Goal: Task Accomplishment & Management: Manage account settings

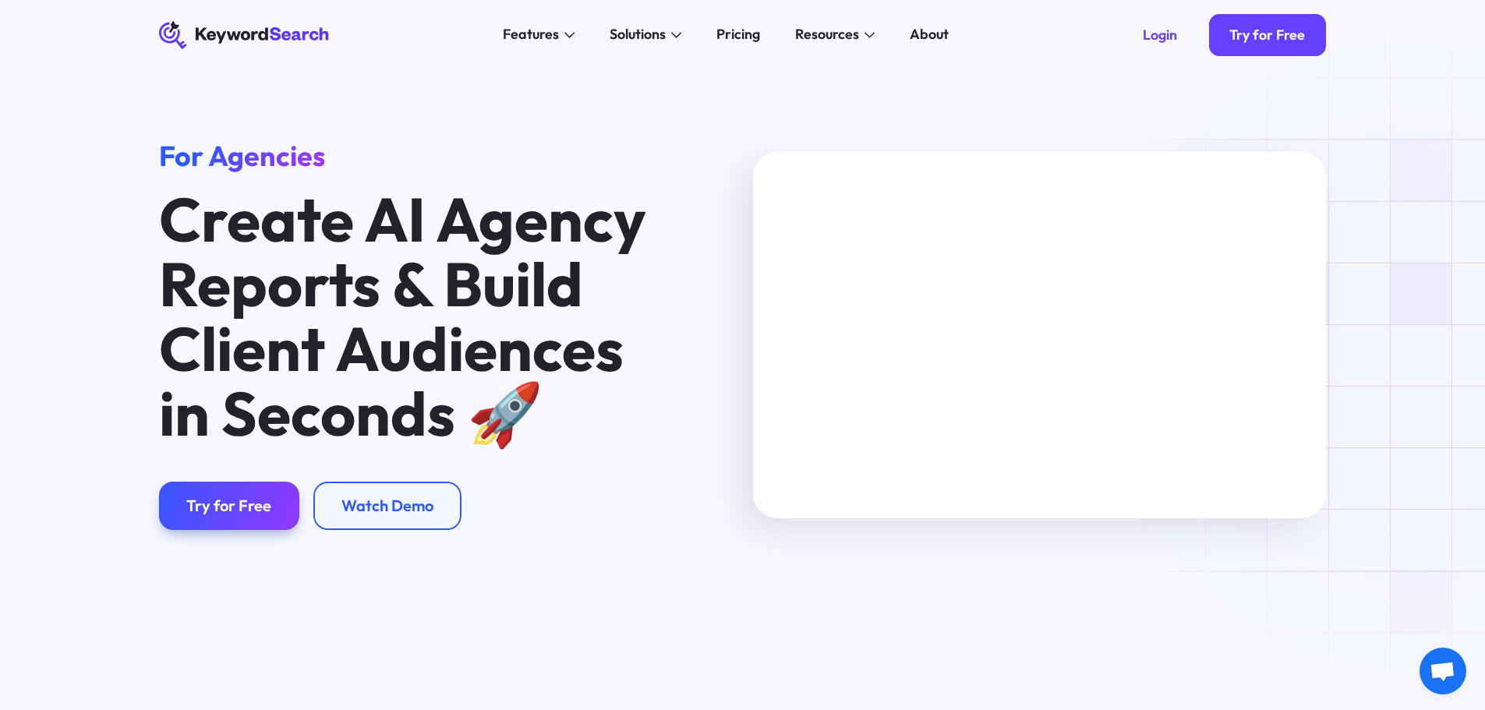
click at [242, 504] on div "Try for Free" at bounding box center [228, 505] width 85 height 19
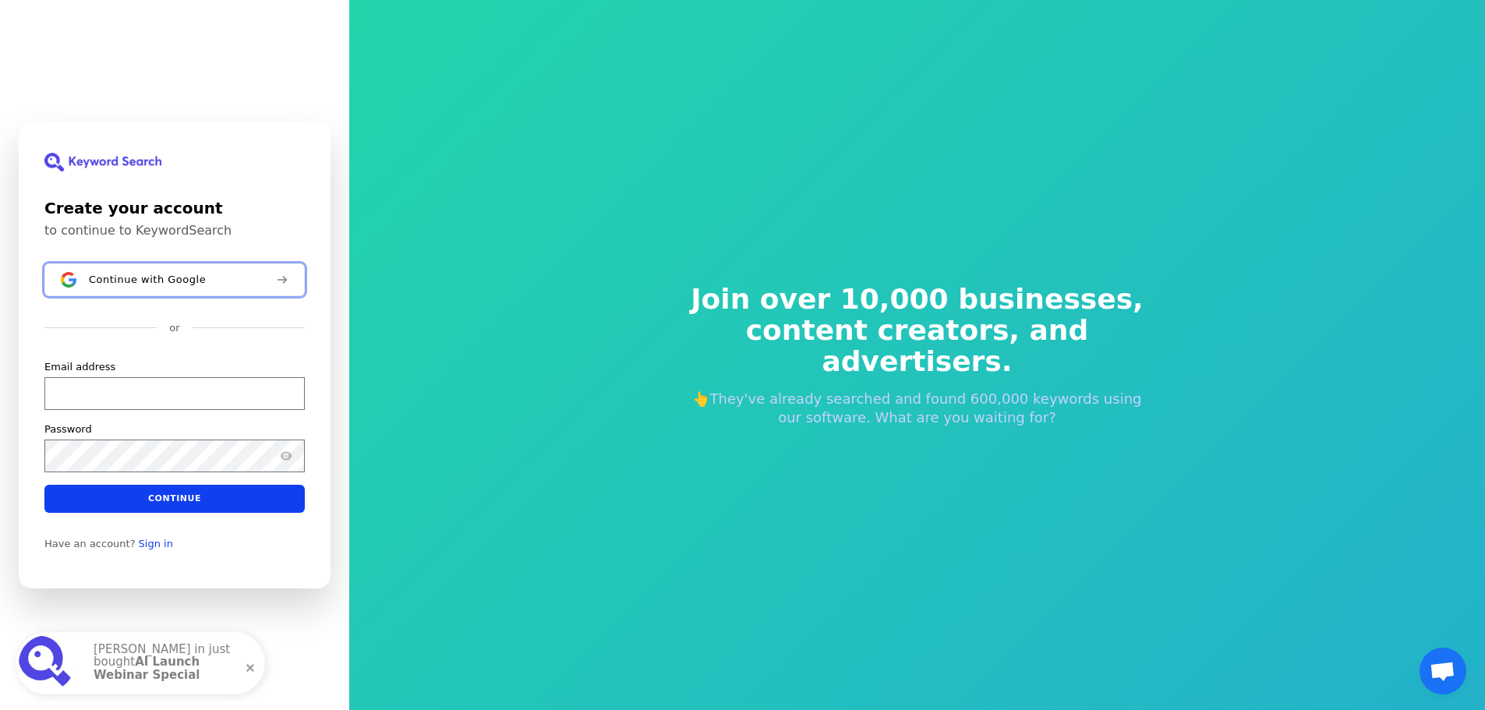
click at [175, 276] on span "Continue with Google" at bounding box center [147, 279] width 117 height 12
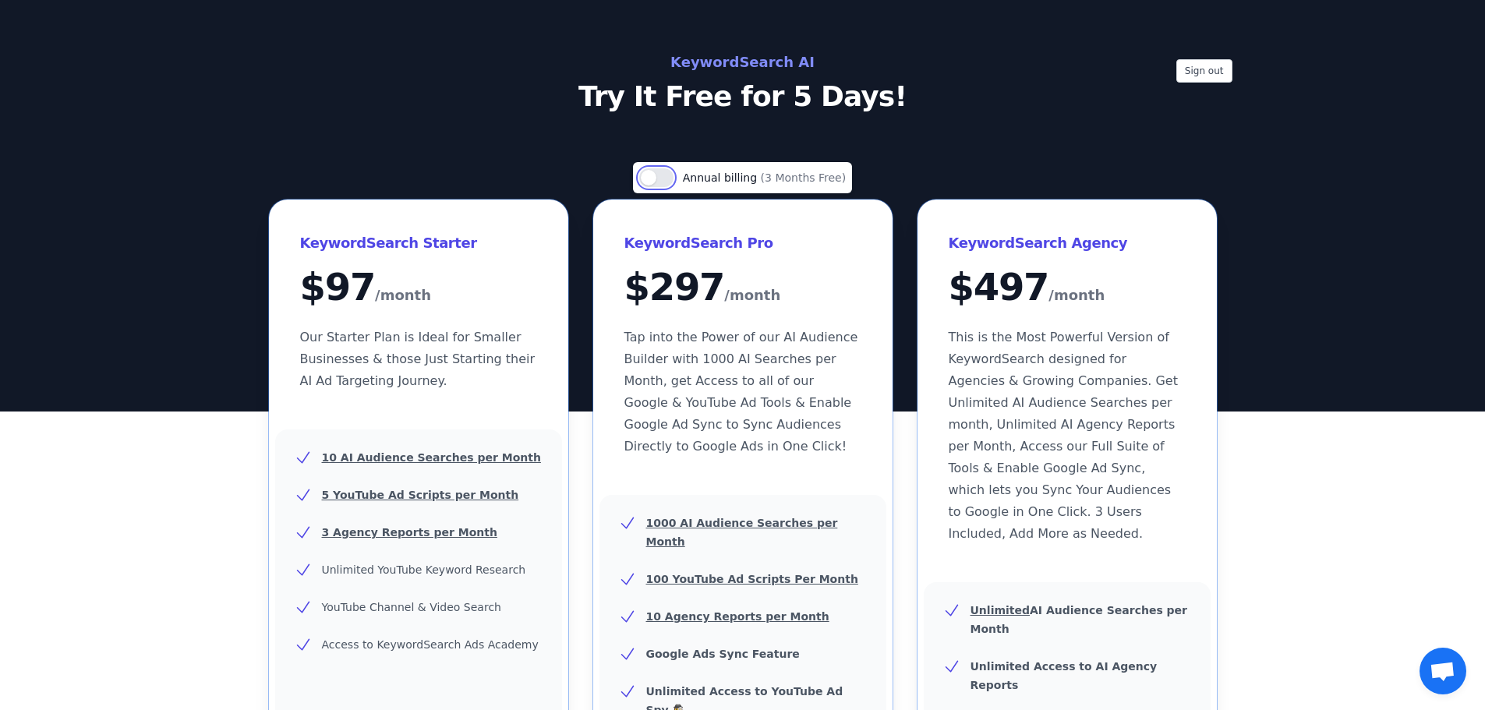
click at [673, 176] on button "Use setting" at bounding box center [656, 177] width 34 height 19
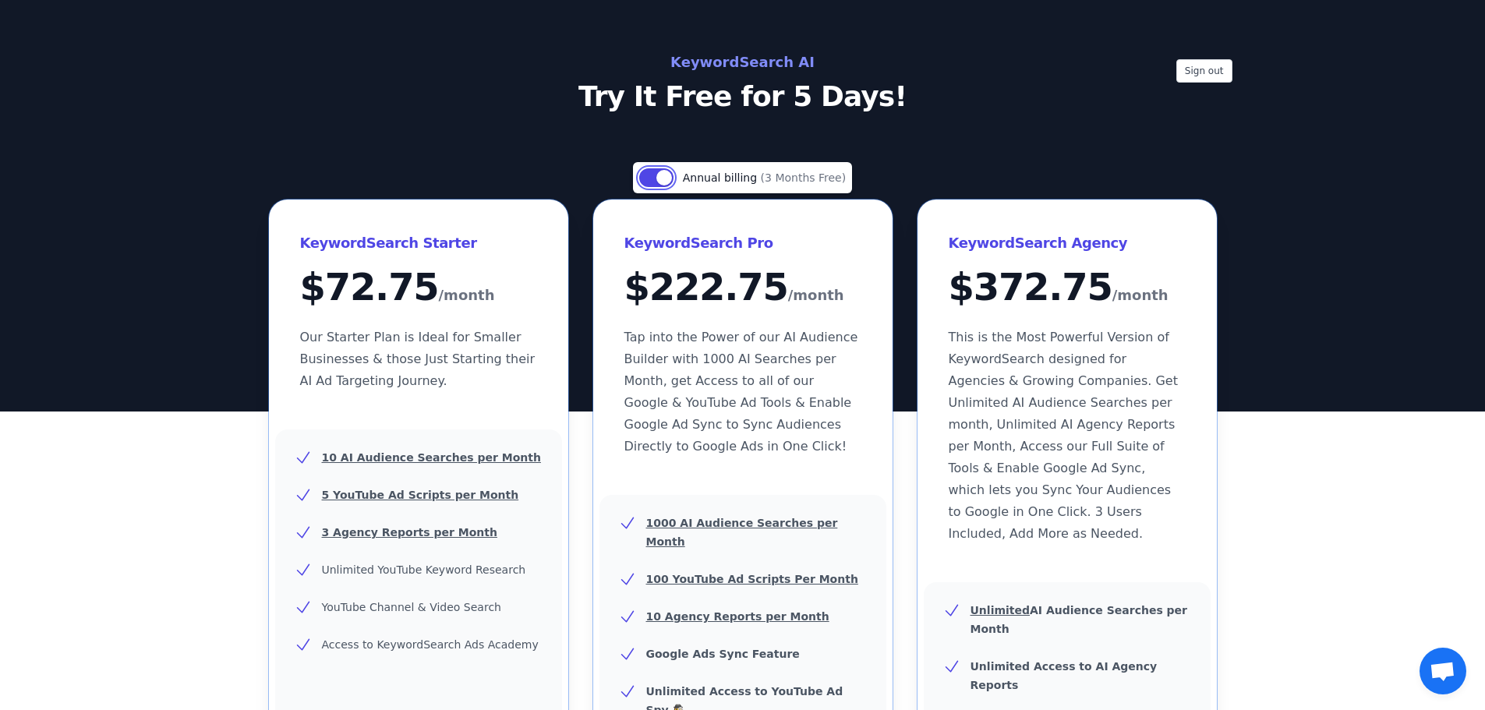
click at [654, 170] on button "Use setting" at bounding box center [656, 177] width 34 height 19
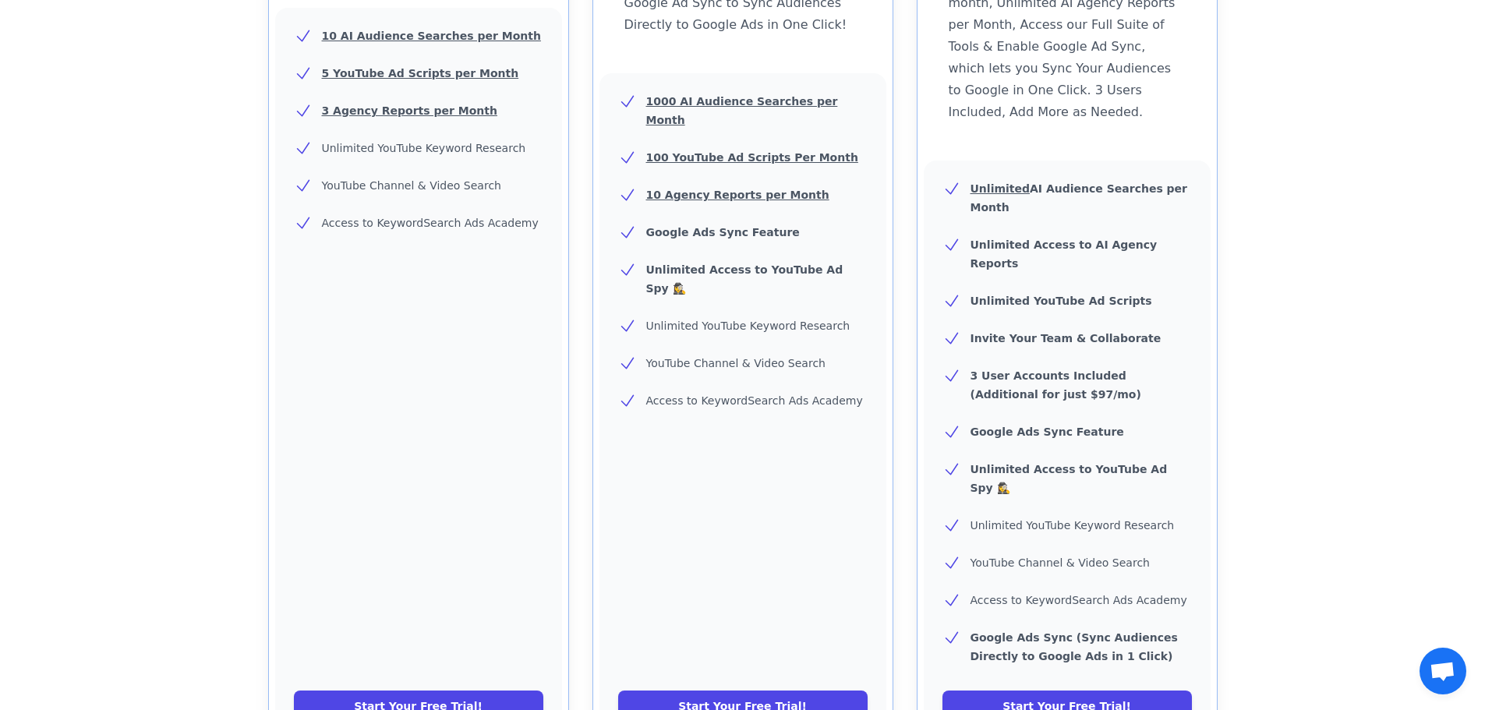
scroll to position [390, 0]
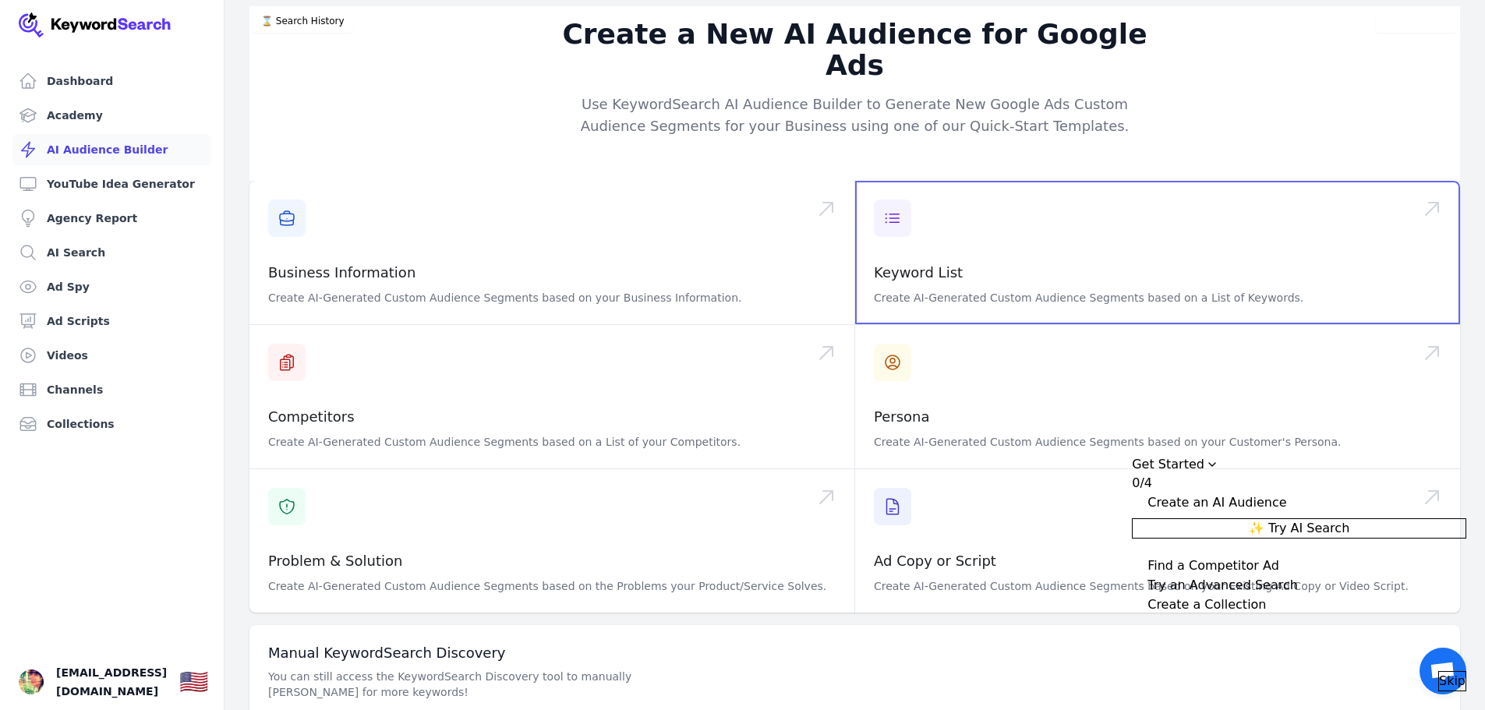
click at [917, 247] on span at bounding box center [1157, 252] width 605 height 143
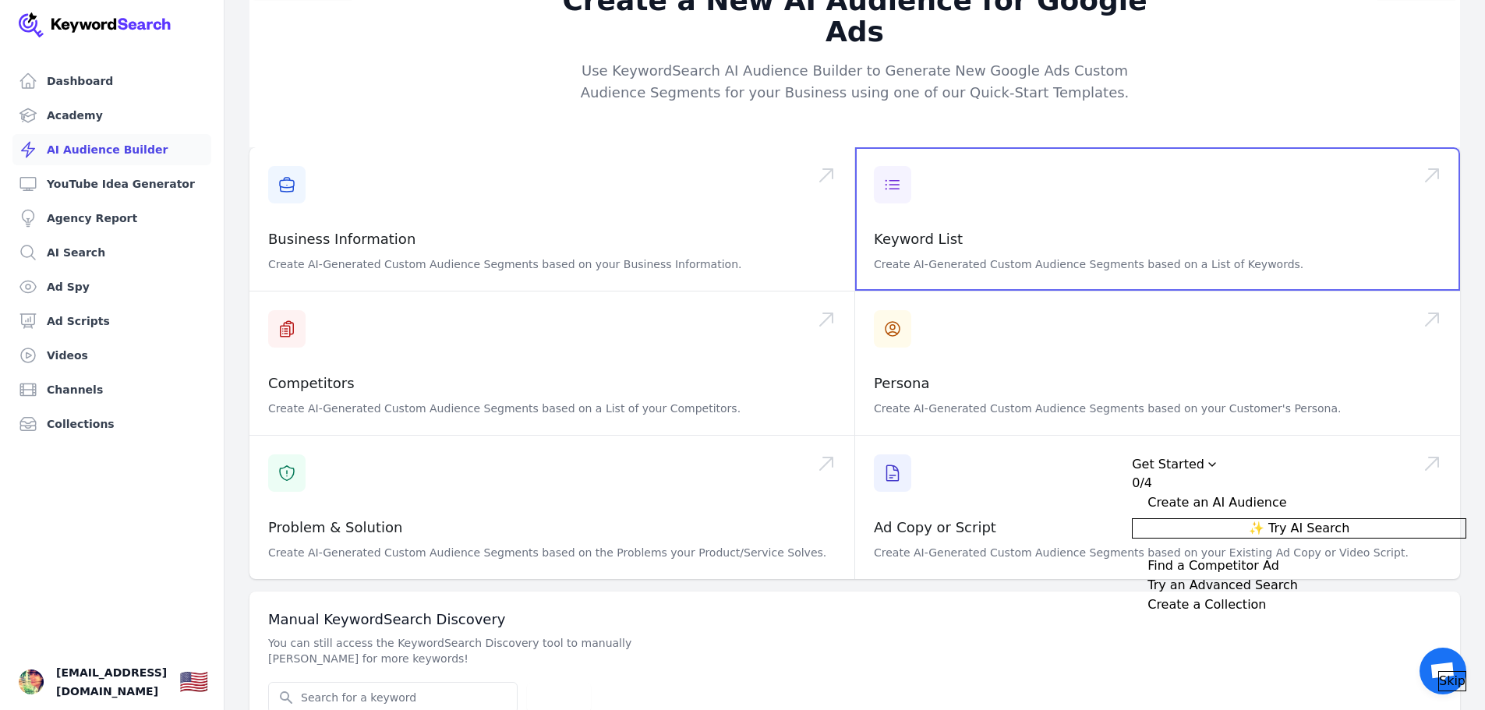
scroll to position [49, 0]
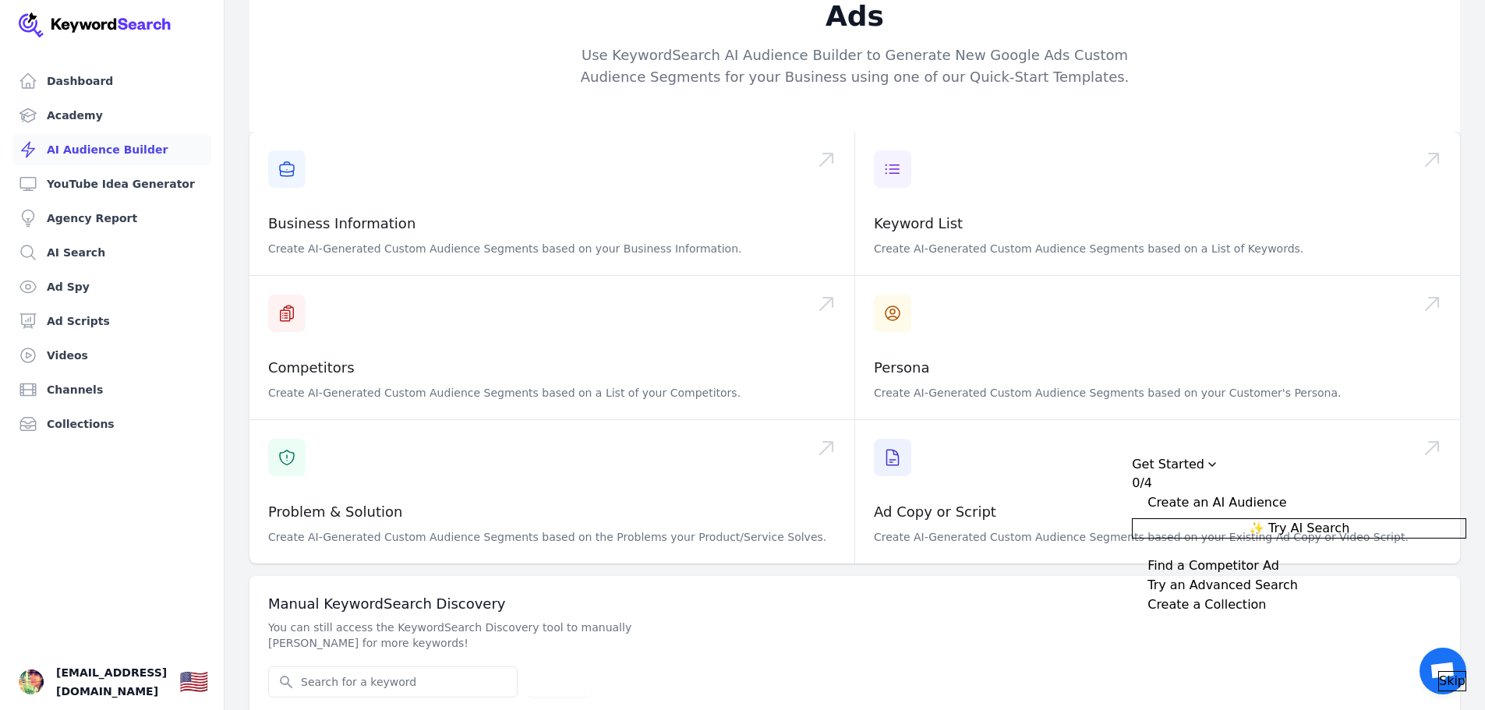
click at [53, 73] on link "Dashboard" at bounding box center [111, 80] width 199 height 31
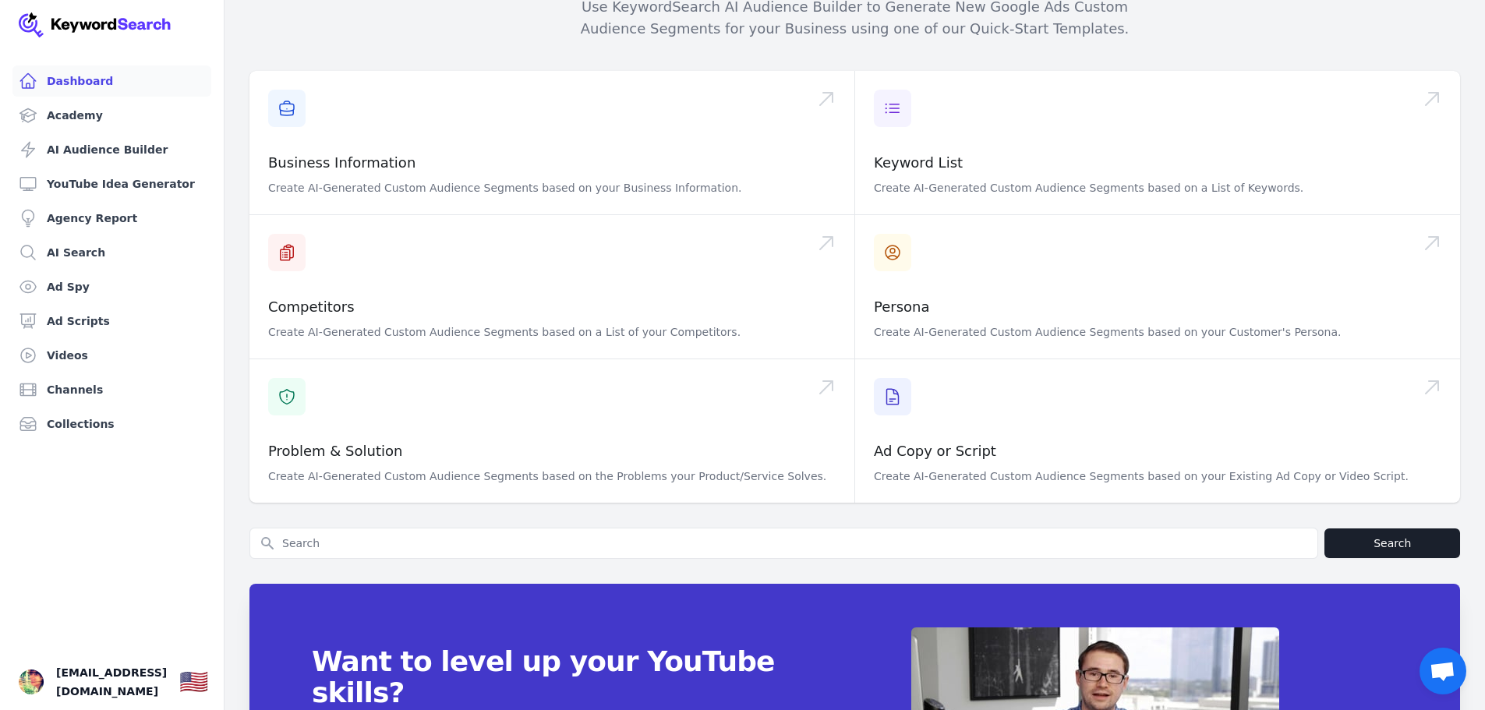
scroll to position [487, 0]
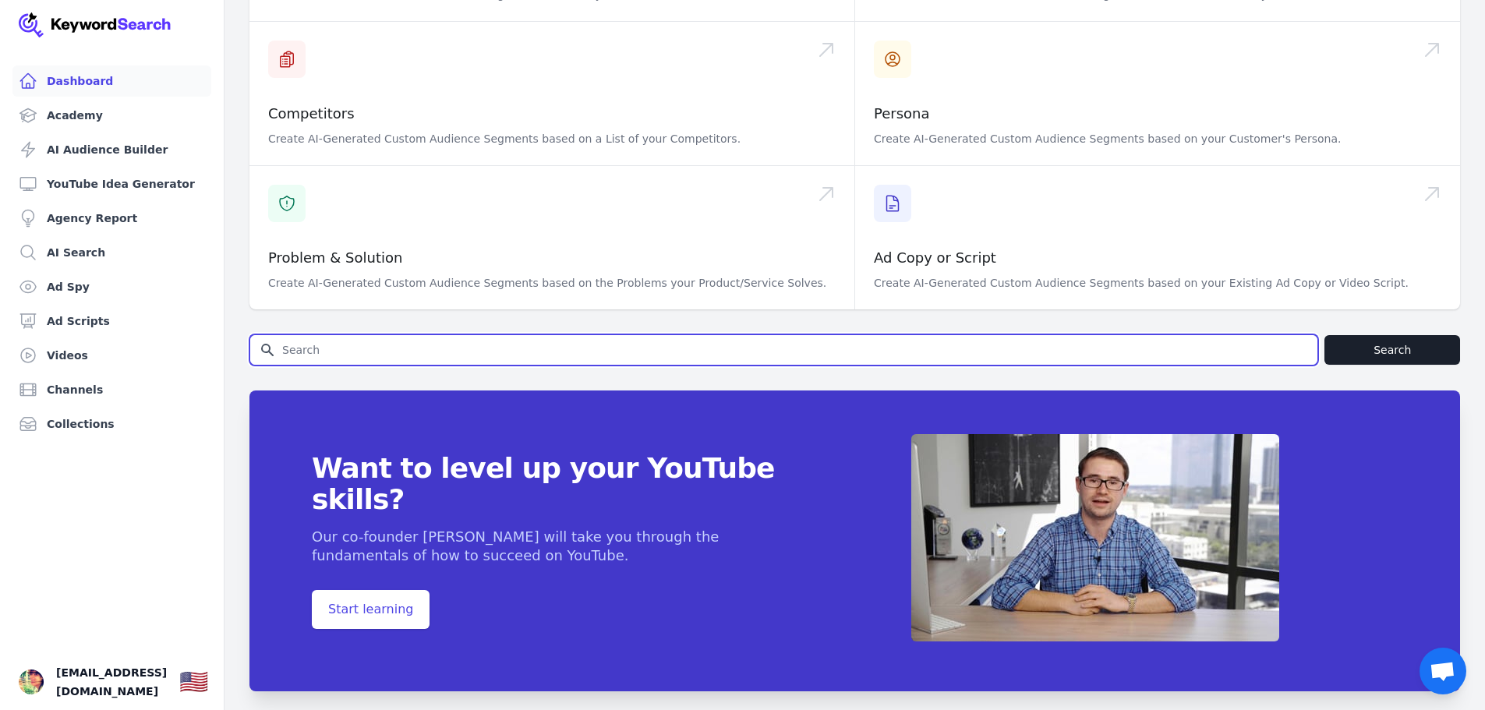
click at [413, 335] on input "Search for YouTube Keywords" at bounding box center [783, 350] width 1067 height 30
type input "Tập đoàn VRG Việt Nam"
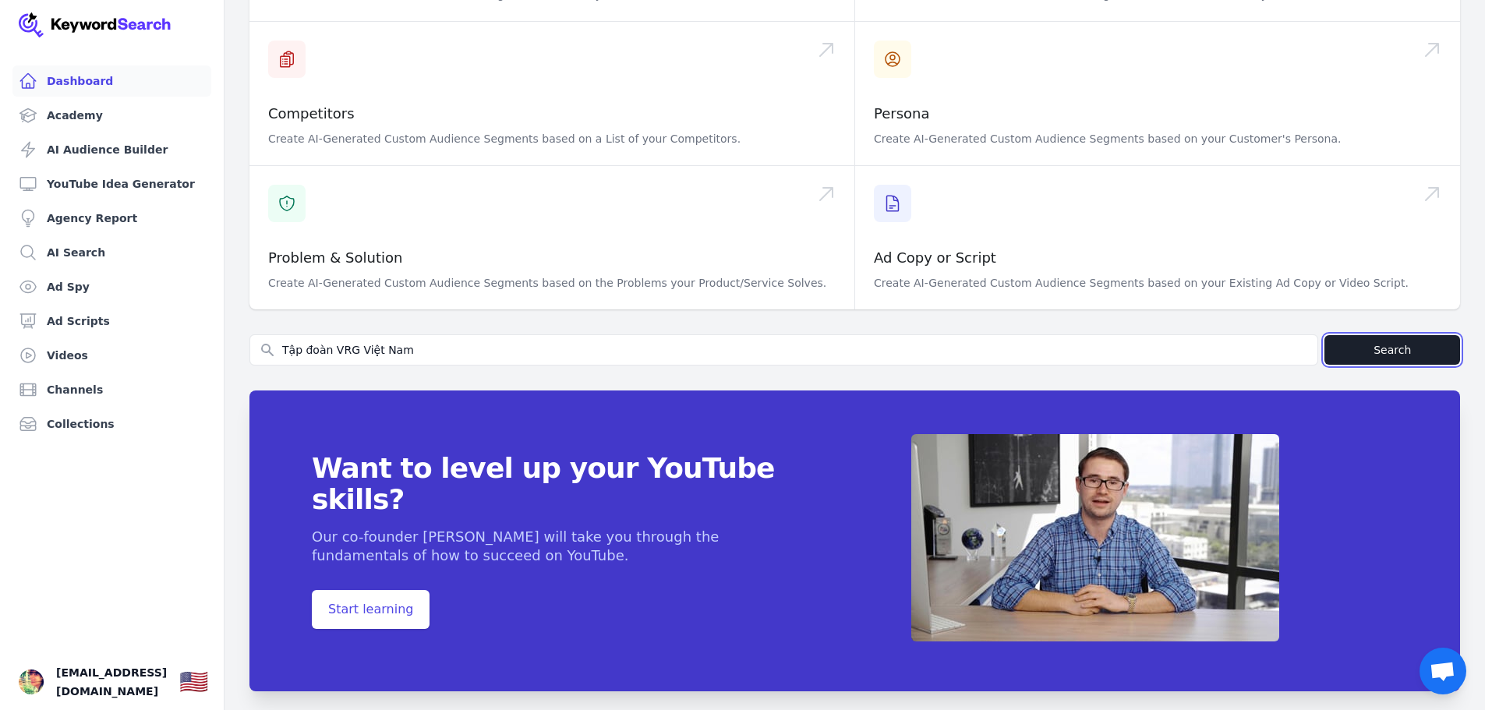
click at [1429, 335] on button "Search" at bounding box center [1392, 350] width 136 height 30
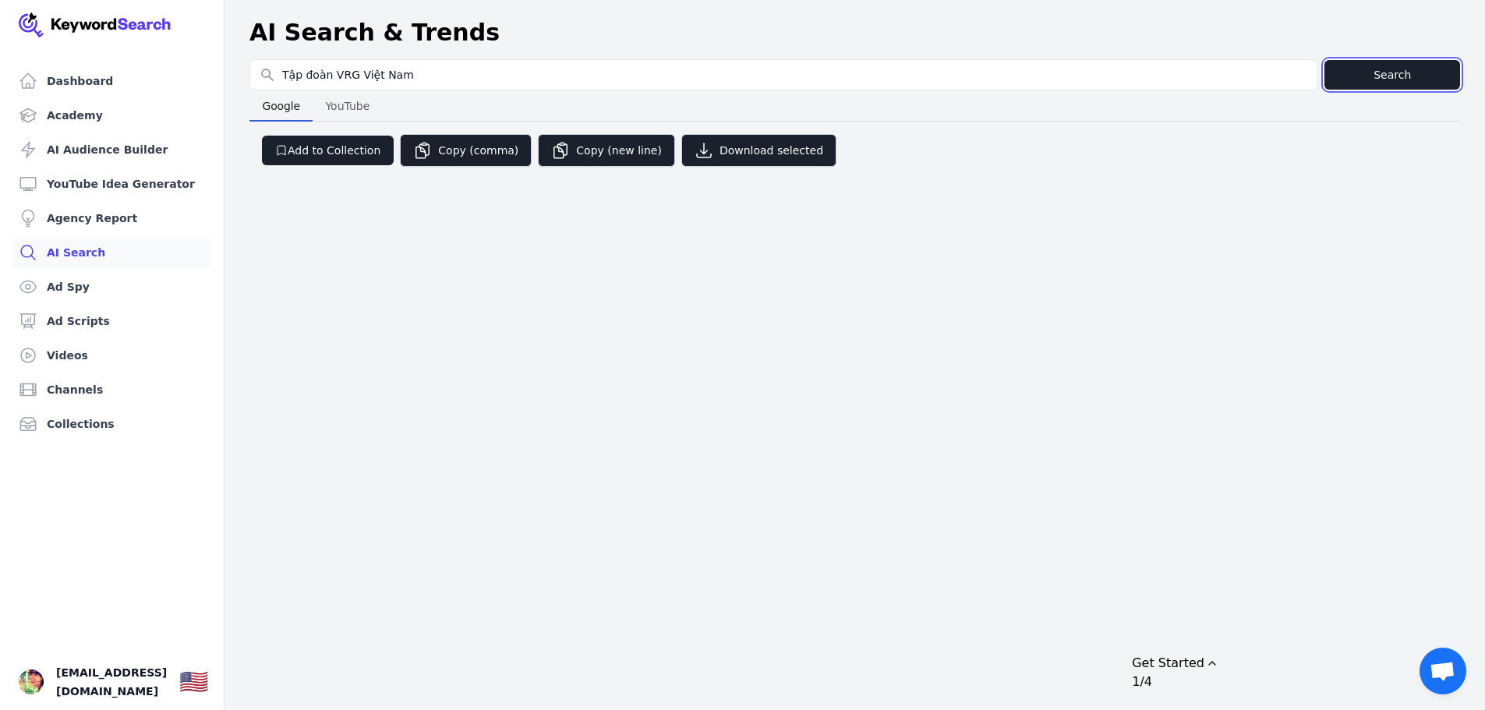
click at [1388, 72] on button "Search" at bounding box center [1392, 75] width 136 height 30
click at [403, 97] on div "Google Google YouTube YouTube" at bounding box center [854, 105] width 1210 height 31
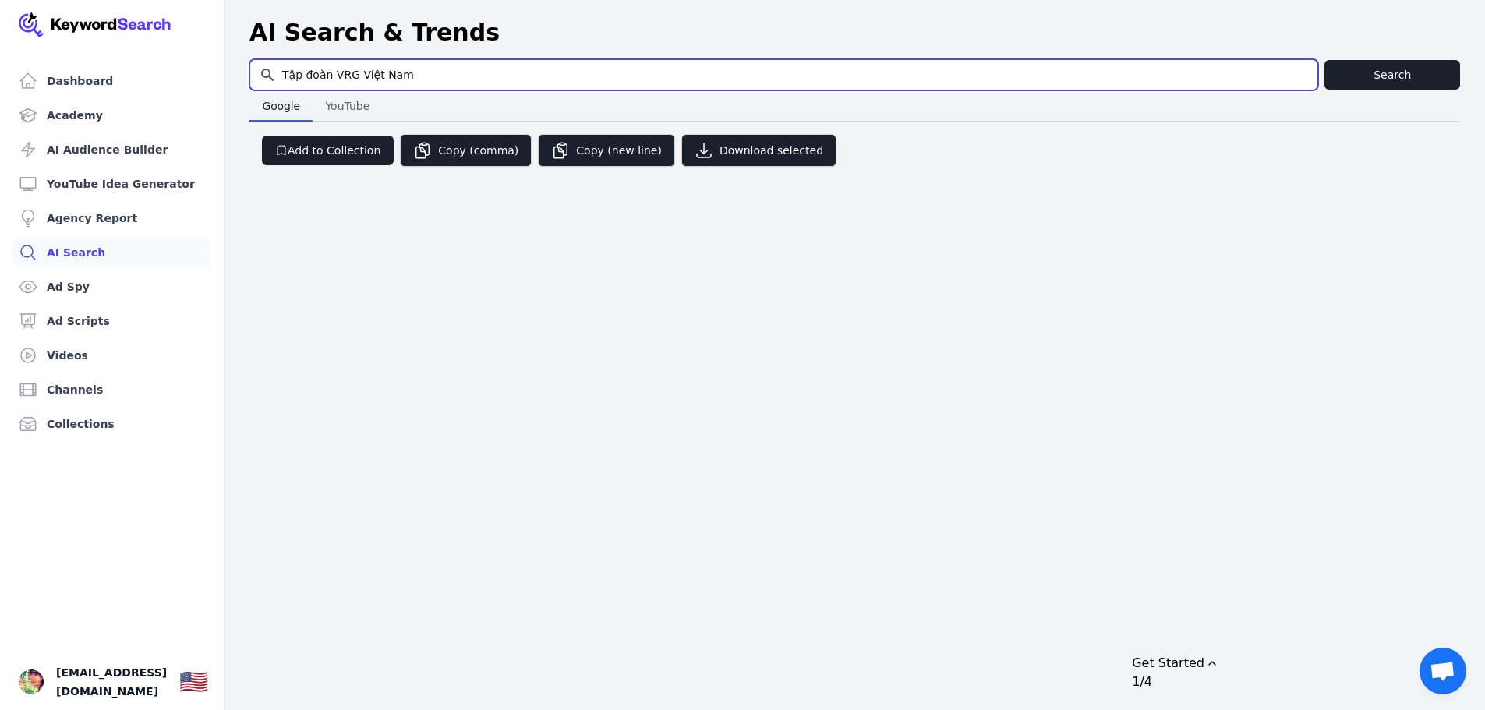
click at [837, 66] on input "Tập đoàn VRG Việt Nam" at bounding box center [783, 75] width 1067 height 30
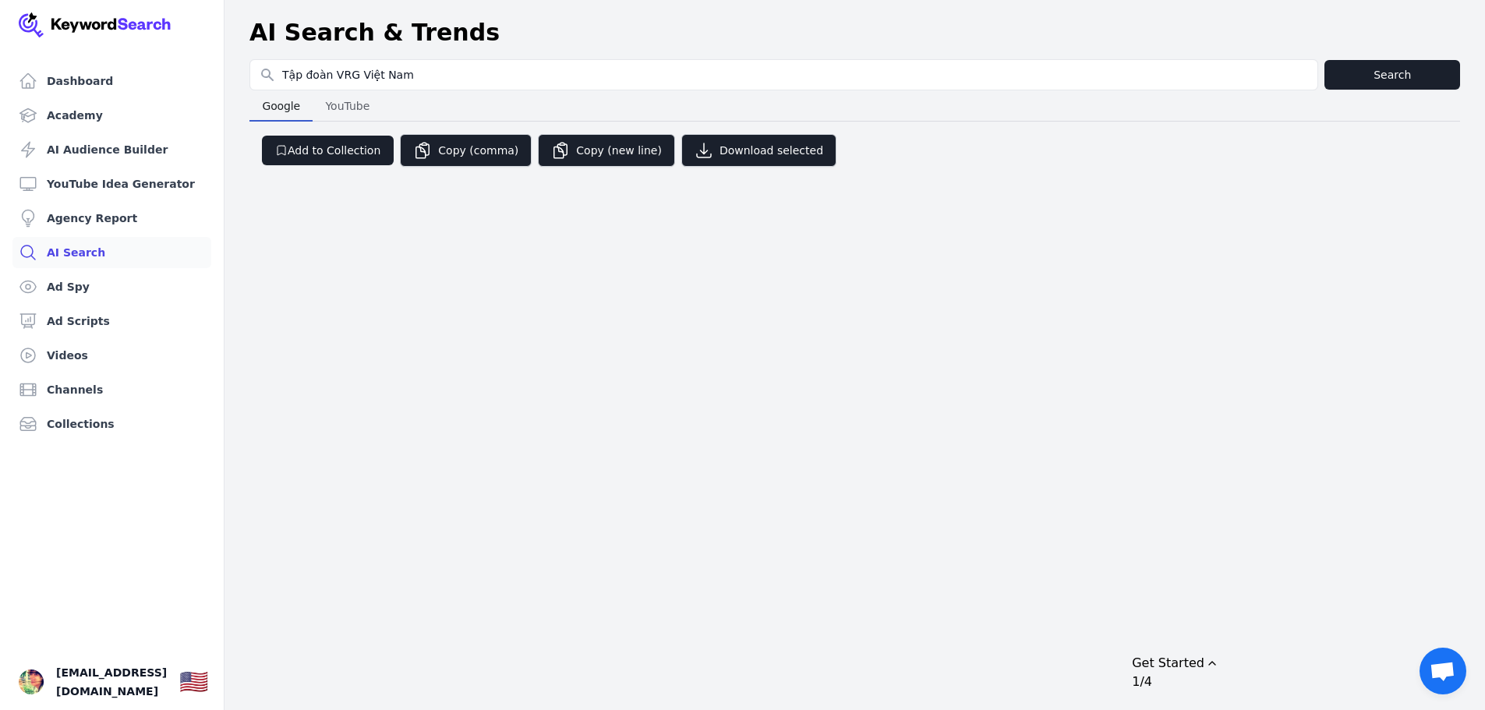
click at [74, 685] on span "[EMAIL_ADDRESS][DOMAIN_NAME]" at bounding box center [111, 681] width 111 height 37
click at [99, 690] on span "[EMAIL_ADDRESS][DOMAIN_NAME]" at bounding box center [111, 681] width 111 height 37
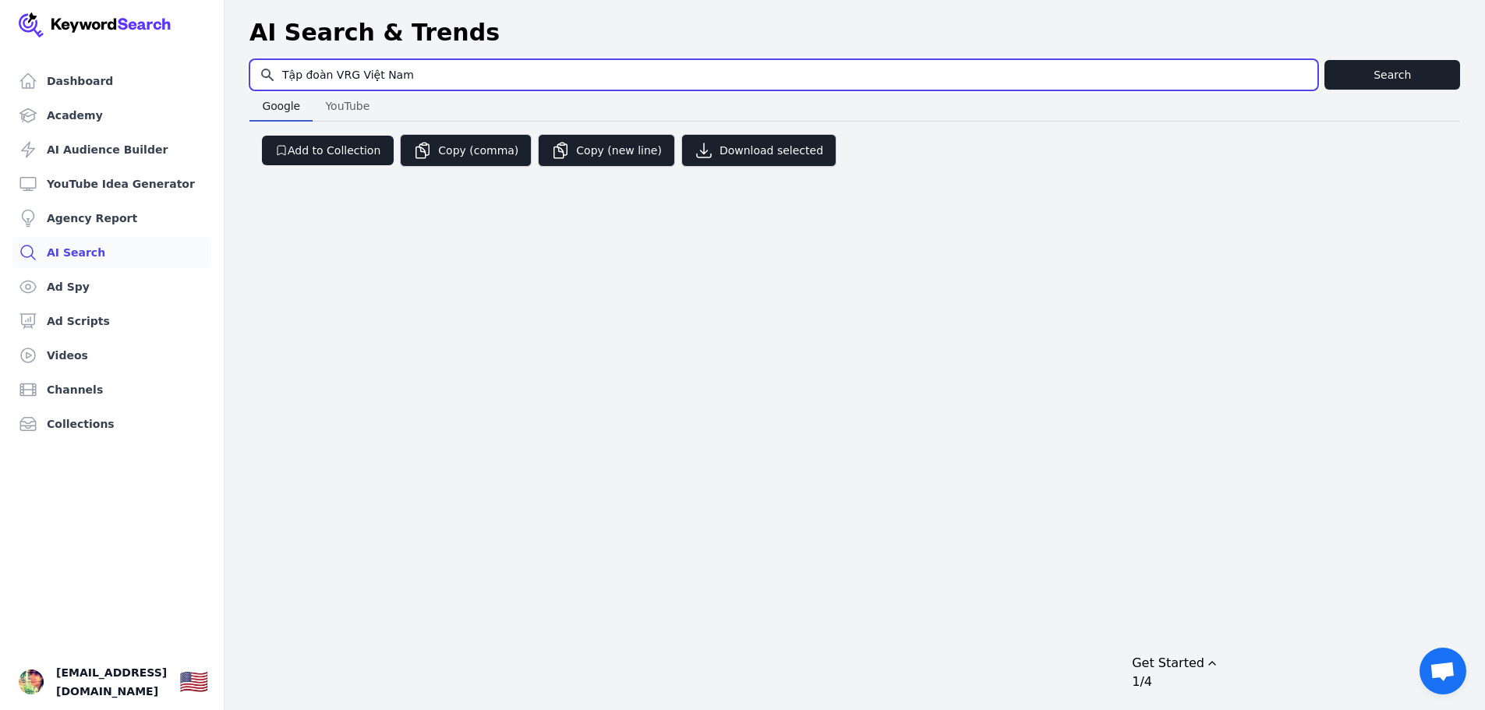
click at [328, 69] on input "Tập đoàn VRG Việt Nam" at bounding box center [783, 75] width 1067 height 30
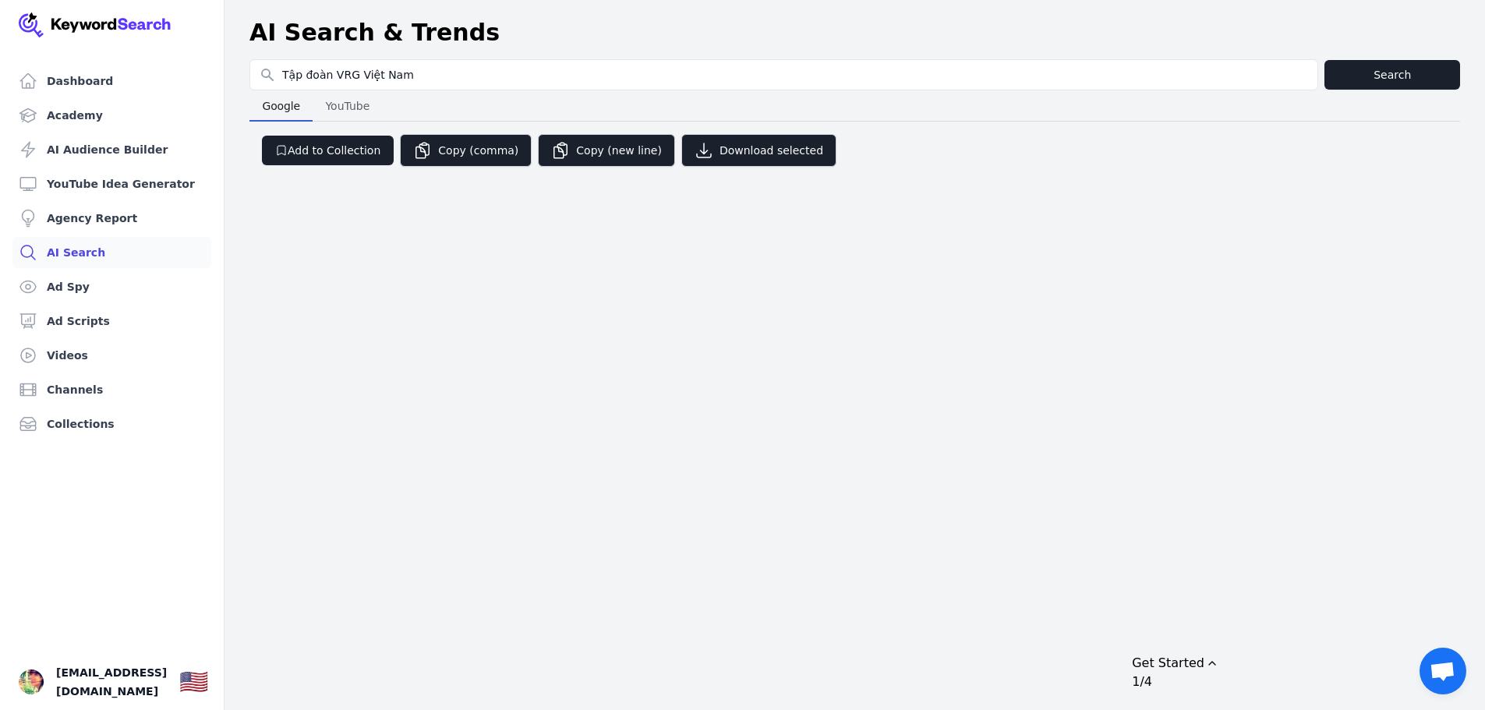
click at [75, 112] on link "Academy" at bounding box center [111, 115] width 199 height 31
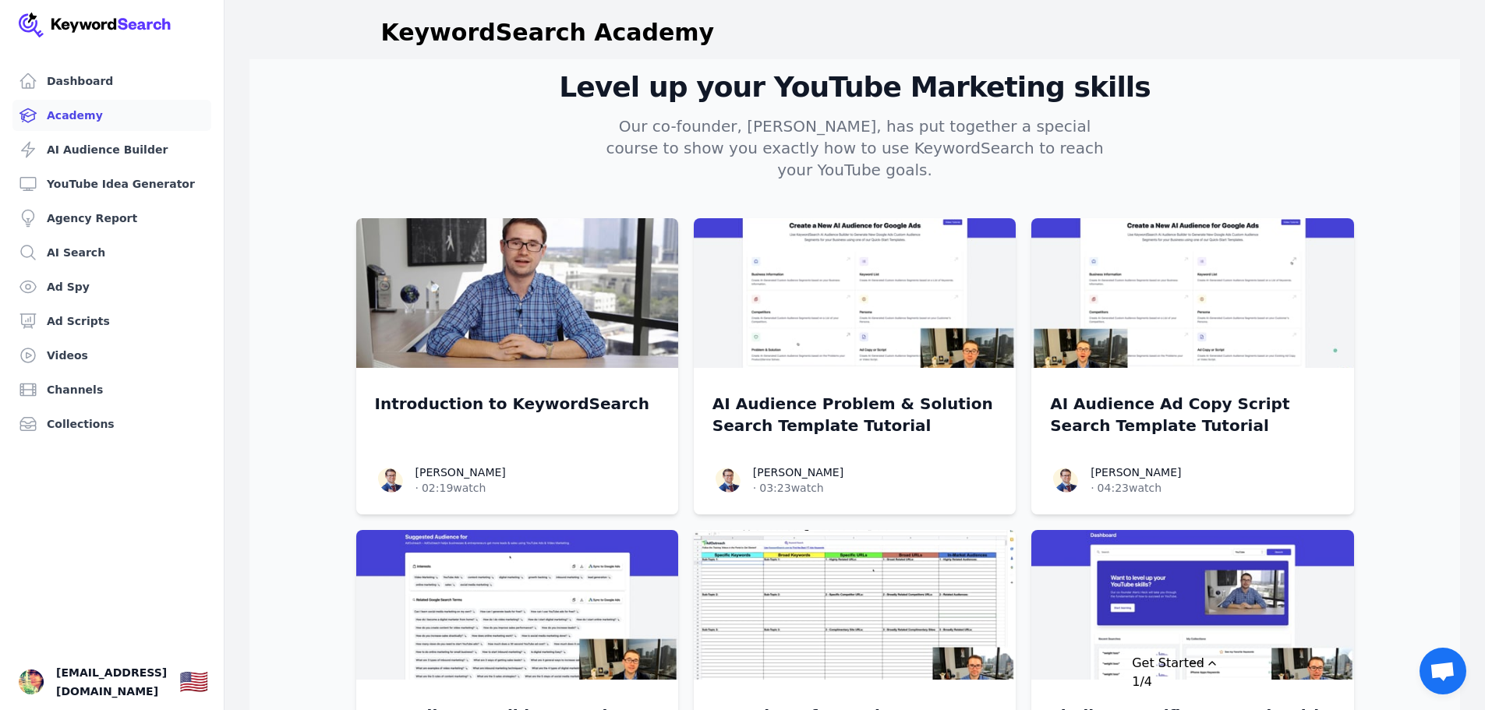
click at [104, 160] on link "AI Audience Builder" at bounding box center [111, 149] width 199 height 31
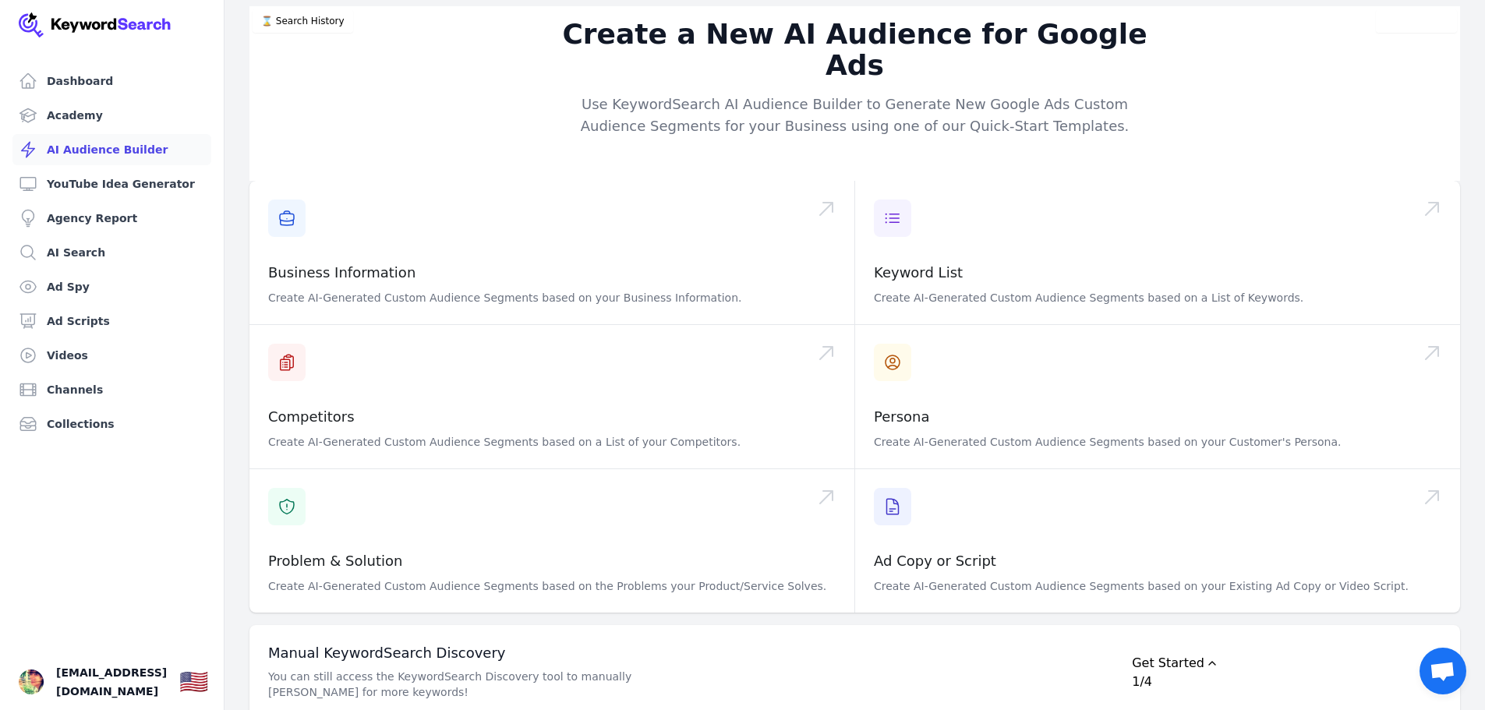
click at [106, 189] on link "YouTube Idea Generator" at bounding box center [111, 183] width 199 height 31
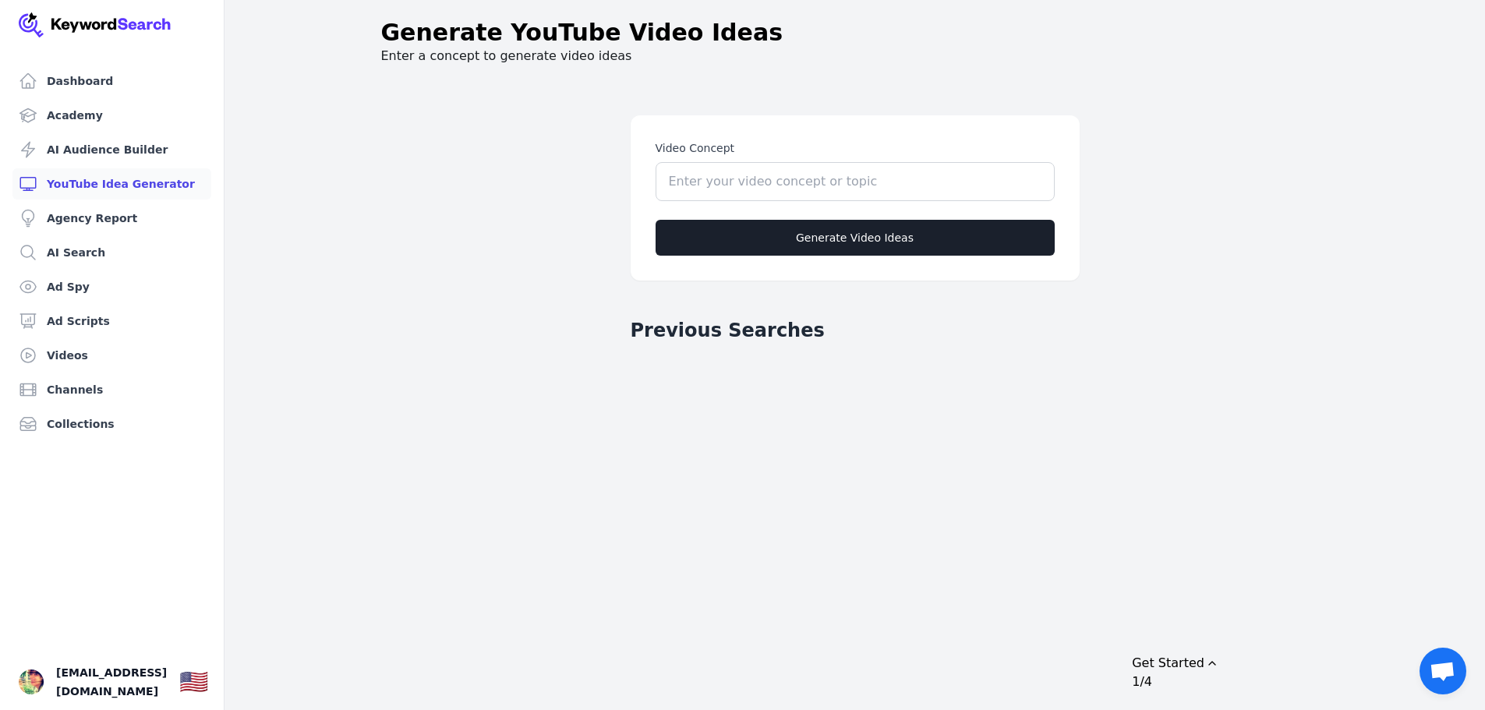
click at [76, 314] on link "Ad Scripts" at bounding box center [111, 321] width 199 height 31
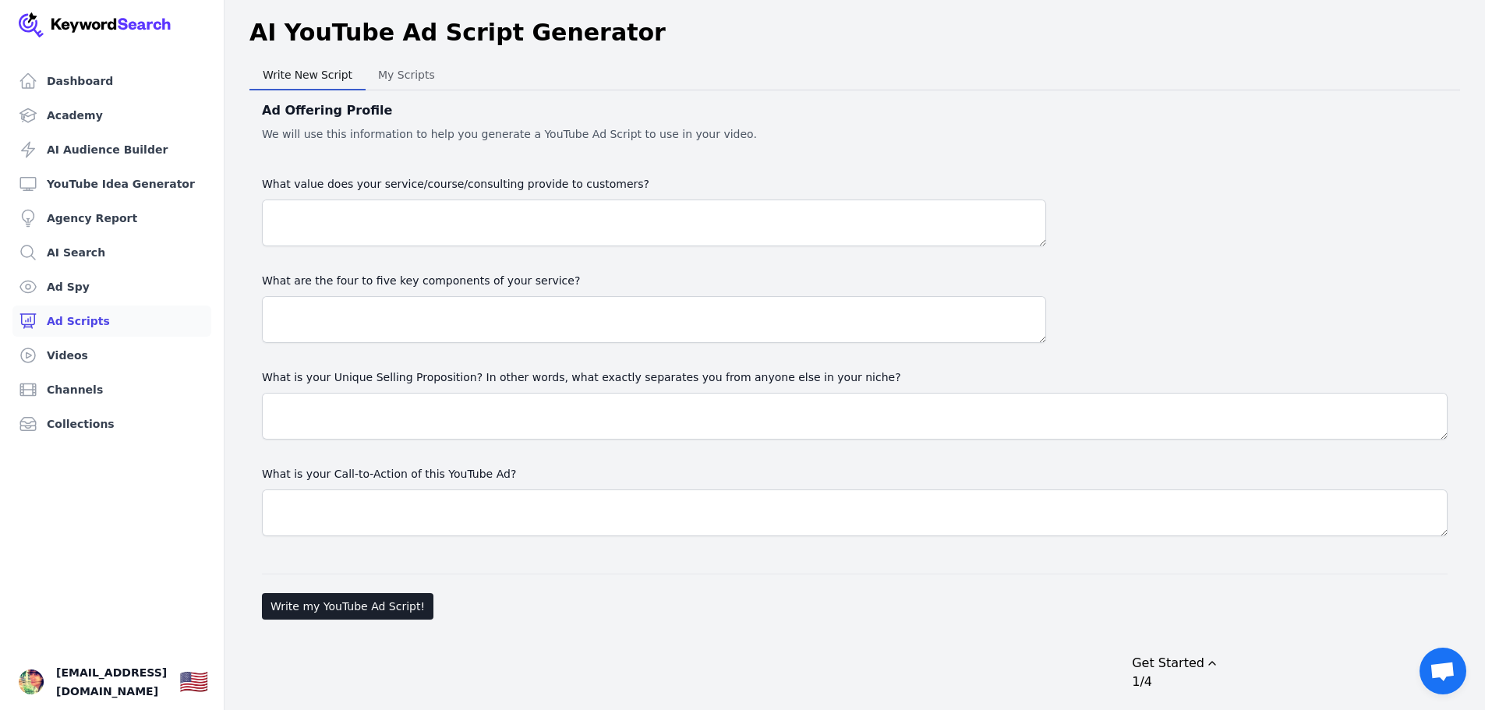
click at [81, 363] on link "Videos" at bounding box center [111, 355] width 199 height 31
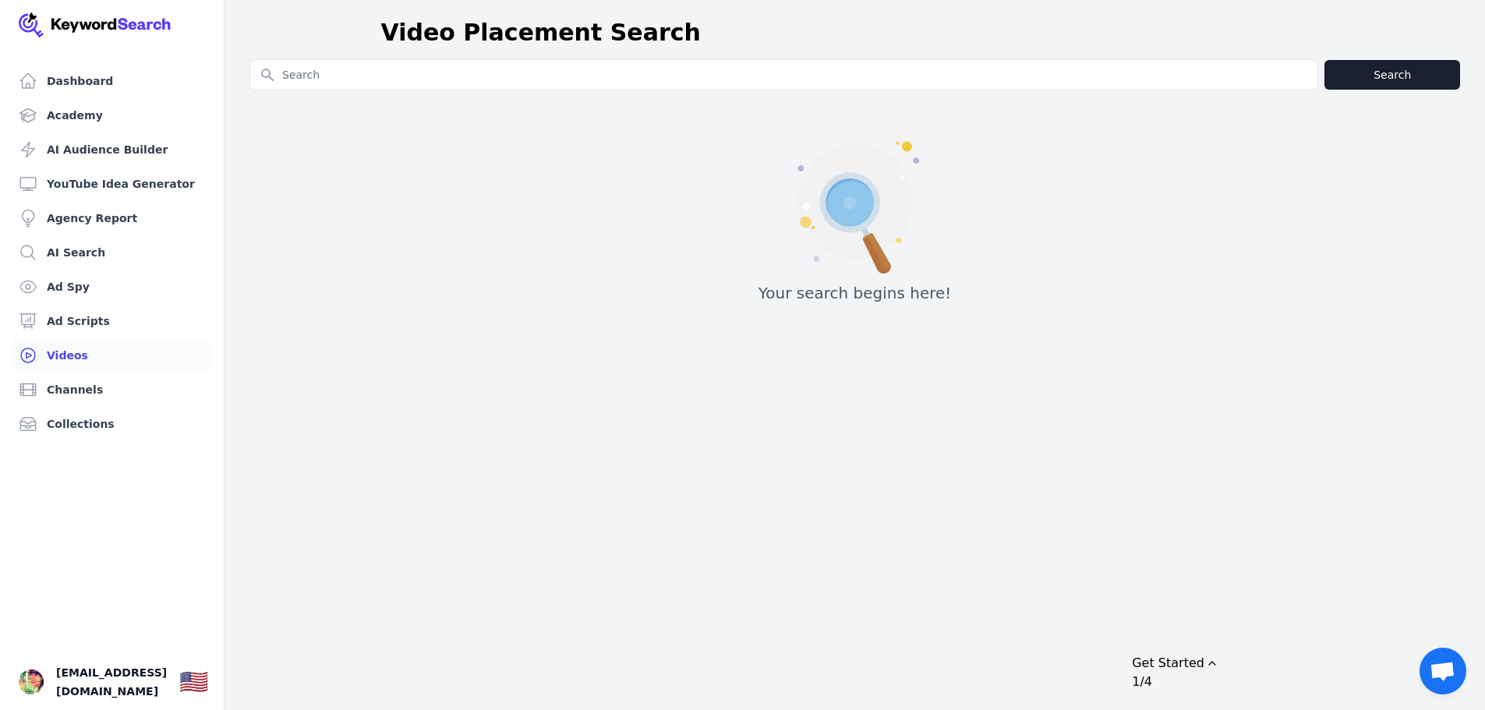
click at [90, 282] on link "Ad Spy" at bounding box center [111, 286] width 199 height 31
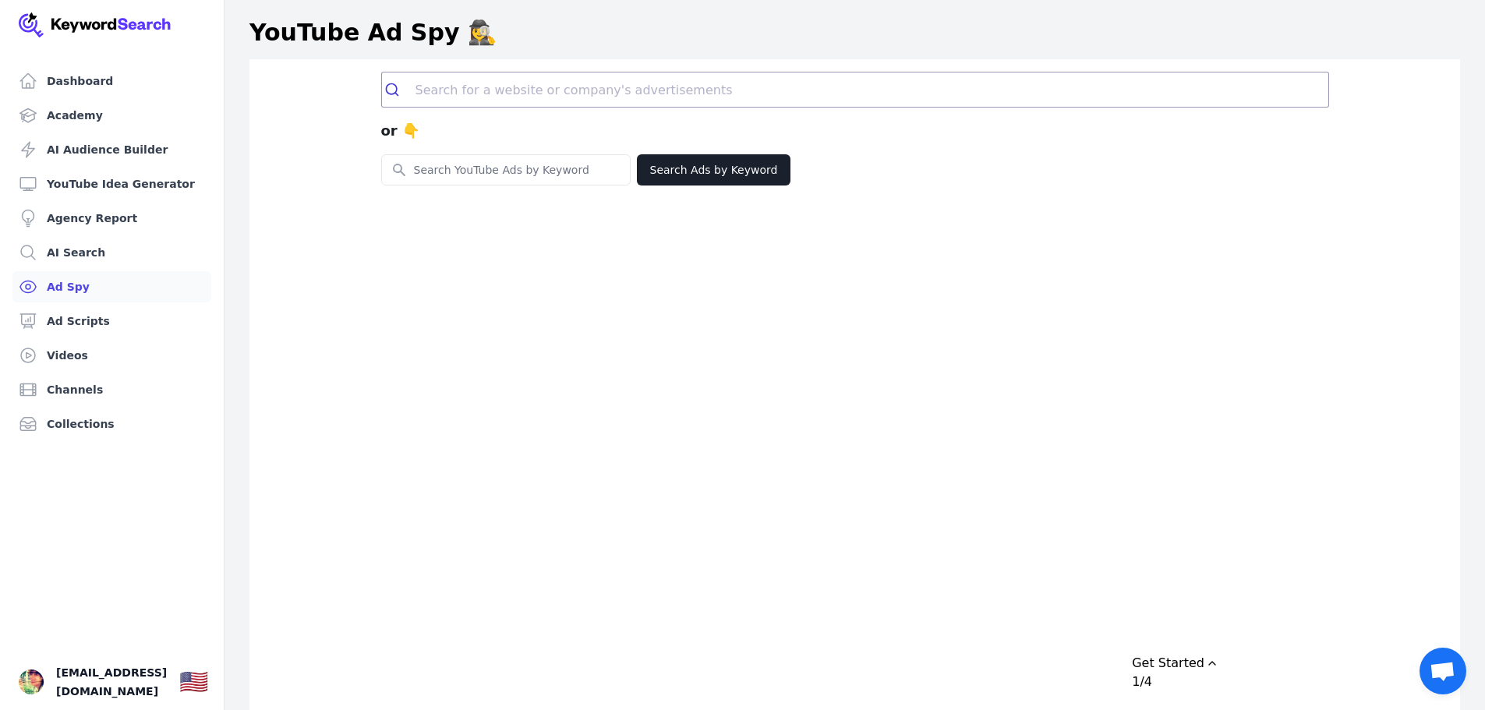
click at [97, 253] on link "AI Search" at bounding box center [111, 252] width 199 height 31
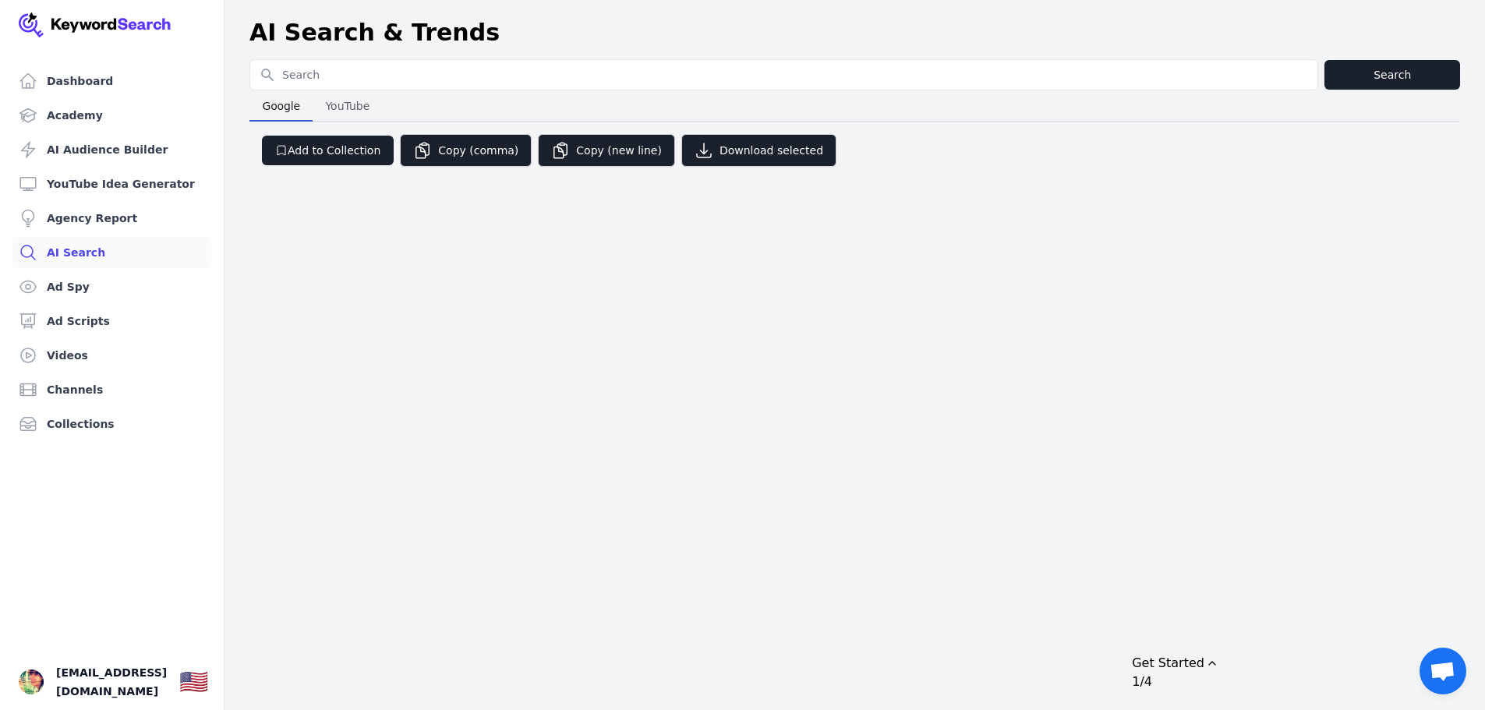
click at [57, 683] on span "[EMAIL_ADDRESS][DOMAIN_NAME]" at bounding box center [111, 681] width 111 height 37
click at [24, 685] on img "Open user button" at bounding box center [31, 681] width 25 height 25
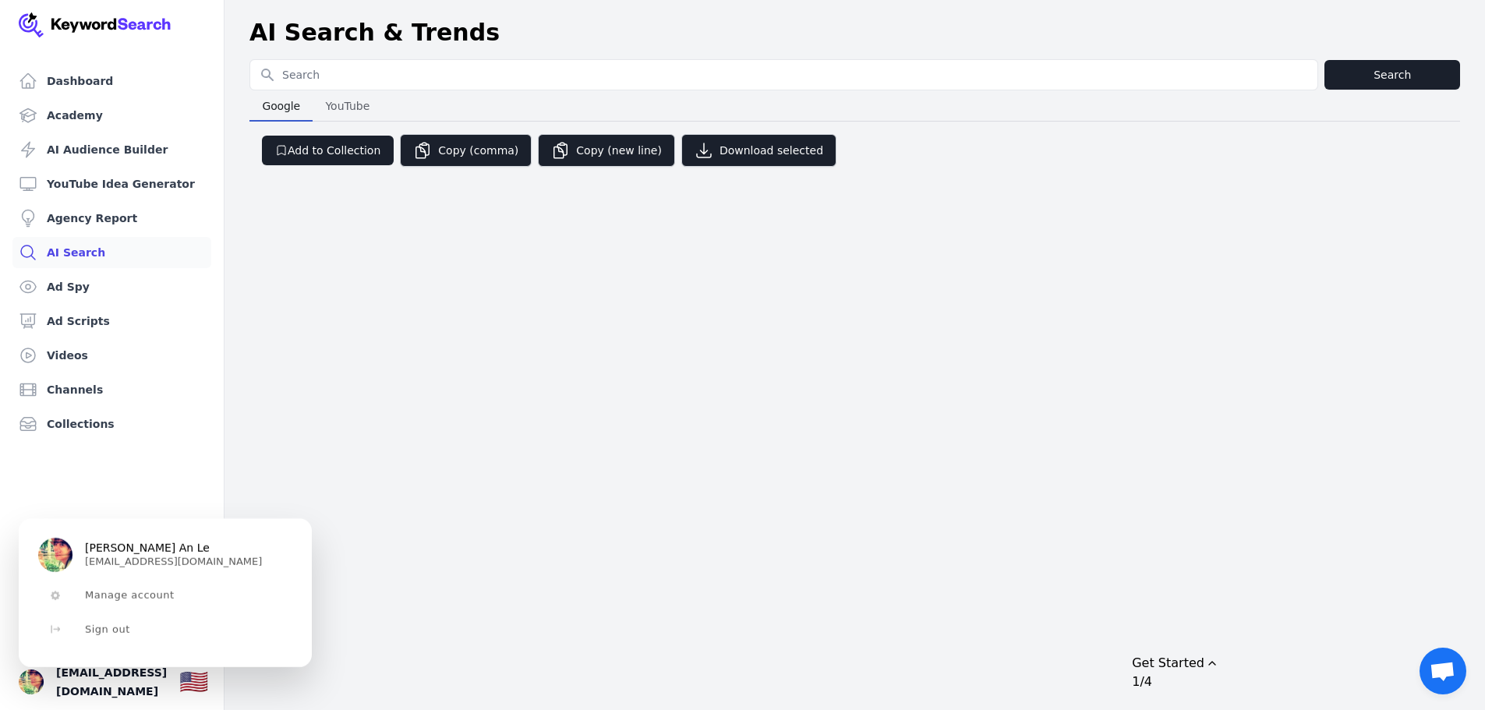
click at [112, 554] on span "[PERSON_NAME] An Le" at bounding box center [147, 549] width 125 height 14
click at [97, 589] on span "Manage account" at bounding box center [130, 595] width 90 height 12
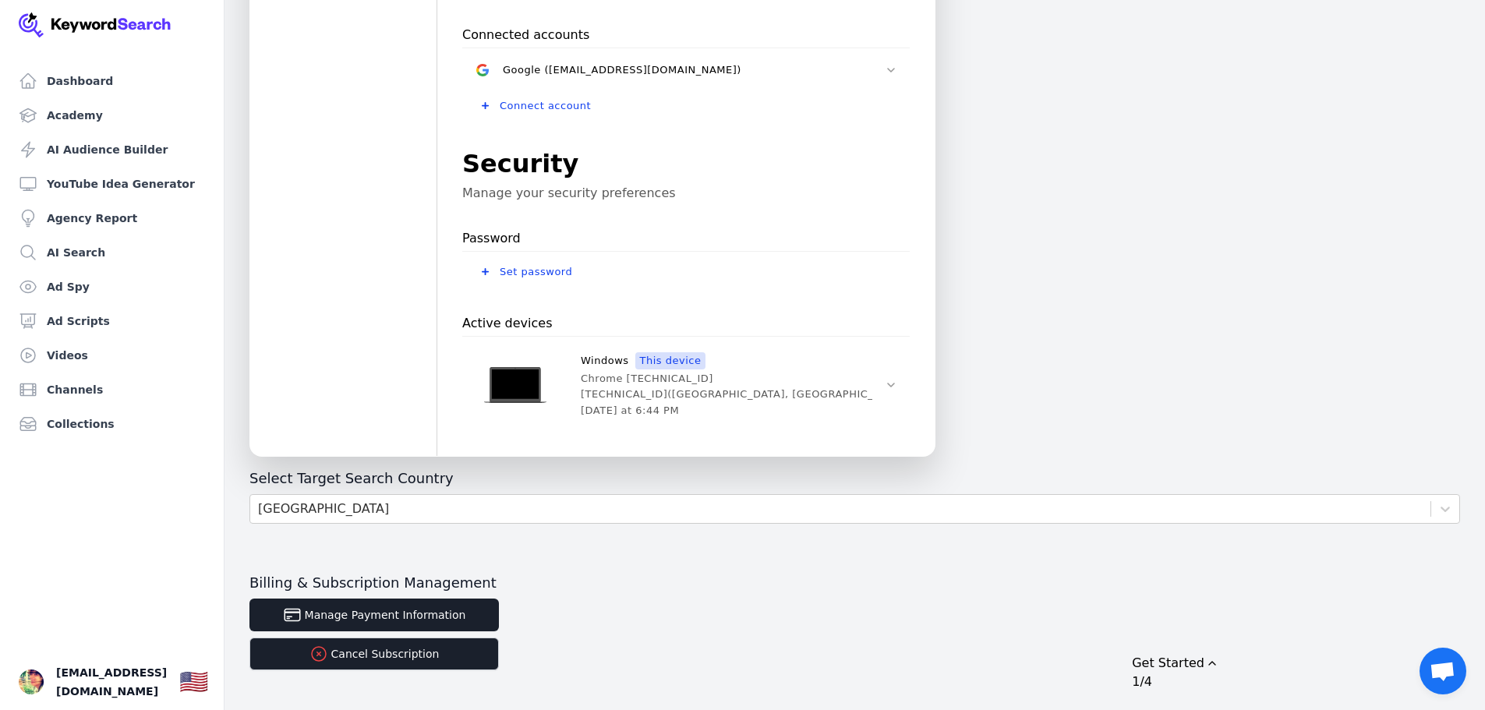
scroll to position [438, 0]
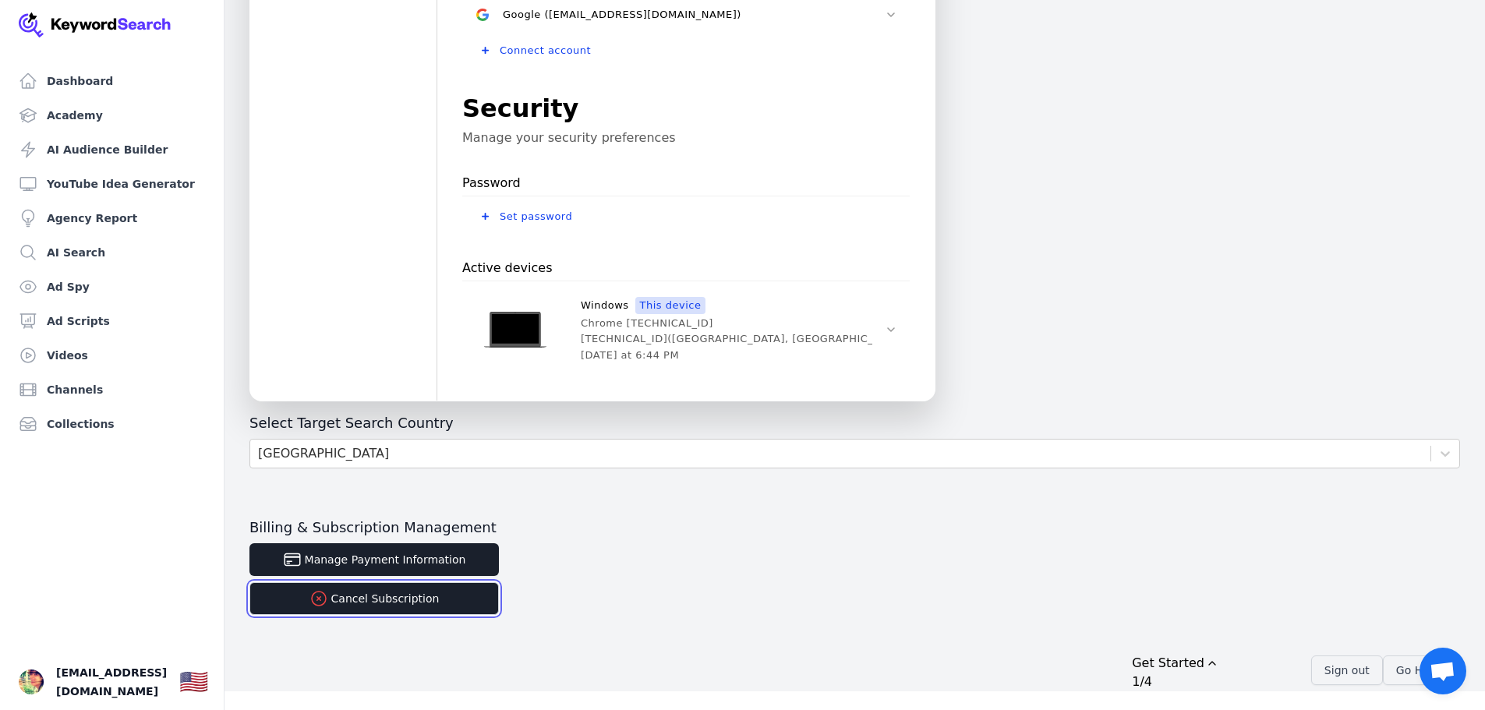
click at [434, 602] on button "Cancel Subscription" at bounding box center [373, 598] width 249 height 33
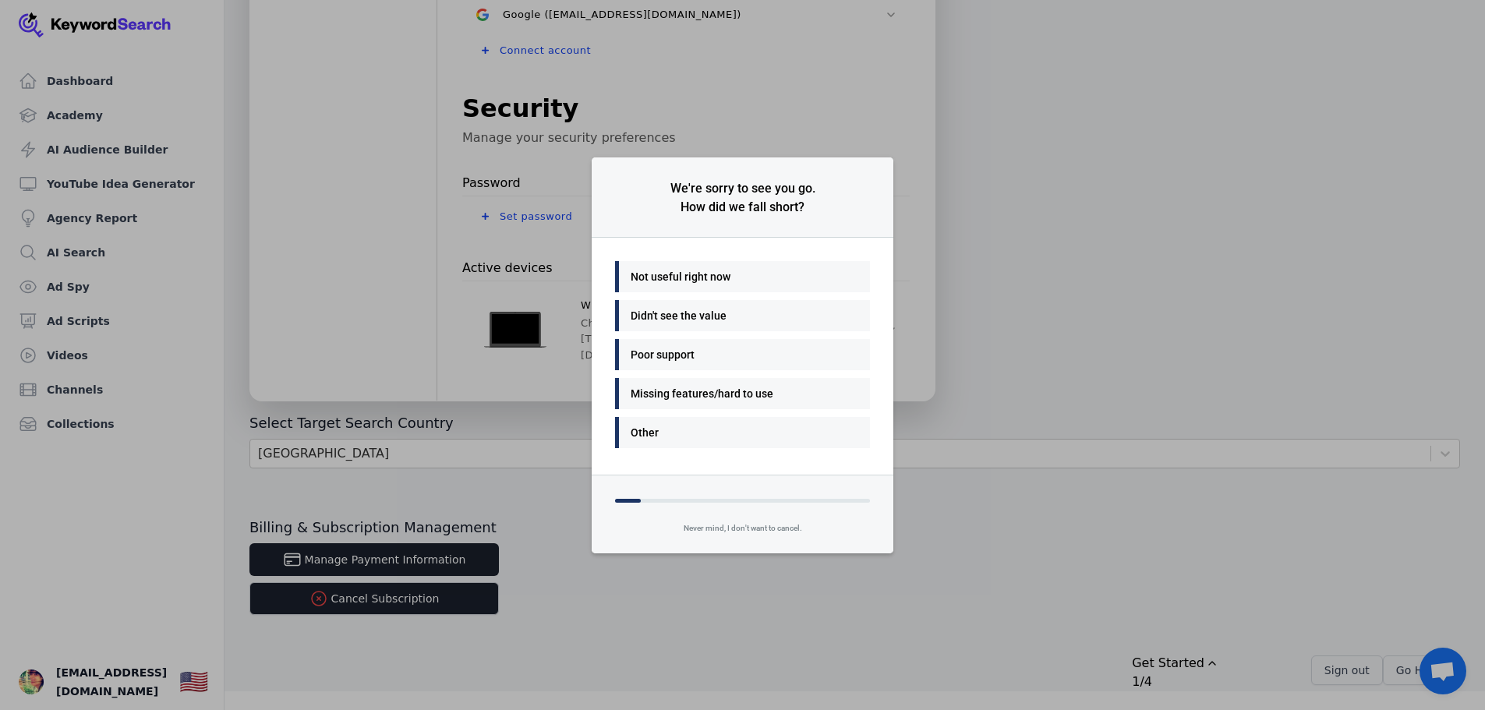
click at [1122, 310] on div "We're sorry to see you go. How did we fall short? Not useful right now Didn't s…" at bounding box center [742, 355] width 1485 height 710
click at [765, 535] on div "Never mind, I don't want to cancel." at bounding box center [743, 533] width 302 height 41
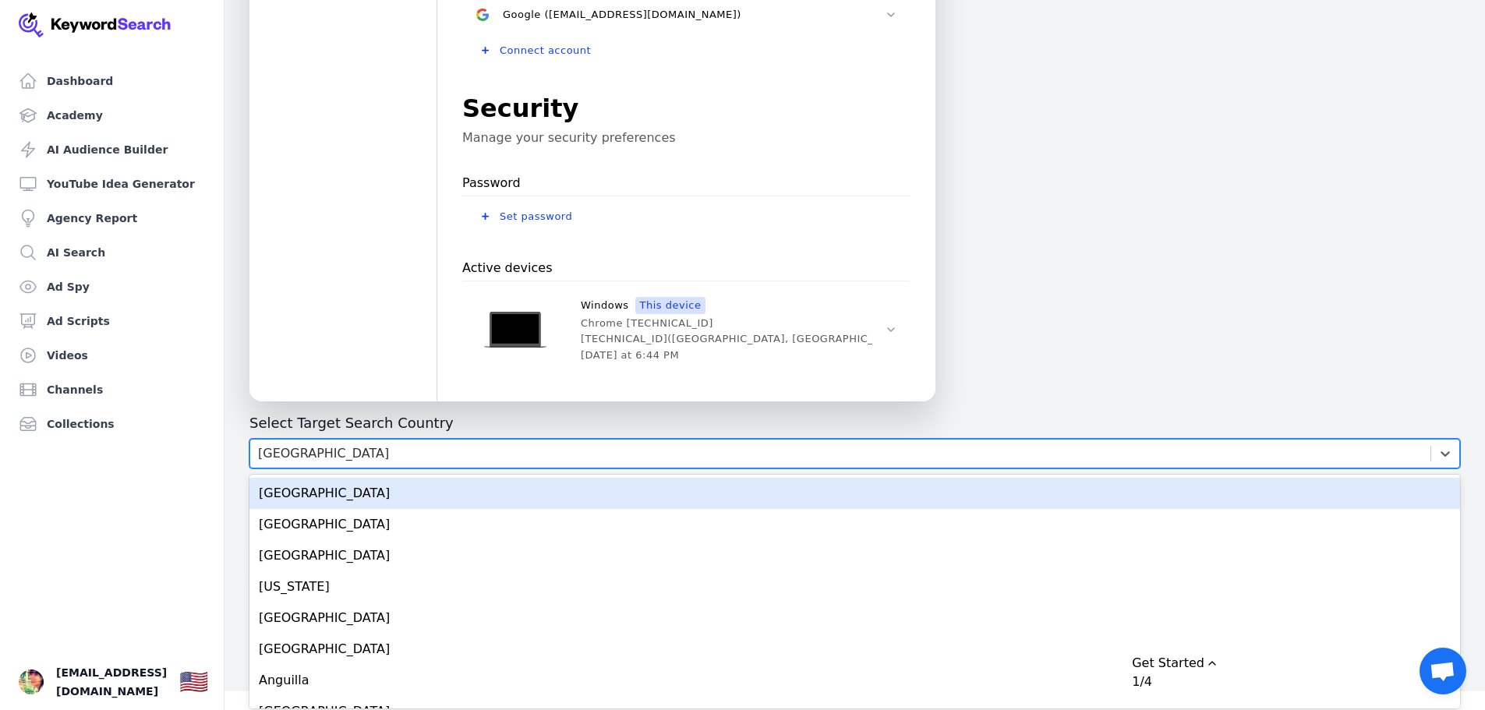
click at [547, 453] on div "United States" at bounding box center [840, 454] width 1180 height 28
type input "viet"
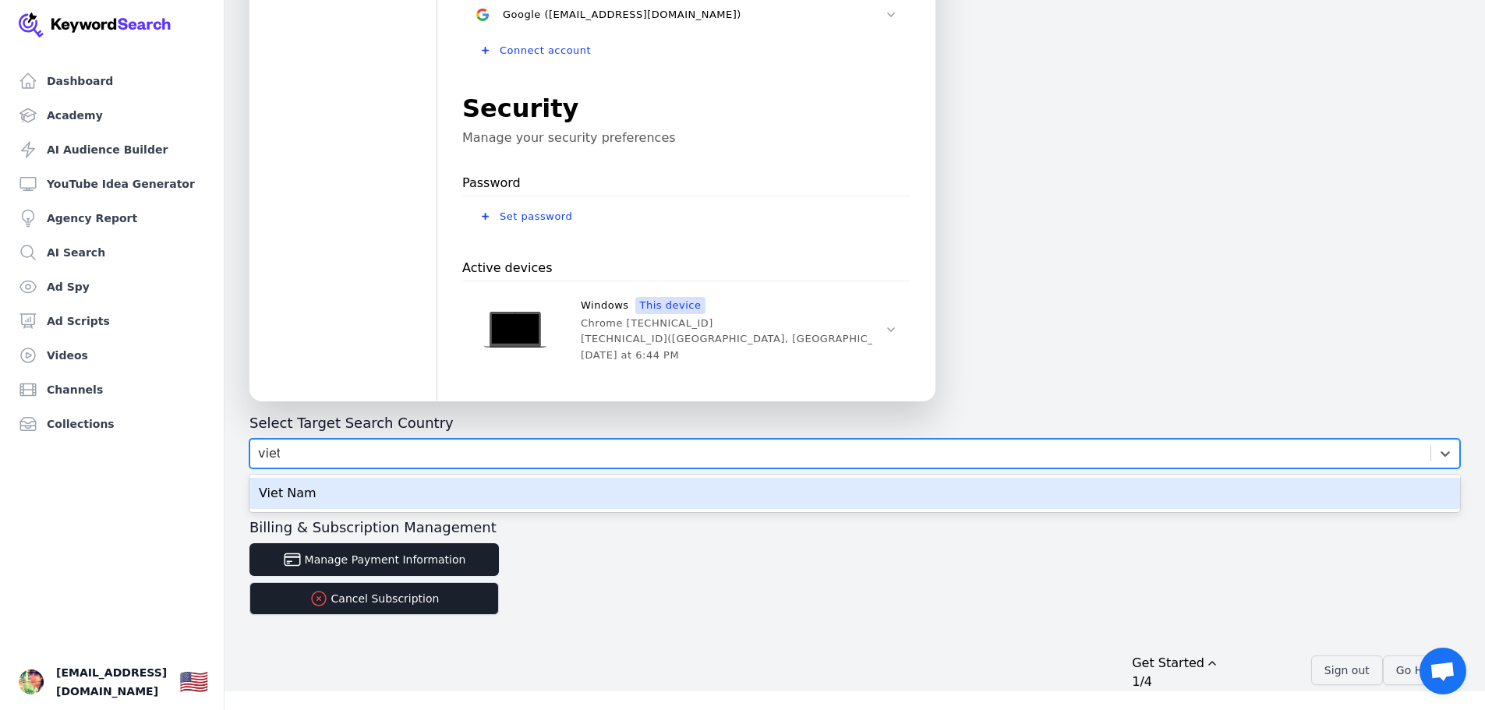
click at [556, 483] on div "Viet Nam" at bounding box center [854, 493] width 1210 height 31
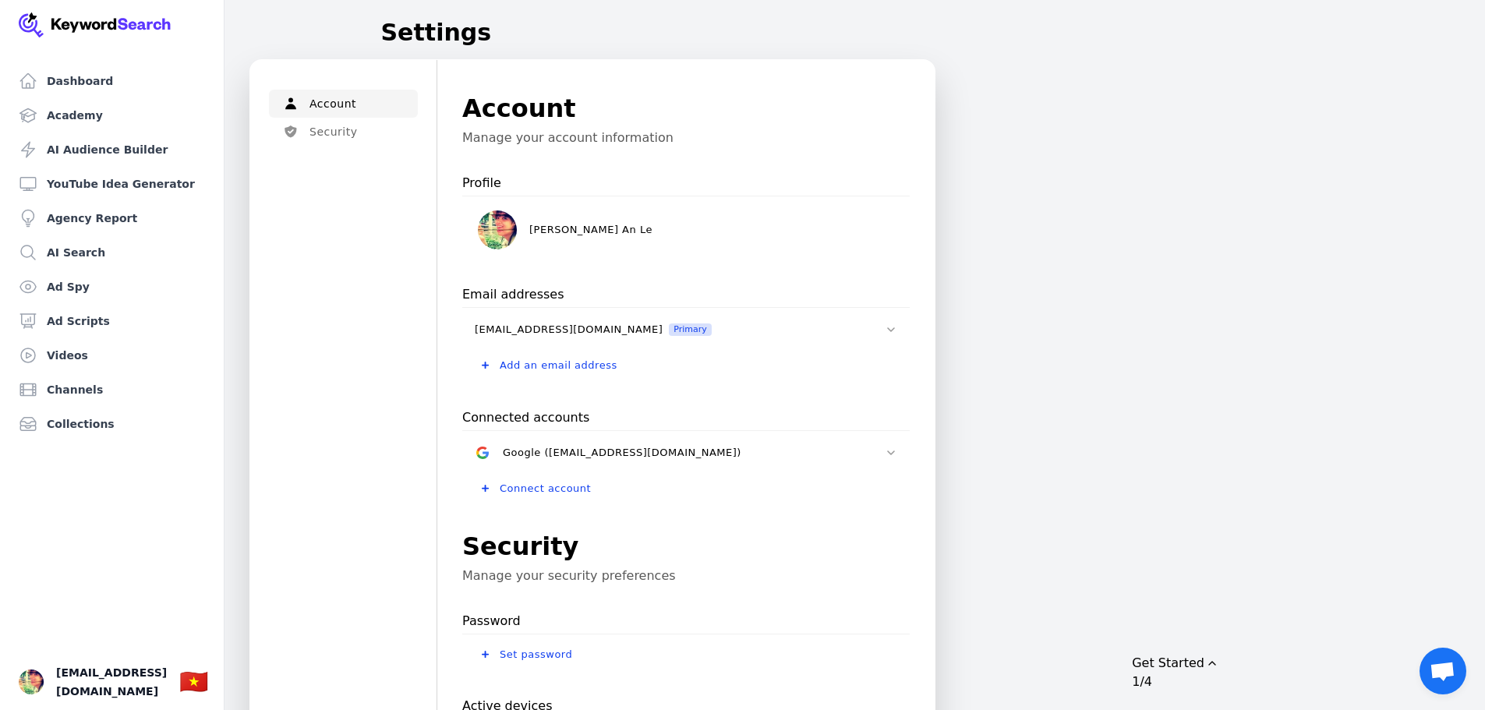
click at [90, 83] on link "Dashboard" at bounding box center [111, 80] width 199 height 31
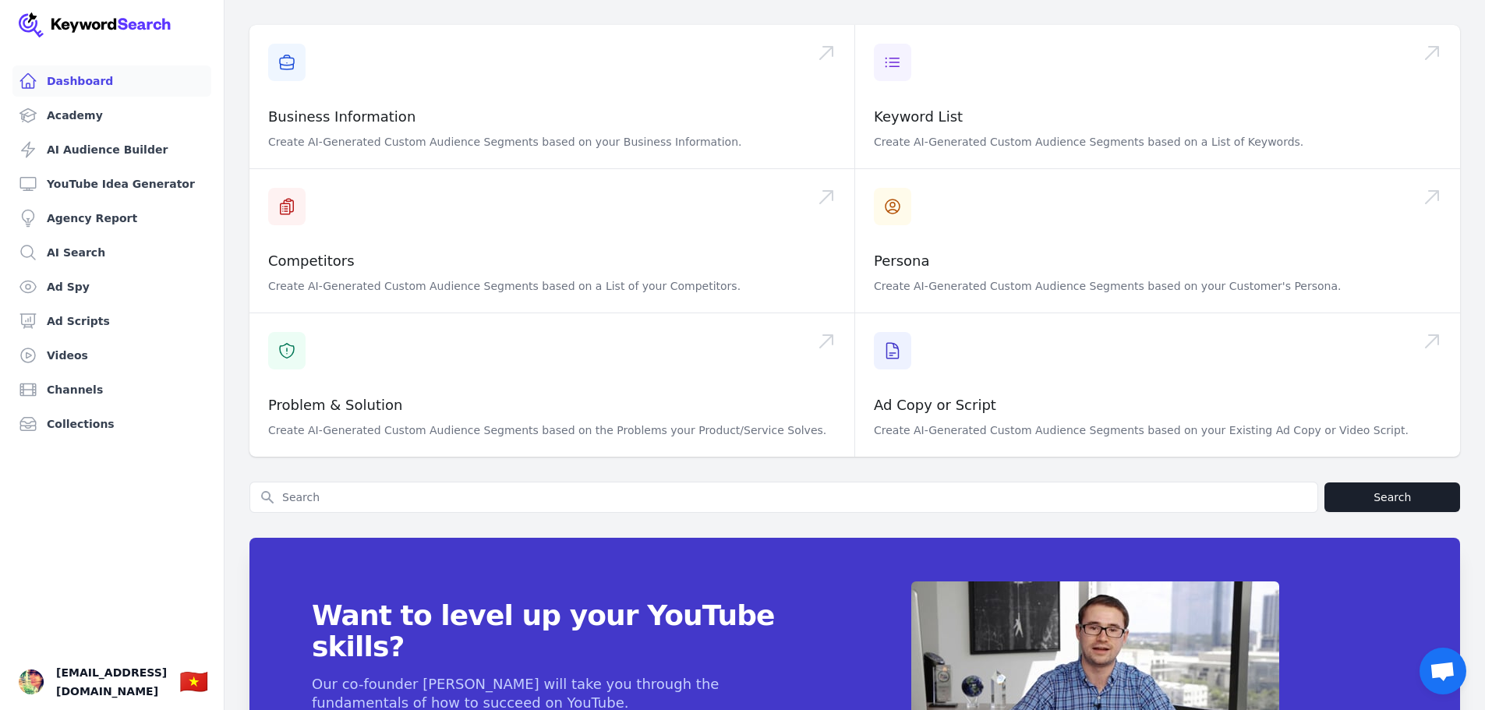
scroll to position [487, 0]
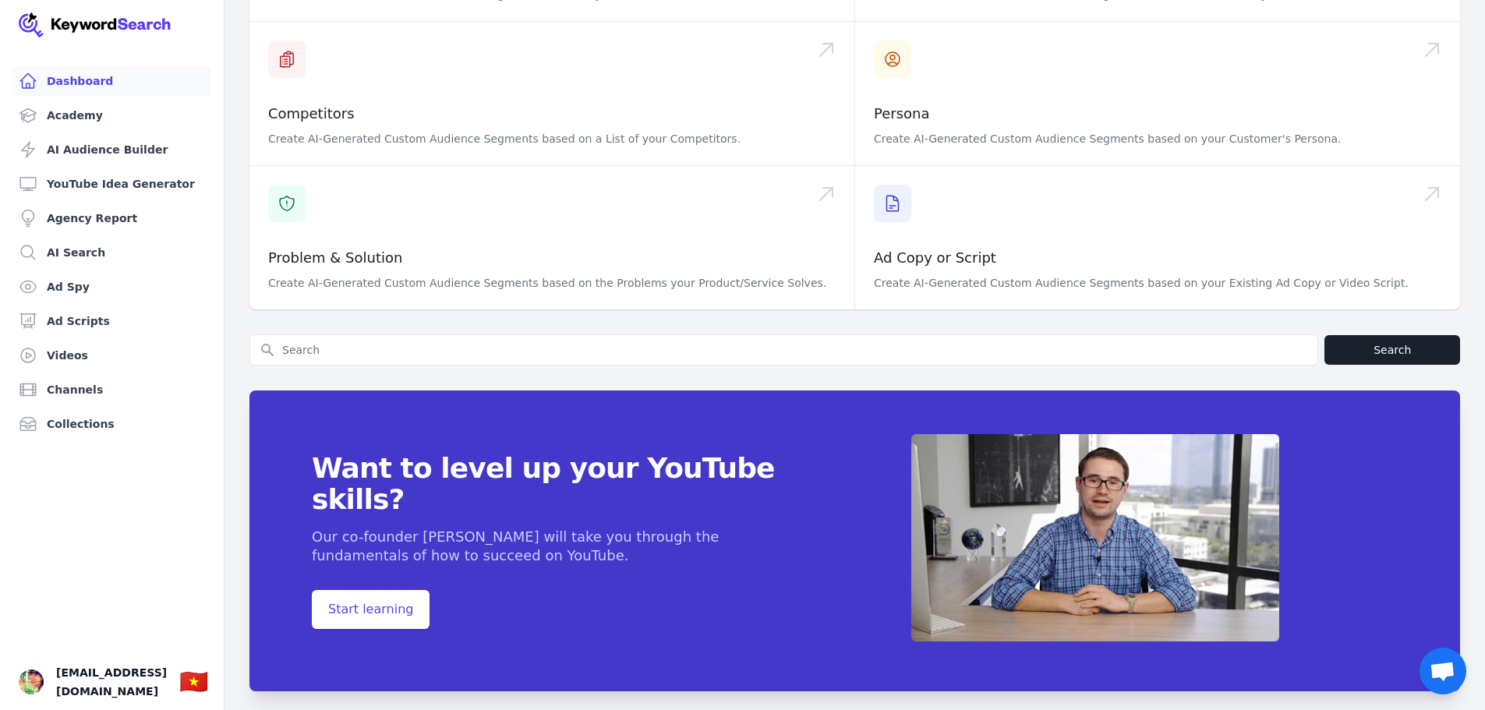
click at [380, 302] on div "Leave a Review Enjoying KeywordSearch? Help us grow & spread the word by leavin…" at bounding box center [854, 144] width 1210 height 1144
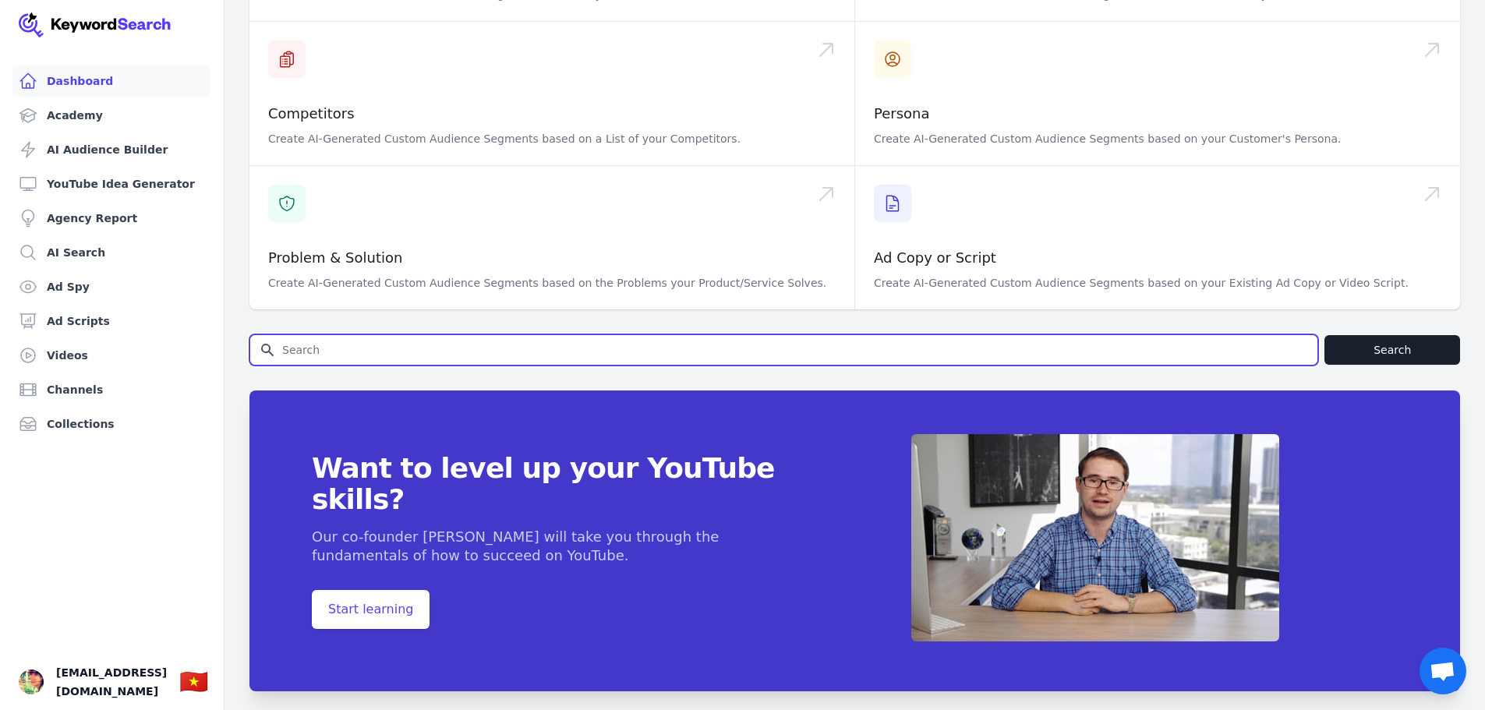
click at [379, 335] on input "Search for YouTube Keywords" at bounding box center [783, 350] width 1067 height 30
drag, startPoint x: 433, startPoint y: 318, endPoint x: 164, endPoint y: 306, distance: 269.1
click at [164, 306] on div "Dashboard Academy AI Audience Builder YouTube Idea Generator Agency Report AI S…" at bounding box center [742, 118] width 1485 height 1210
type input "T"
type input "VRG"
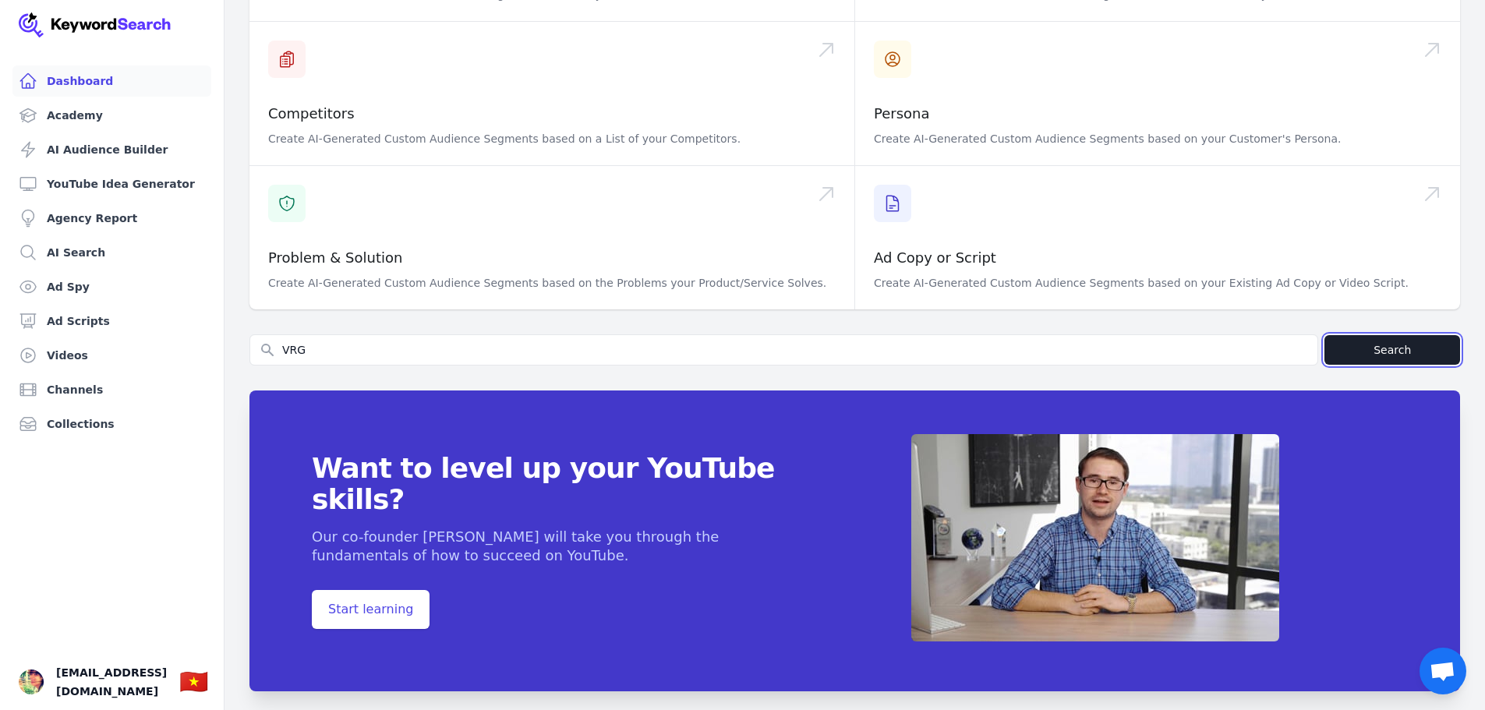
click at [1398, 335] on button "Search" at bounding box center [1392, 350] width 136 height 30
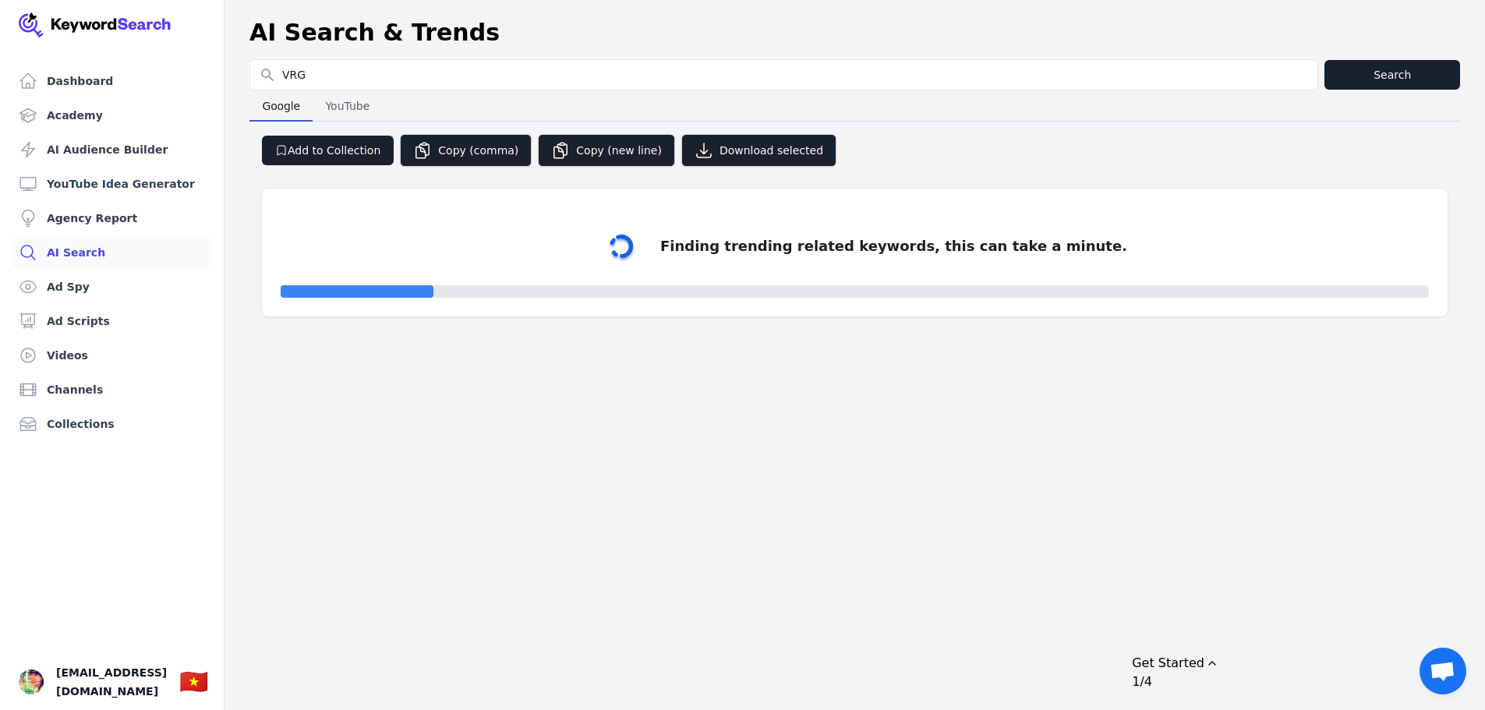
drag, startPoint x: 376, startPoint y: 74, endPoint x: 235, endPoint y: 61, distance: 140.9
click at [235, 61] on div "Search for YouTube Keywords VRG Search Google Google YouTube YouTube Add to Col…" at bounding box center [854, 190] width 1260 height 263
select select "50"
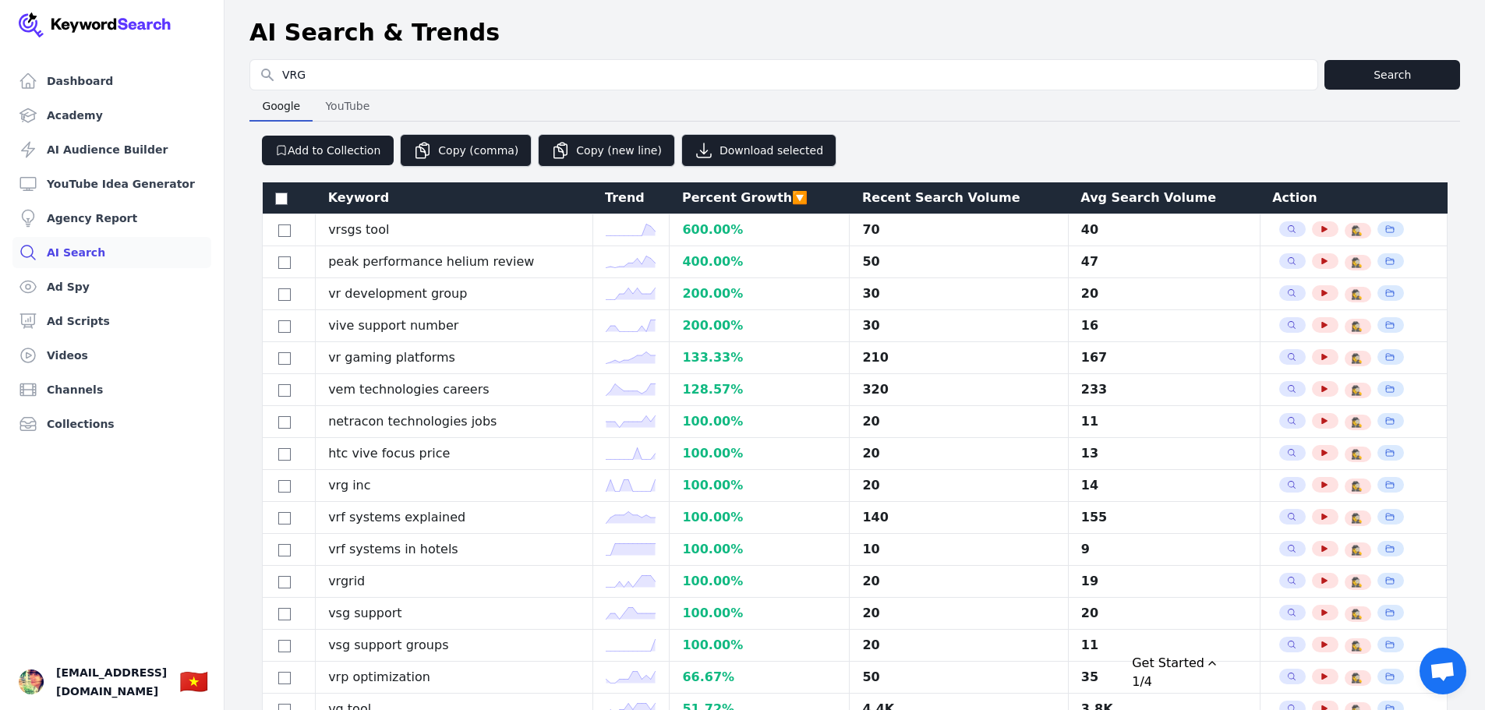
click at [363, 77] on input "VRG" at bounding box center [783, 75] width 1067 height 30
type input "V"
type input "Tập đoàn VRG Việt Nam"
click at [1353, 78] on button "Search" at bounding box center [1392, 75] width 136 height 30
click at [77, 79] on link "Dashboard" at bounding box center [111, 80] width 199 height 31
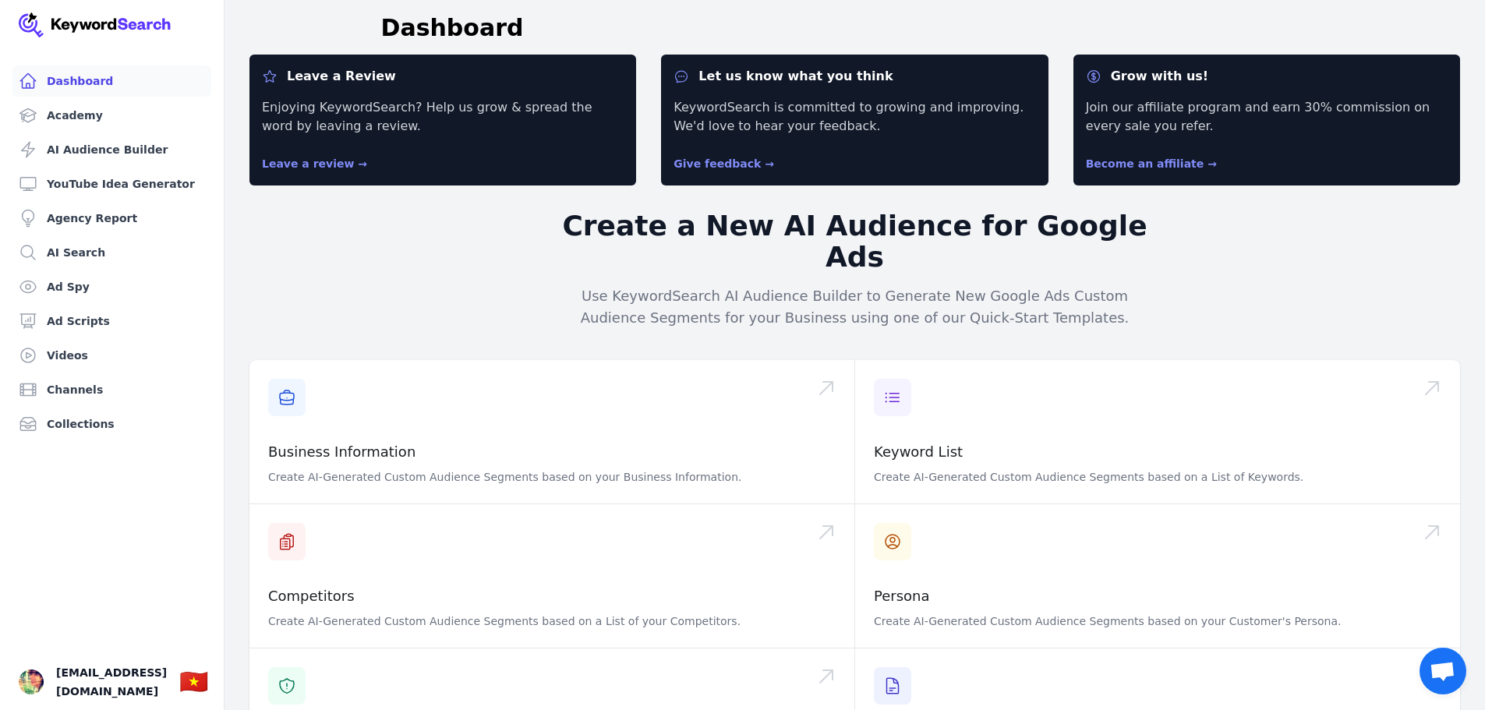
scroll to position [487, 0]
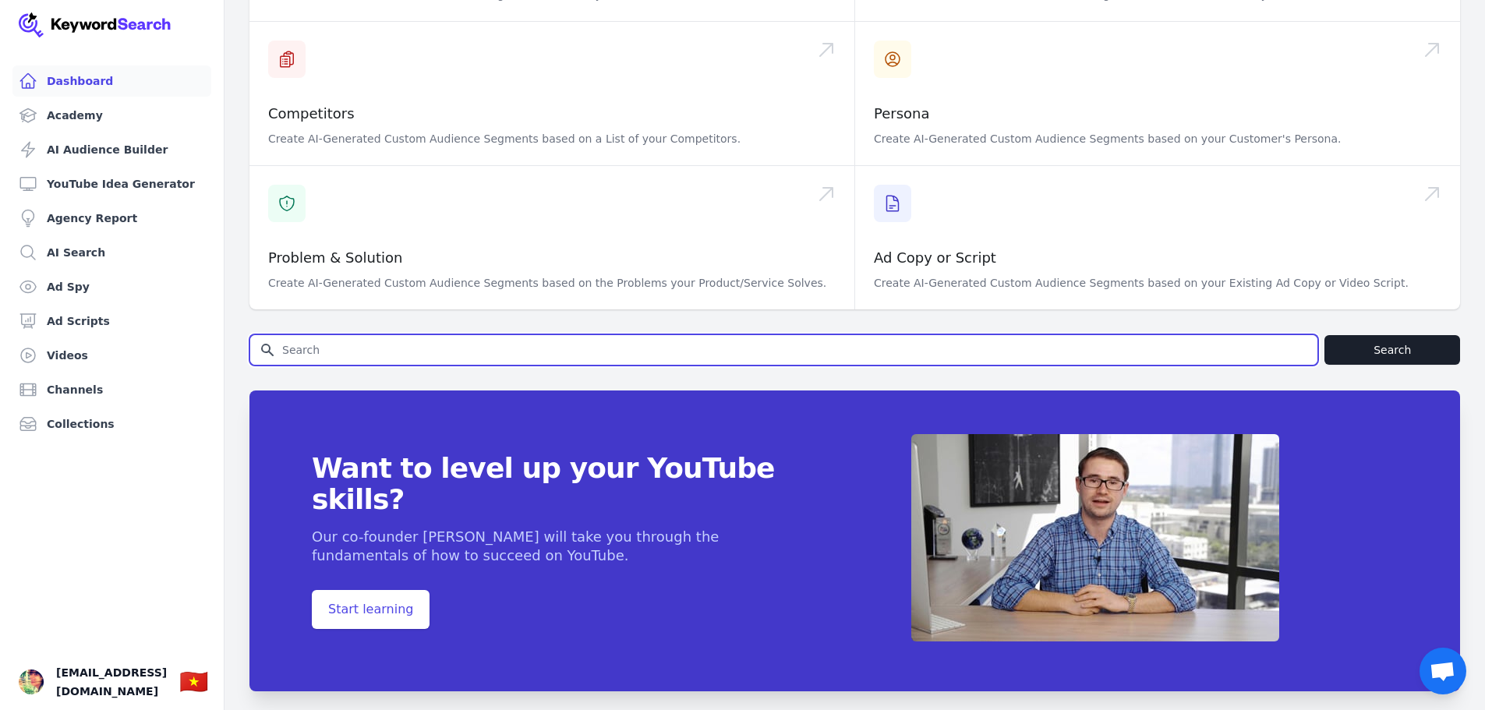
click at [415, 335] on input "Search for YouTube Keywords" at bounding box center [783, 350] width 1067 height 30
type input "Tập đoàn VRG Việt Nam"
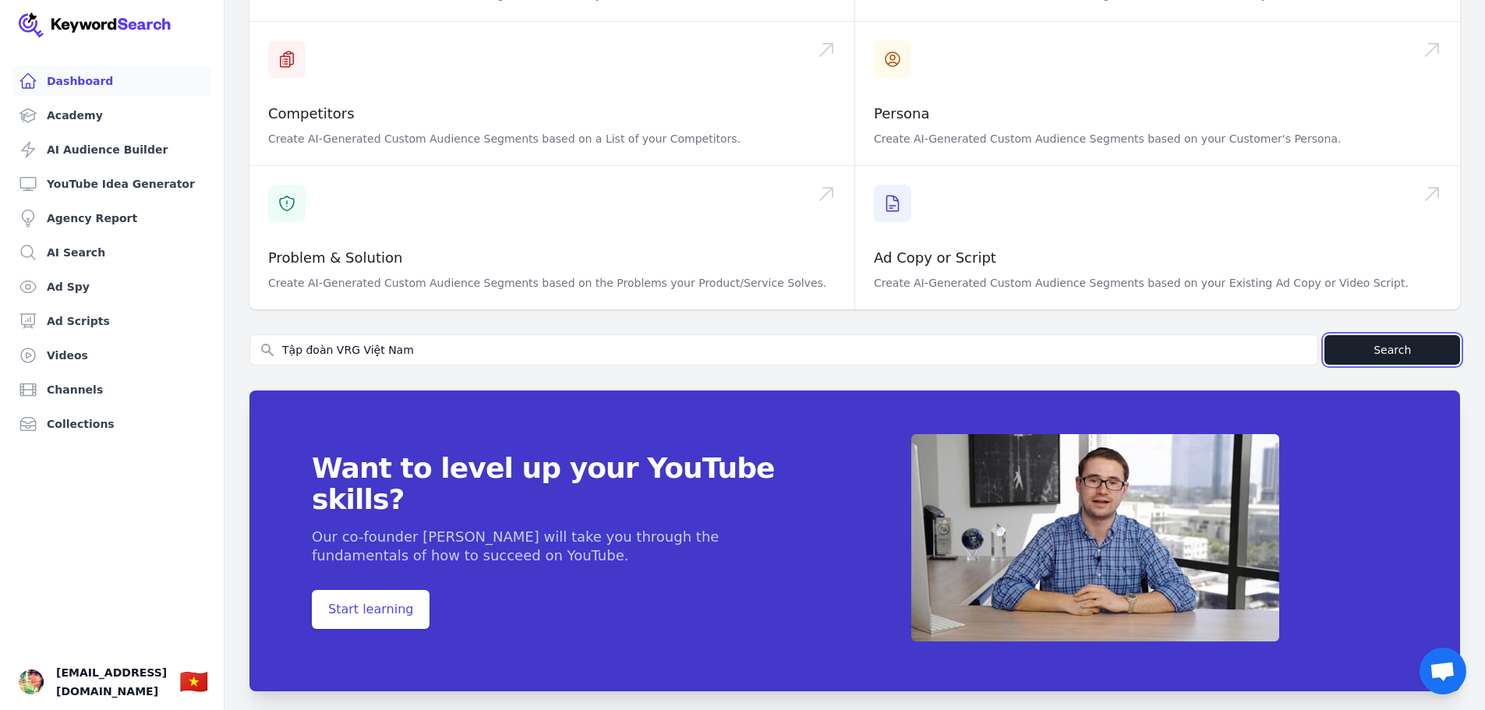
click at [1374, 335] on button "Search" at bounding box center [1392, 350] width 136 height 30
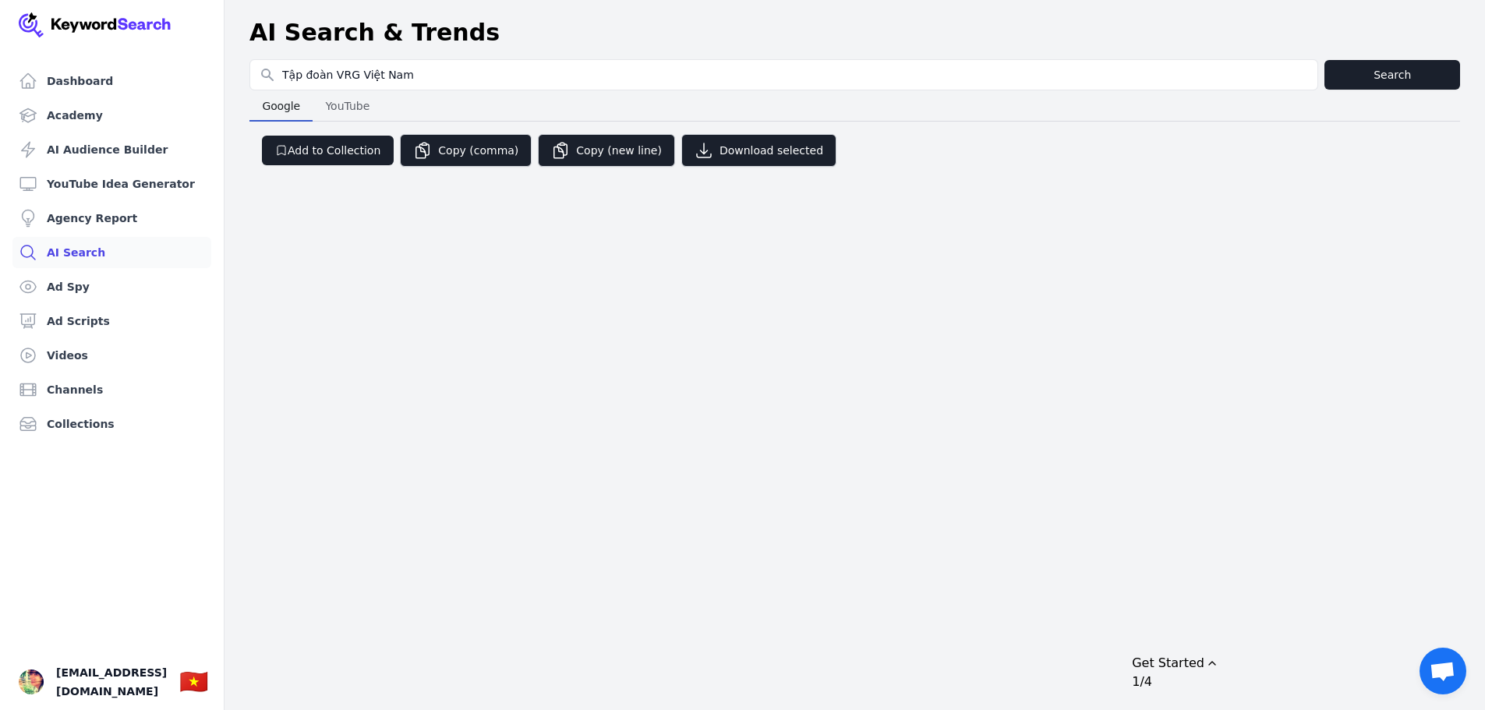
click at [355, 102] on span "YouTube" at bounding box center [347, 106] width 57 height 22
click at [1371, 73] on button "Search" at bounding box center [1392, 75] width 136 height 30
click at [76, 392] on link "Channels" at bounding box center [111, 389] width 199 height 31
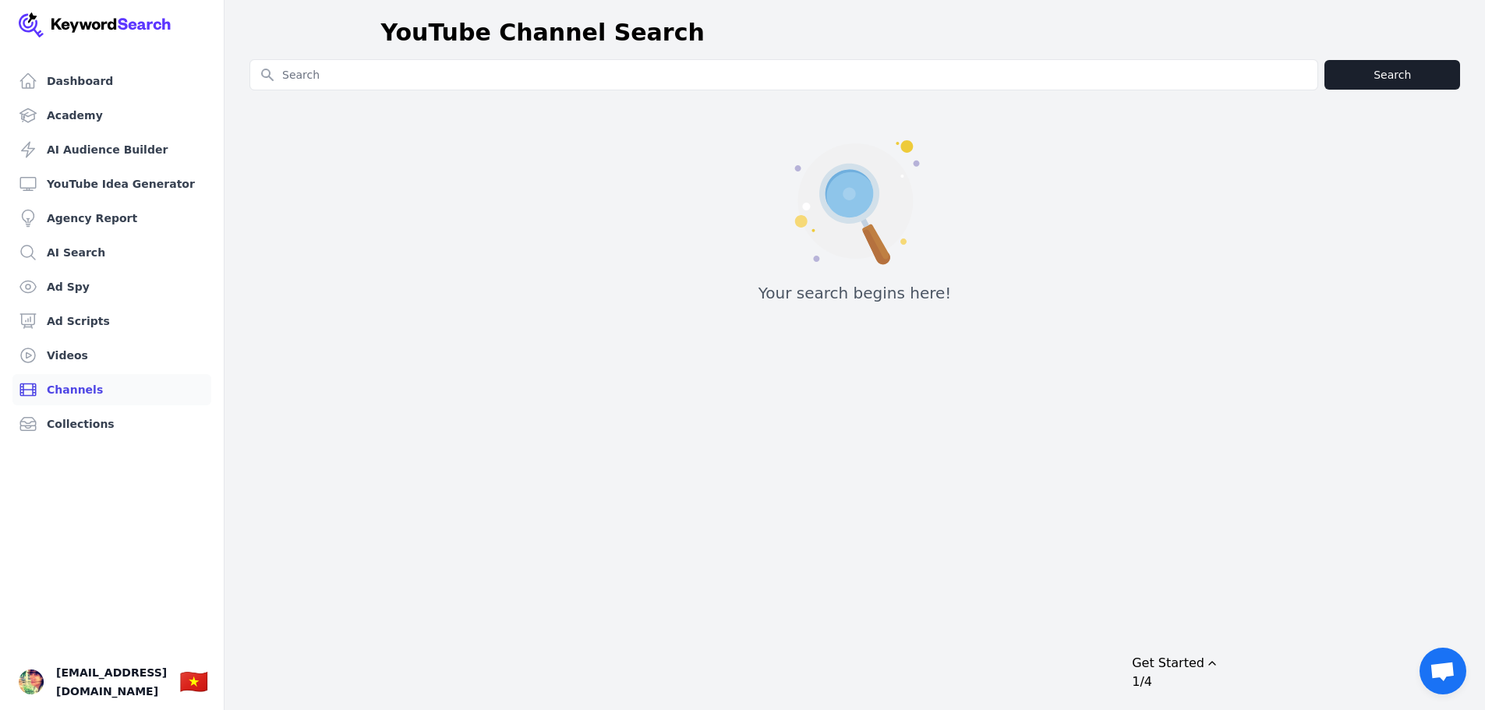
click at [496, 69] on input "Search for YouTube Keywords" at bounding box center [783, 75] width 1067 height 30
click at [79, 87] on link "Dashboard" at bounding box center [111, 80] width 199 height 31
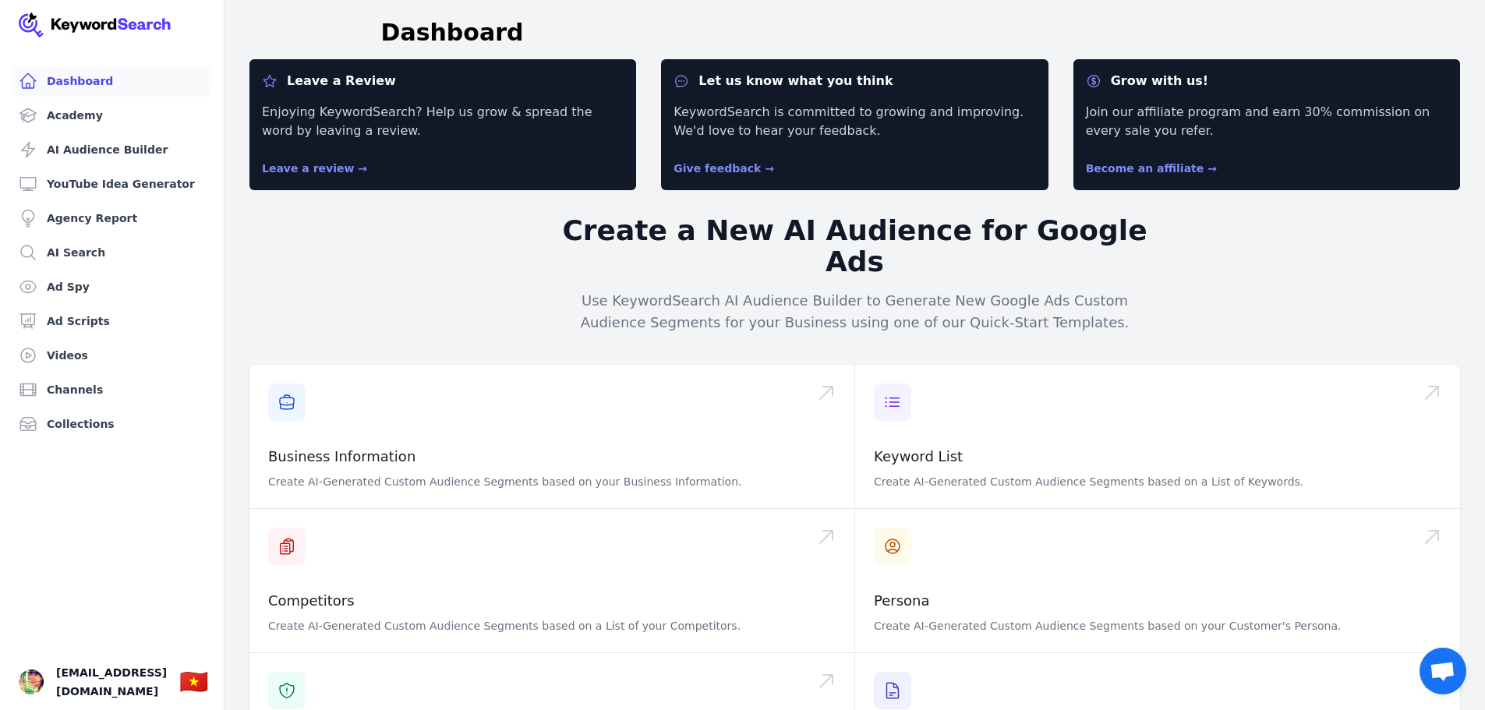
click at [86, 116] on link "Academy" at bounding box center [111, 115] width 199 height 31
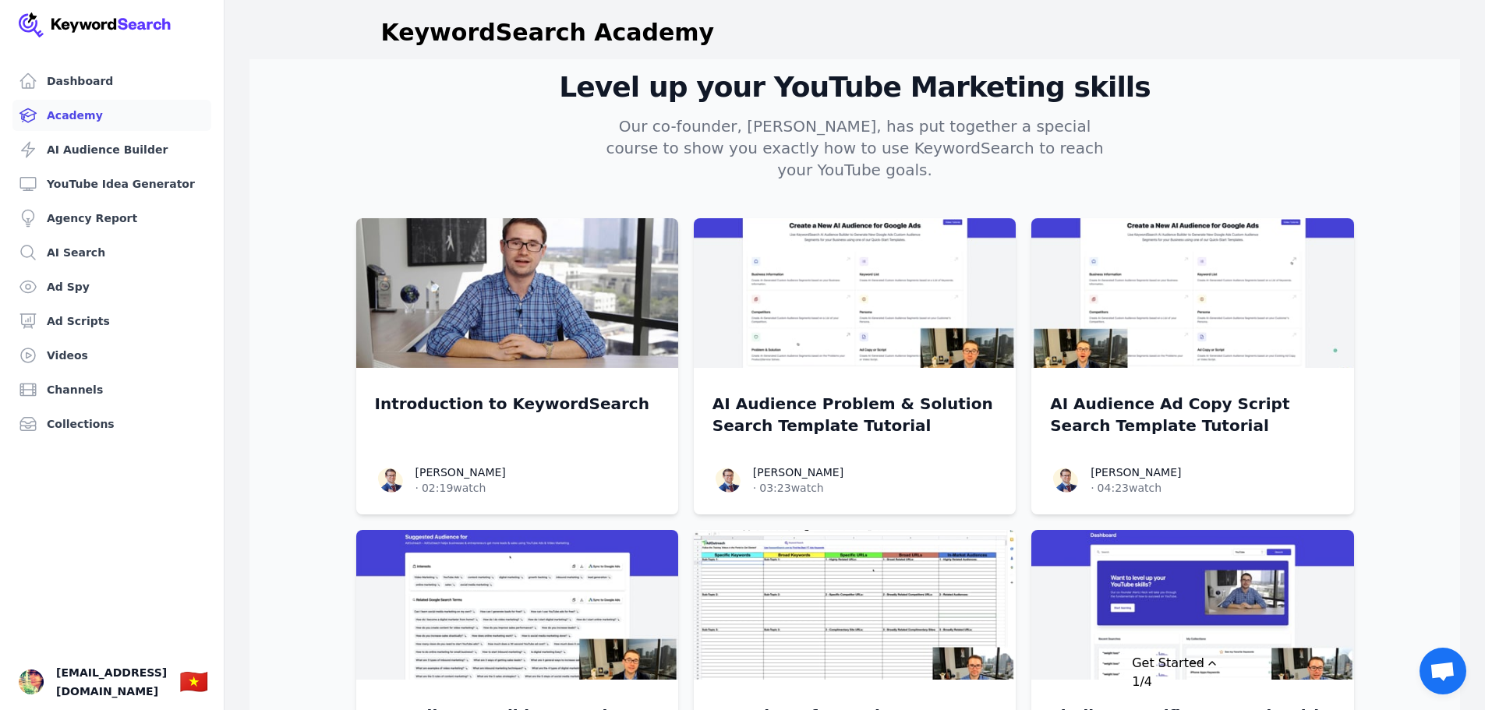
click at [101, 63] on div "Dashboard Academy AI Audience Builder YouTube Idea Generator Agency Report AI S…" at bounding box center [112, 355] width 224 height 710
click at [79, 214] on link "Agency Report" at bounding box center [111, 218] width 199 height 31
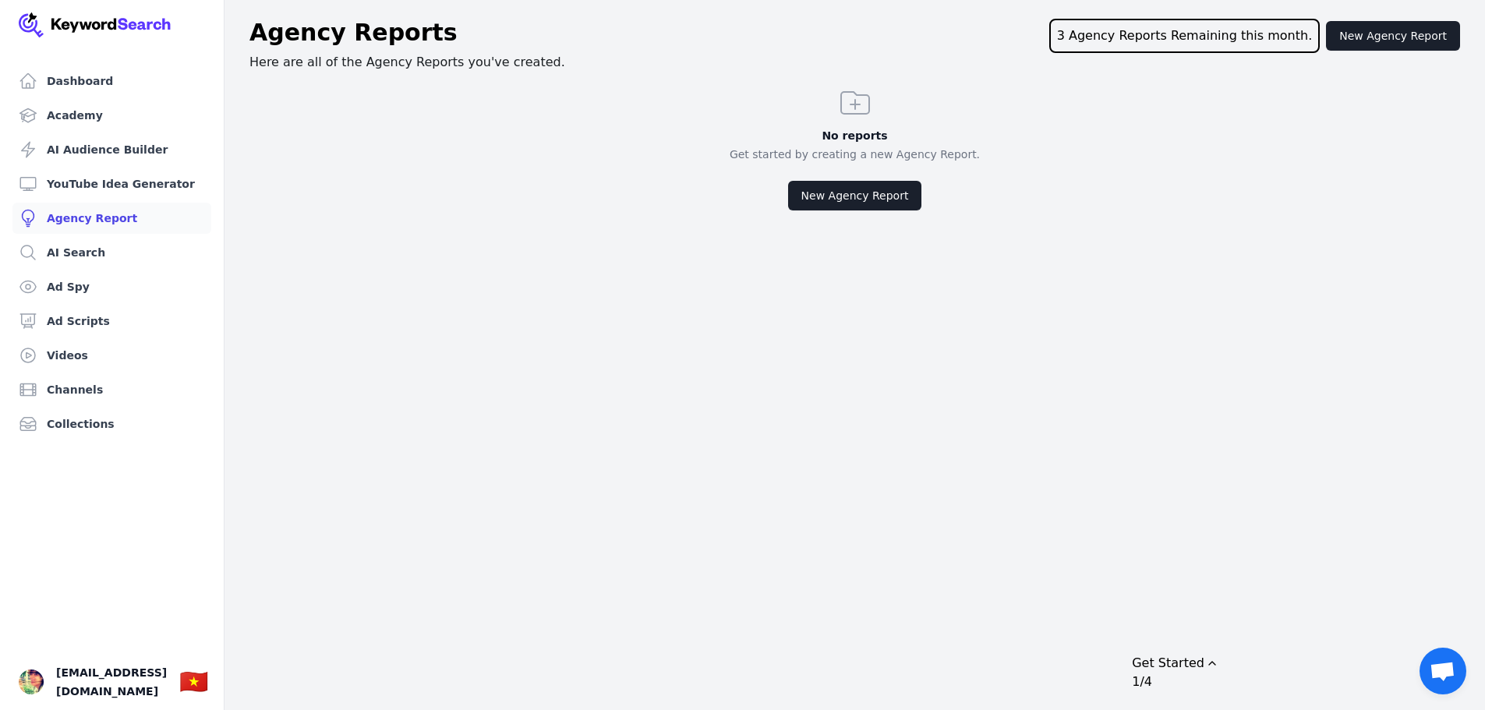
click at [76, 252] on link "AI Search" at bounding box center [111, 252] width 199 height 31
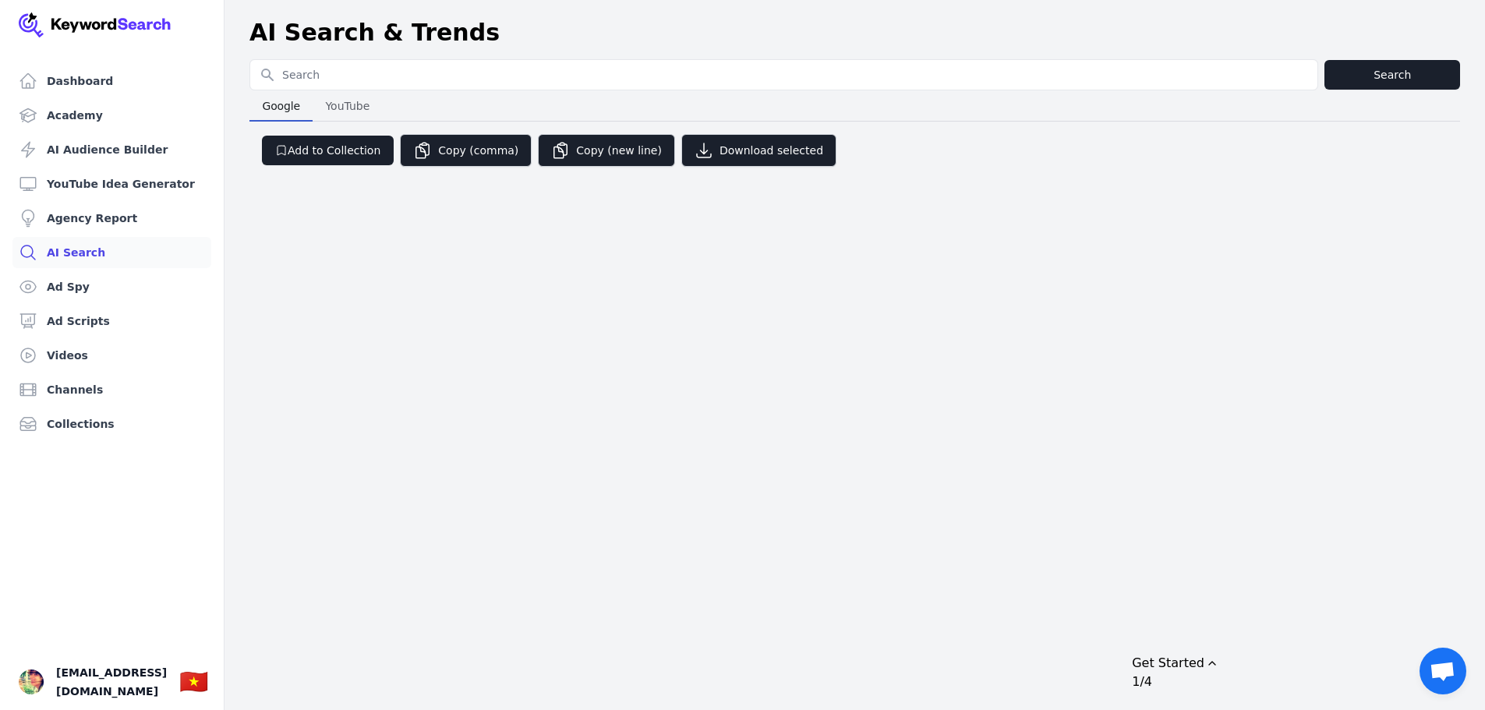
click at [91, 90] on link "Dashboard" at bounding box center [111, 80] width 199 height 31
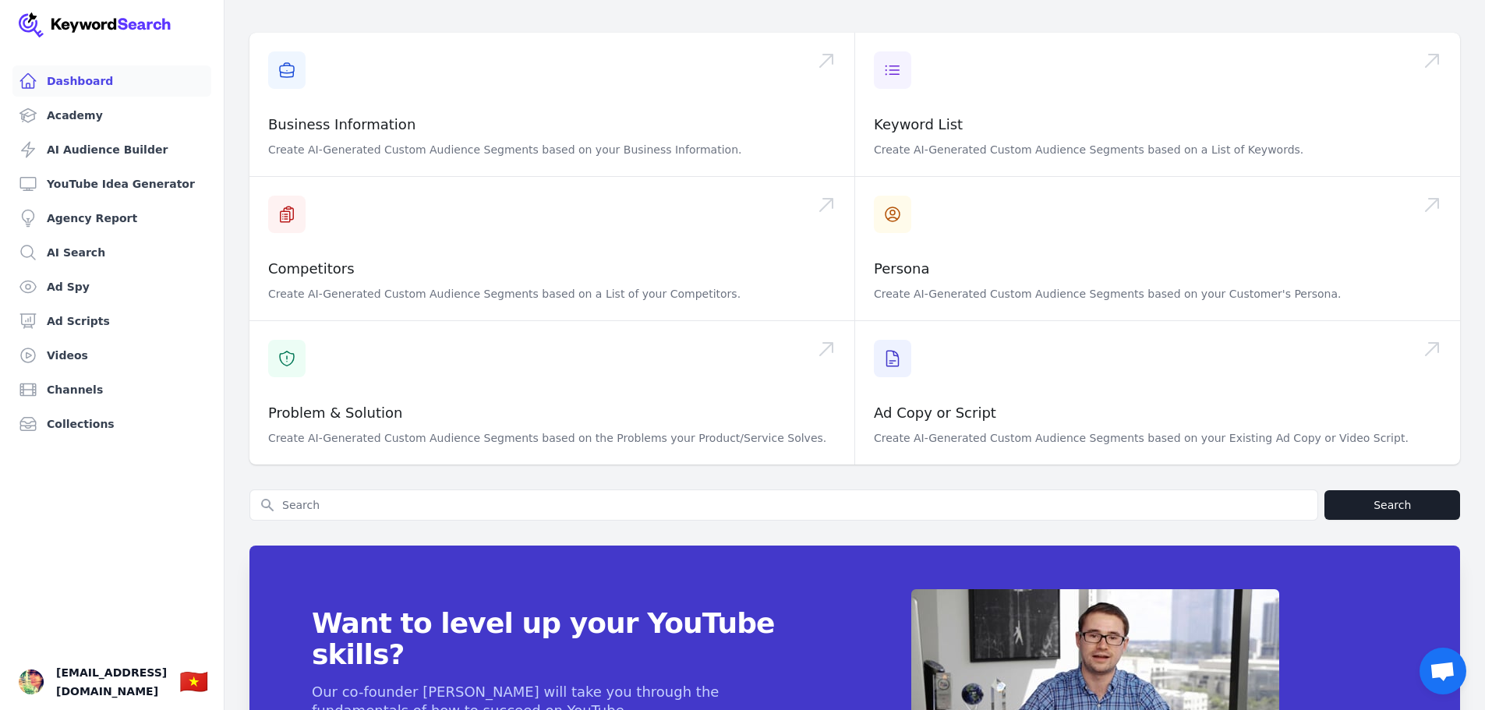
scroll to position [487, 0]
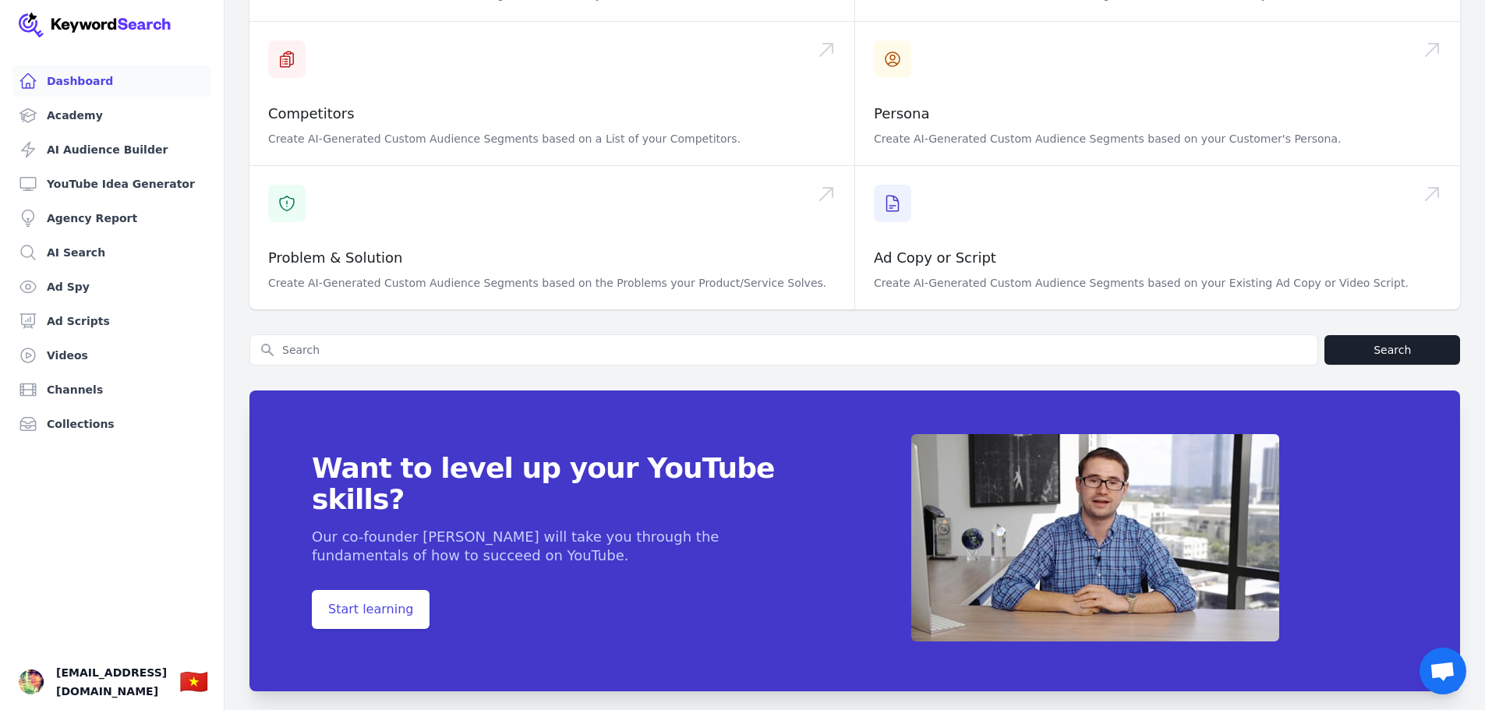
click at [148, 687] on span "[EMAIL_ADDRESS][DOMAIN_NAME]" at bounding box center [111, 681] width 111 height 37
click at [83, 684] on span "[EMAIL_ADDRESS][DOMAIN_NAME]" at bounding box center [111, 681] width 111 height 37
click at [35, 684] on img "Open user button" at bounding box center [31, 681] width 25 height 25
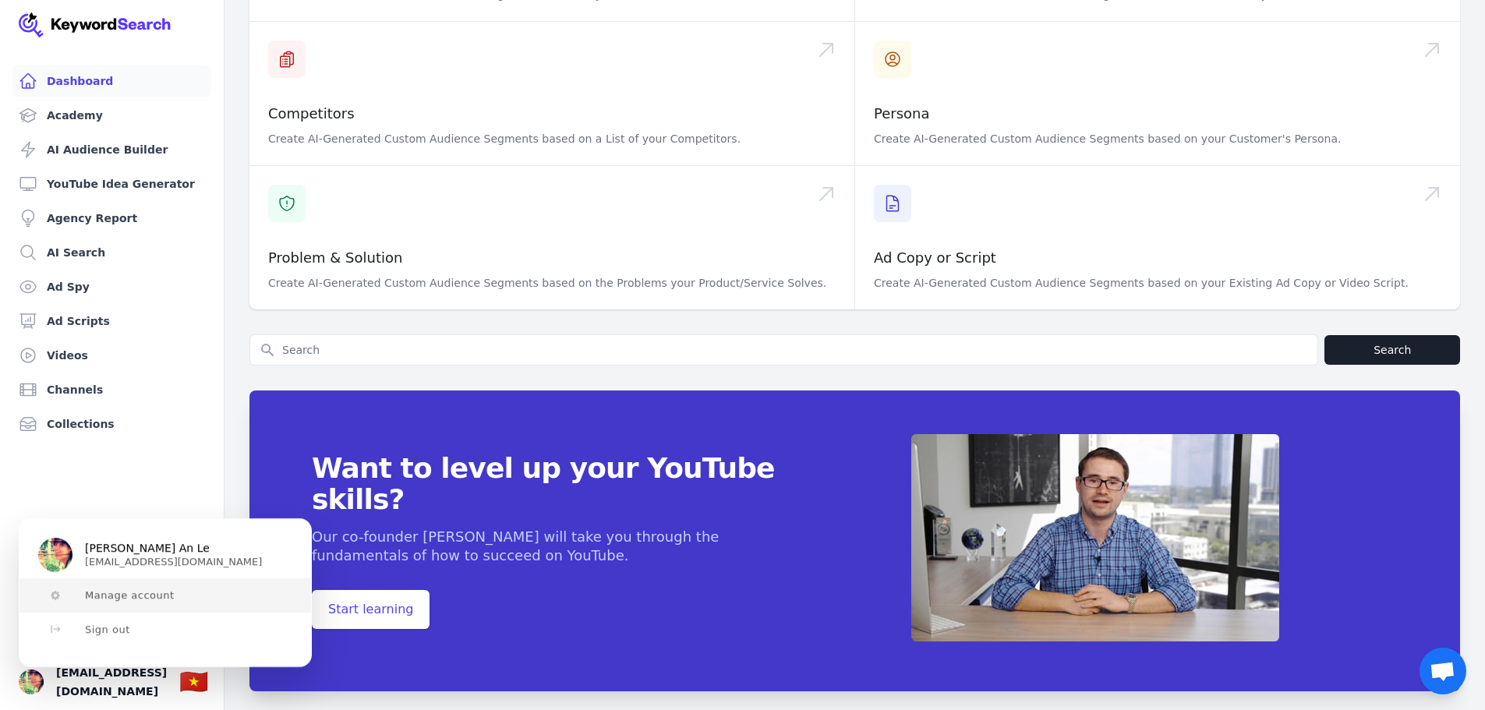
click at [127, 599] on span "Manage account" at bounding box center [130, 595] width 90 height 12
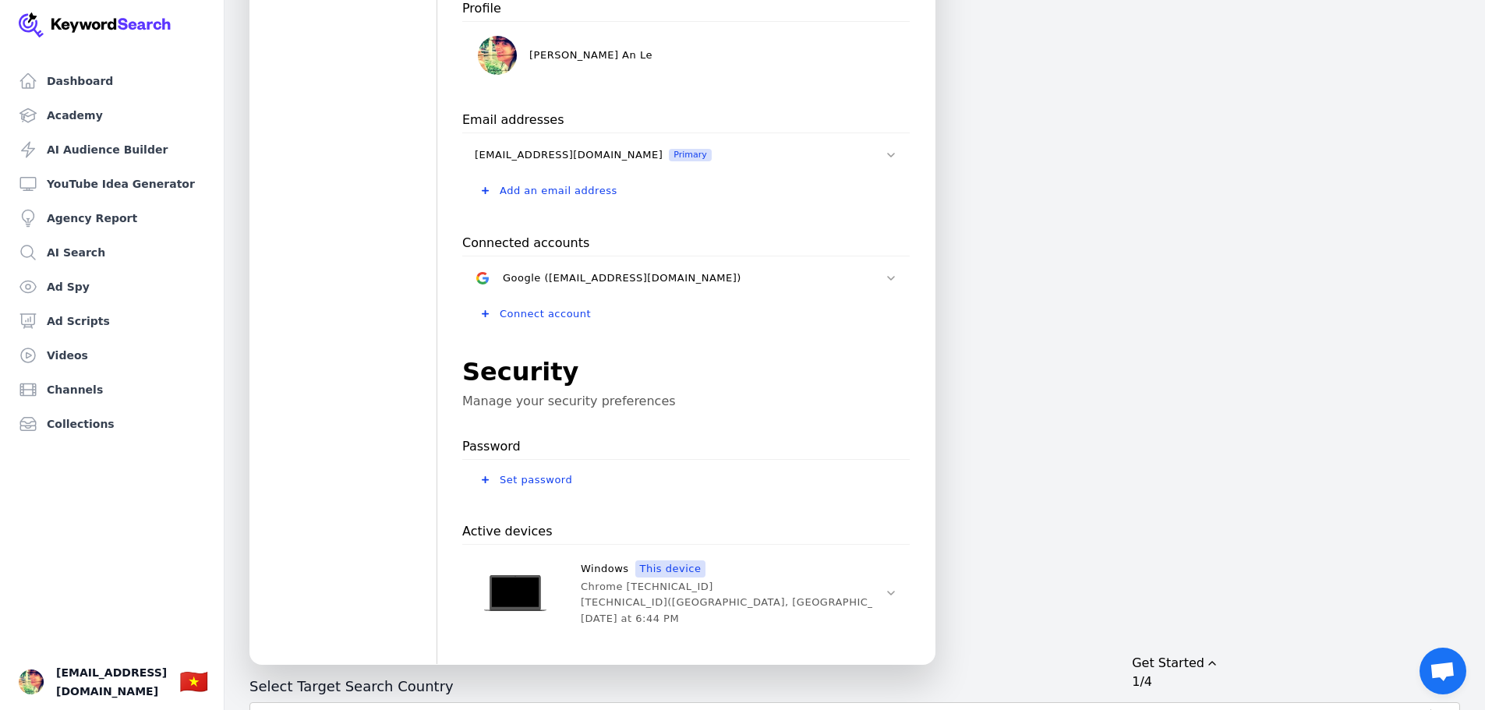
scroll to position [390, 0]
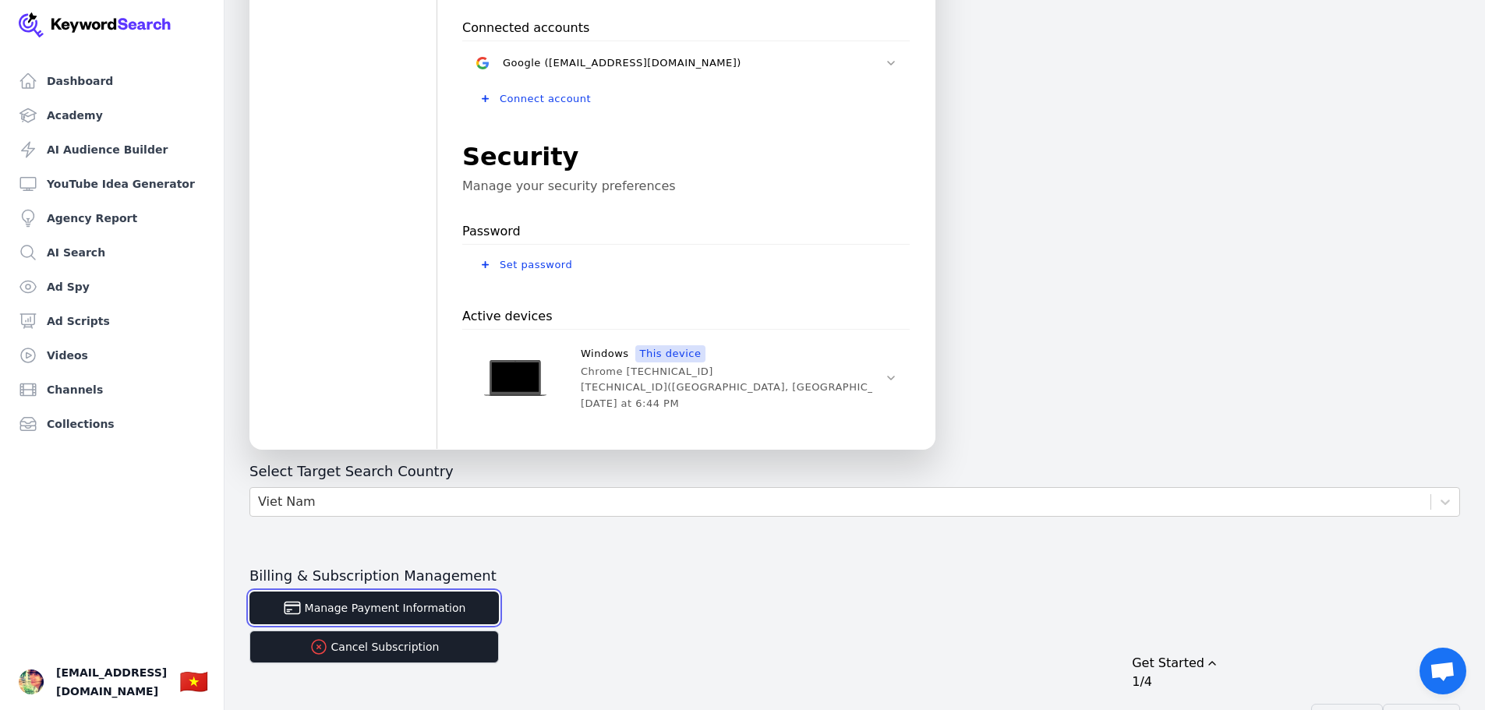
click at [446, 614] on button "Manage Payment Information" at bounding box center [373, 608] width 249 height 33
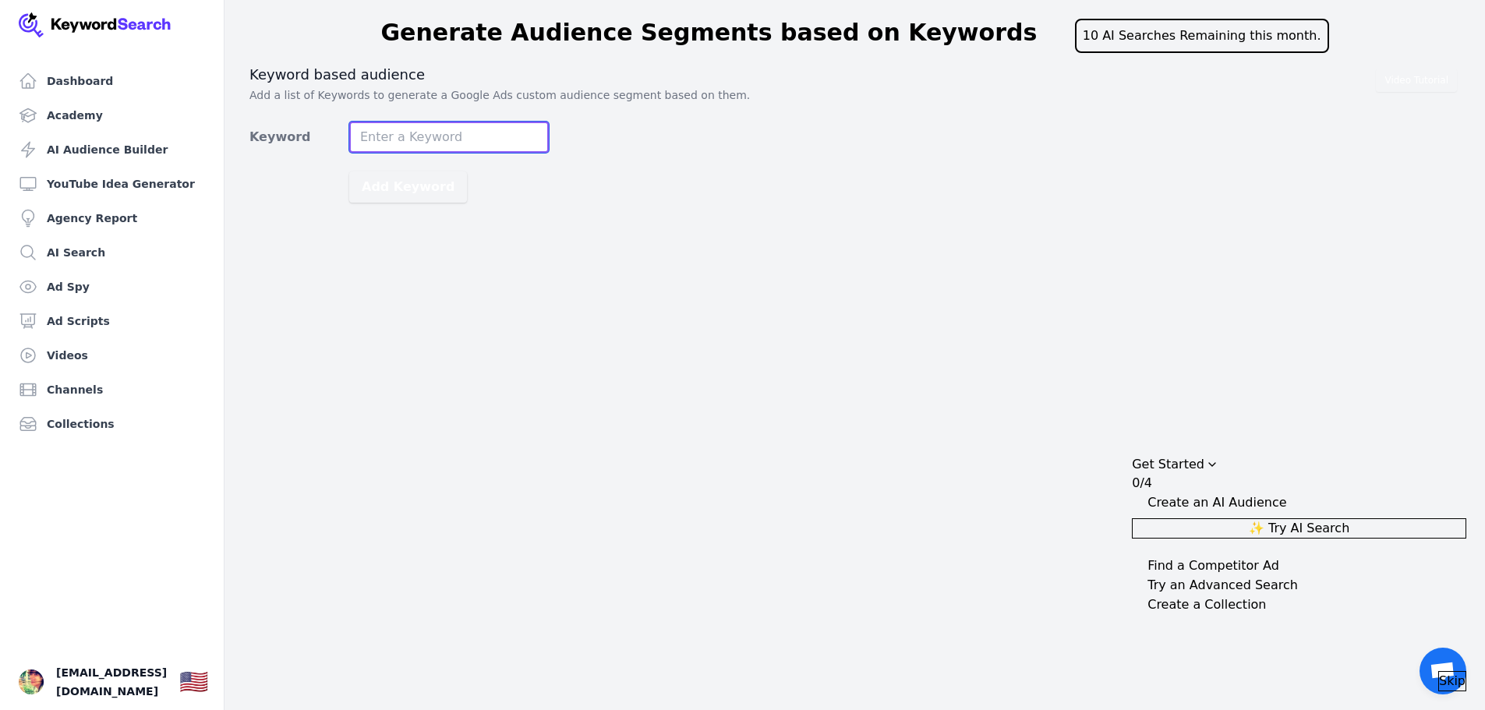
click at [400, 129] on input "Keyword" at bounding box center [449, 137] width 200 height 31
type input "VRG"
click at [403, 186] on button "Add Keyword" at bounding box center [408, 186] width 118 height 31
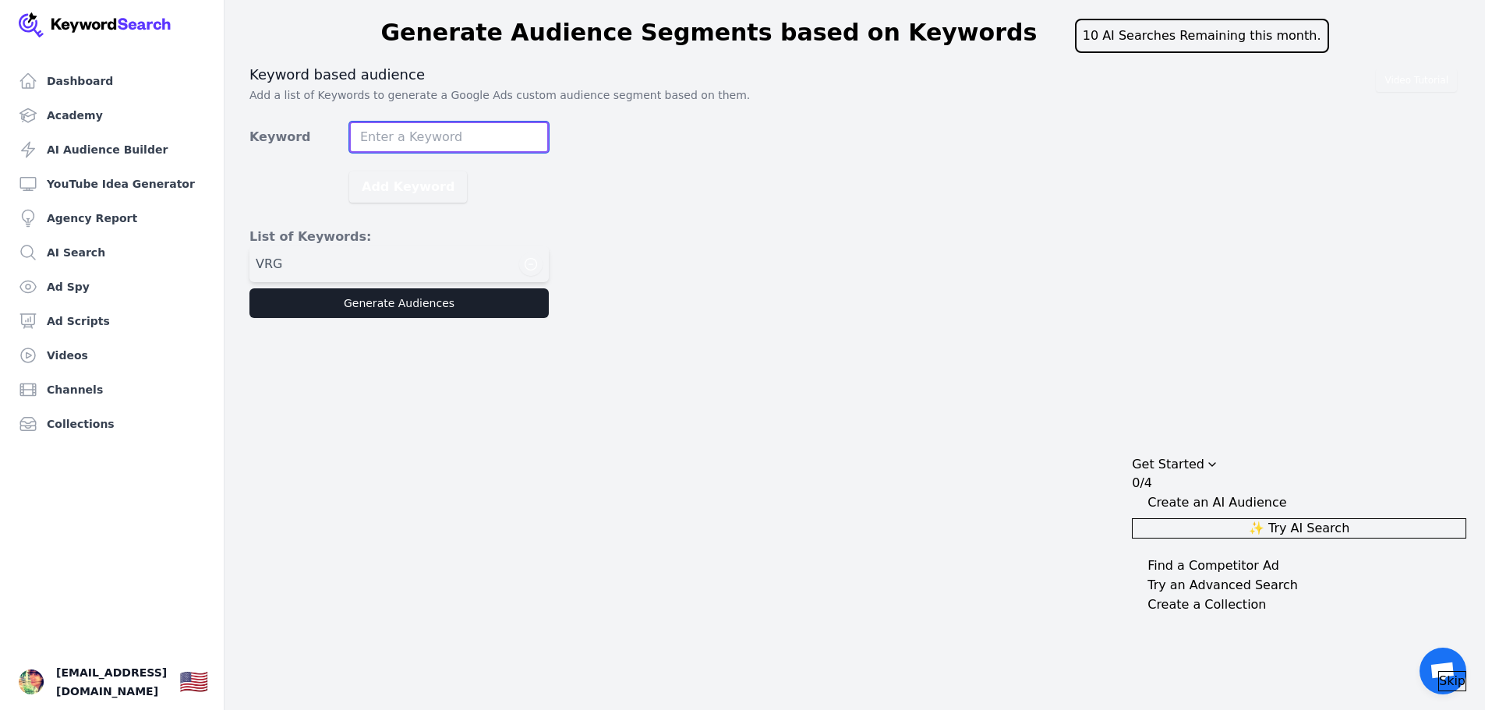
click at [428, 125] on input "Keyword" at bounding box center [449, 137] width 200 height 31
drag, startPoint x: 472, startPoint y: 132, endPoint x: 304, endPoint y: 133, distance: 167.6
click at [308, 135] on div "Keyword Cao su Viet Nam" at bounding box center [398, 137] width 299 height 31
type input "Tap doan cao su Viet Nam"
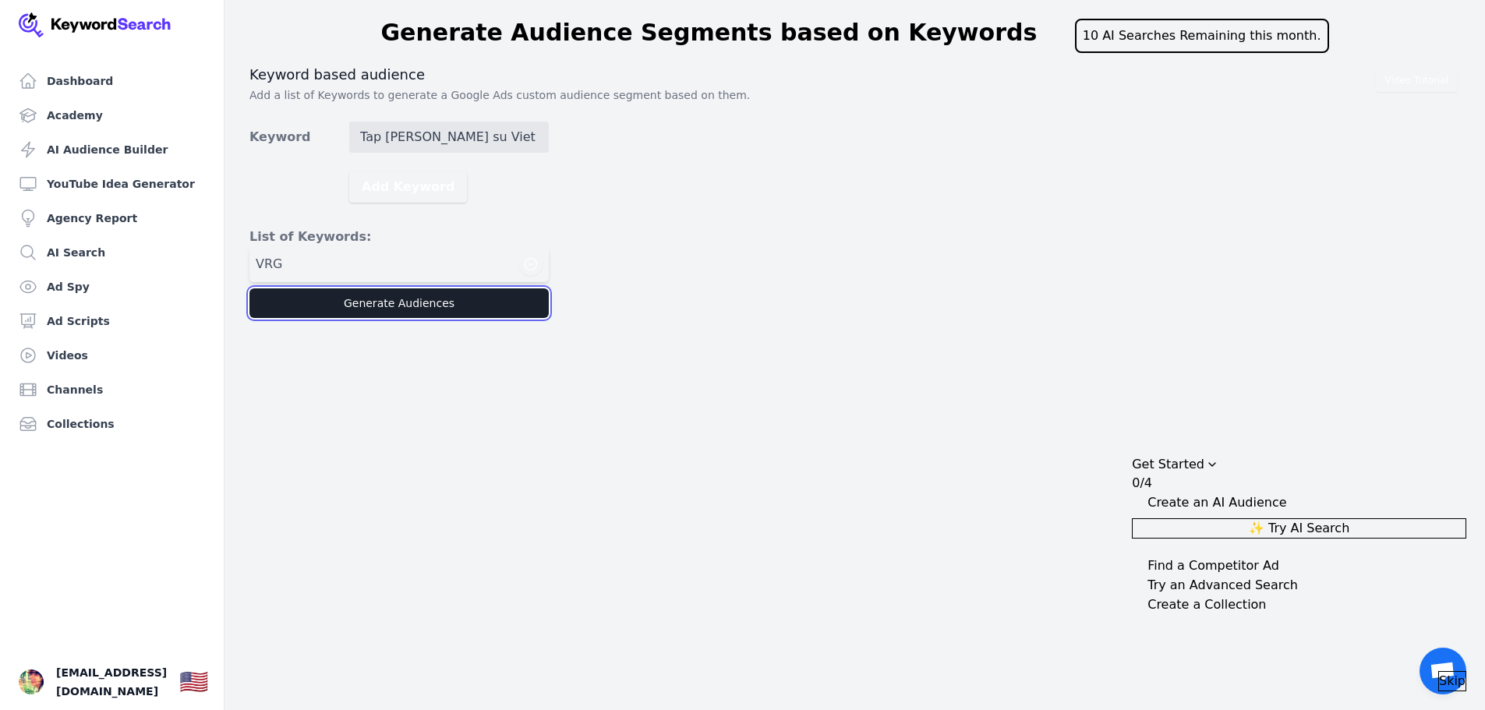
click at [398, 313] on button "Generate Audiences" at bounding box center [398, 303] width 299 height 30
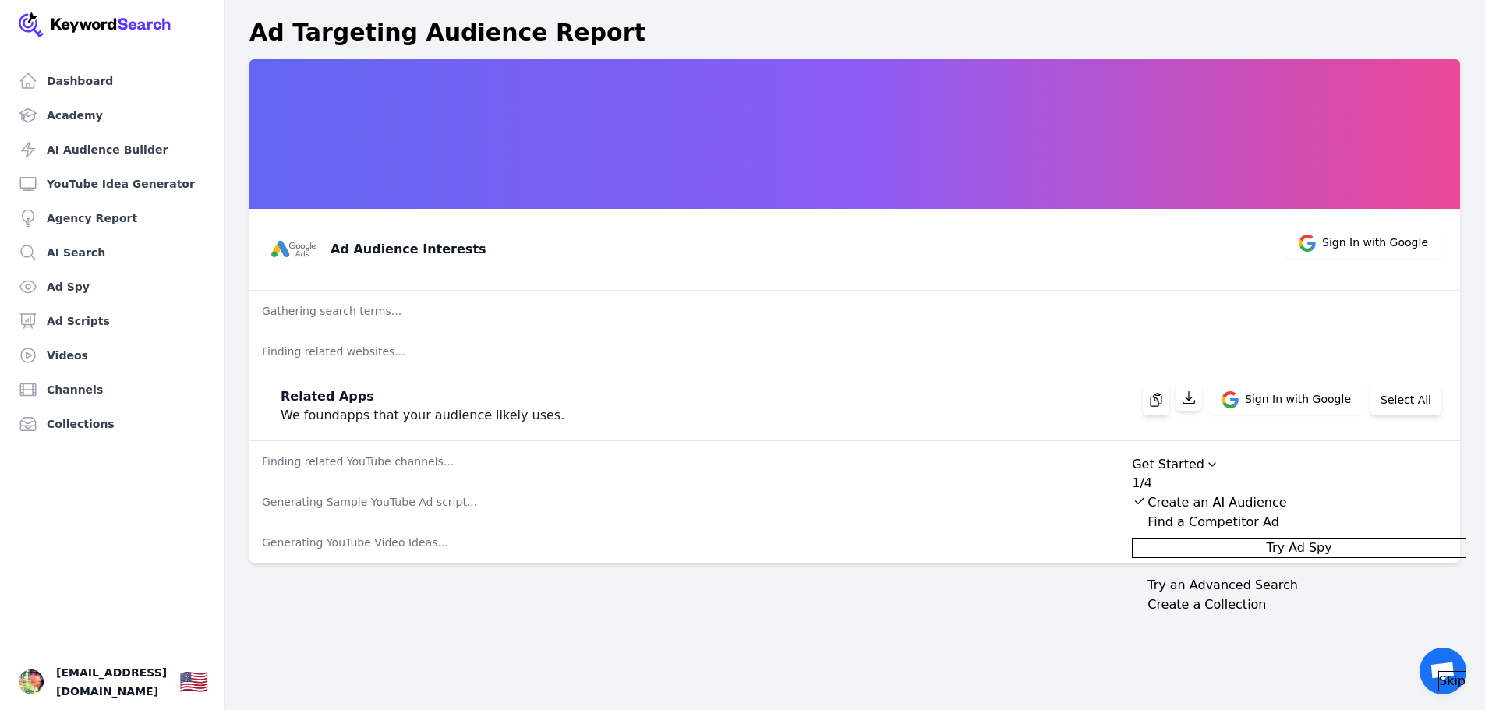
click at [1218, 458] on icon "Drag to move checklist" at bounding box center [1212, 464] width 12 height 12
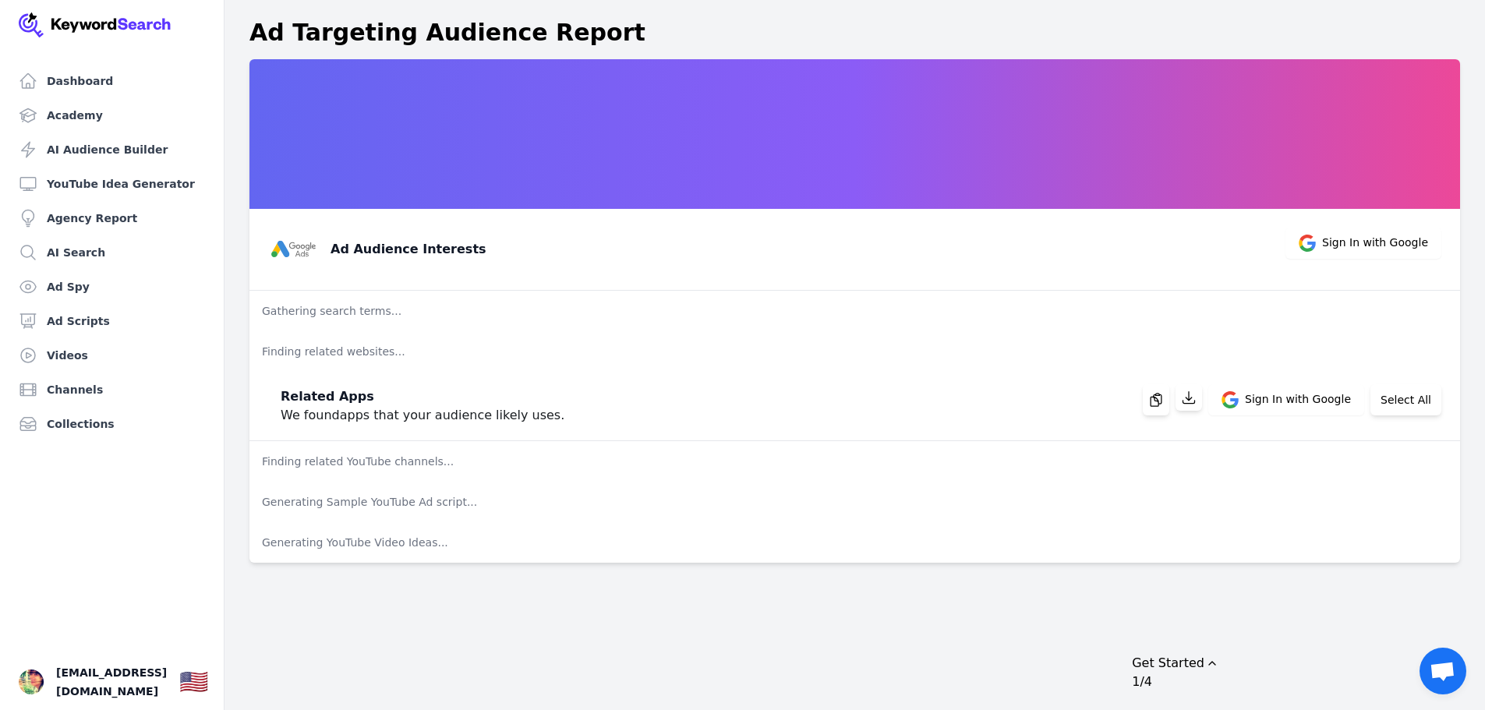
click at [351, 299] on p "Gathering search terms..." at bounding box center [854, 311] width 1210 height 41
click at [355, 306] on p "Gathering search terms..." at bounding box center [854, 311] width 1210 height 41
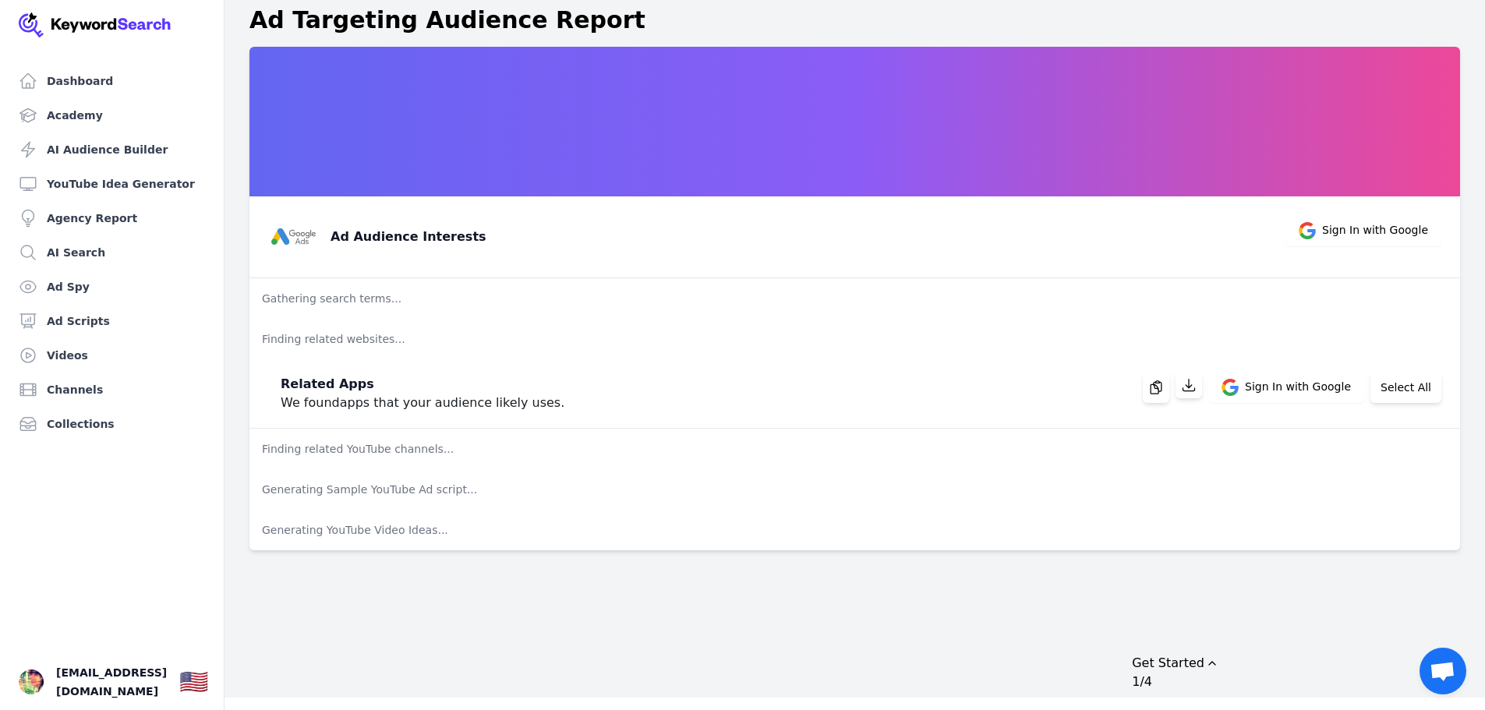
scroll to position [19, 0]
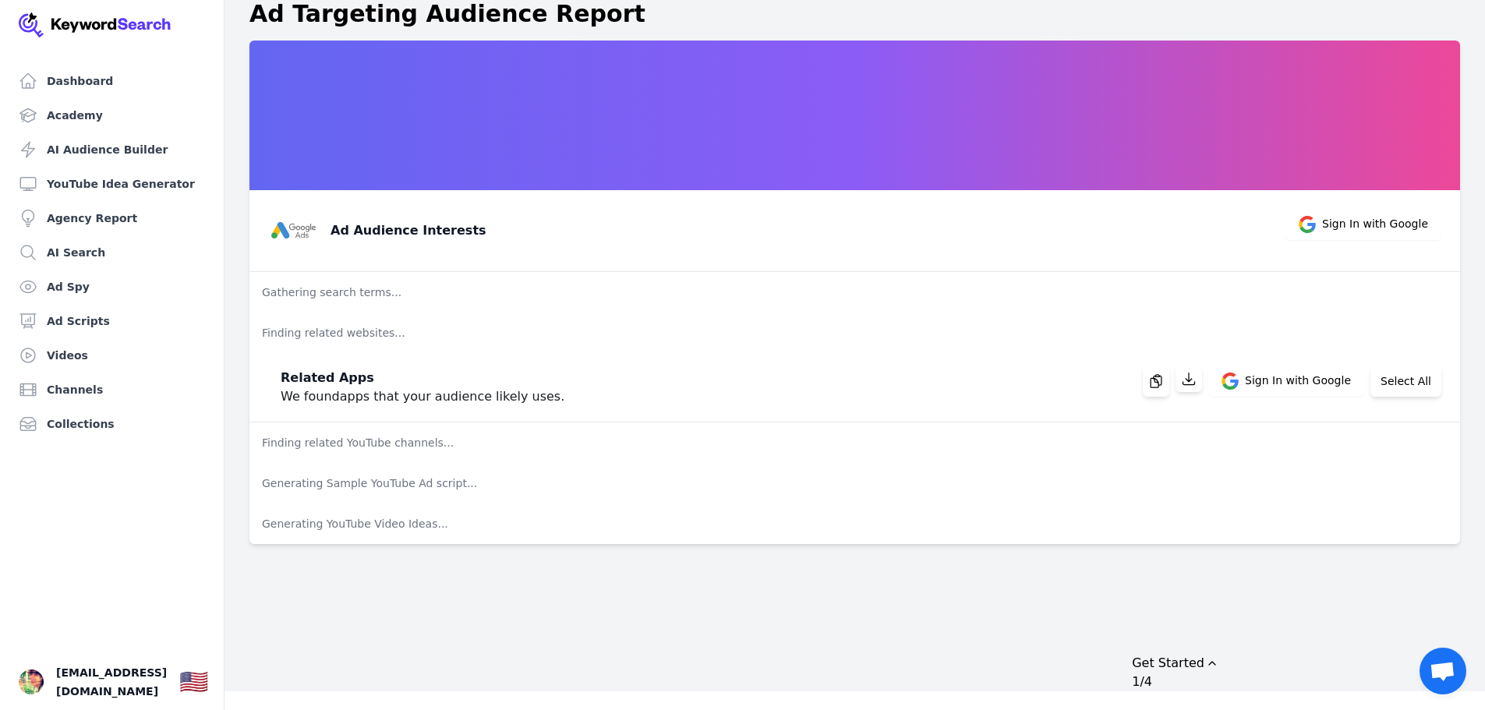
click at [297, 448] on p "Finding related YouTube channels..." at bounding box center [854, 442] width 1210 height 41
click at [399, 441] on div "Ad Audience Interests Sign In with Google Gathering search terms... Finding rel…" at bounding box center [854, 292] width 1210 height 503
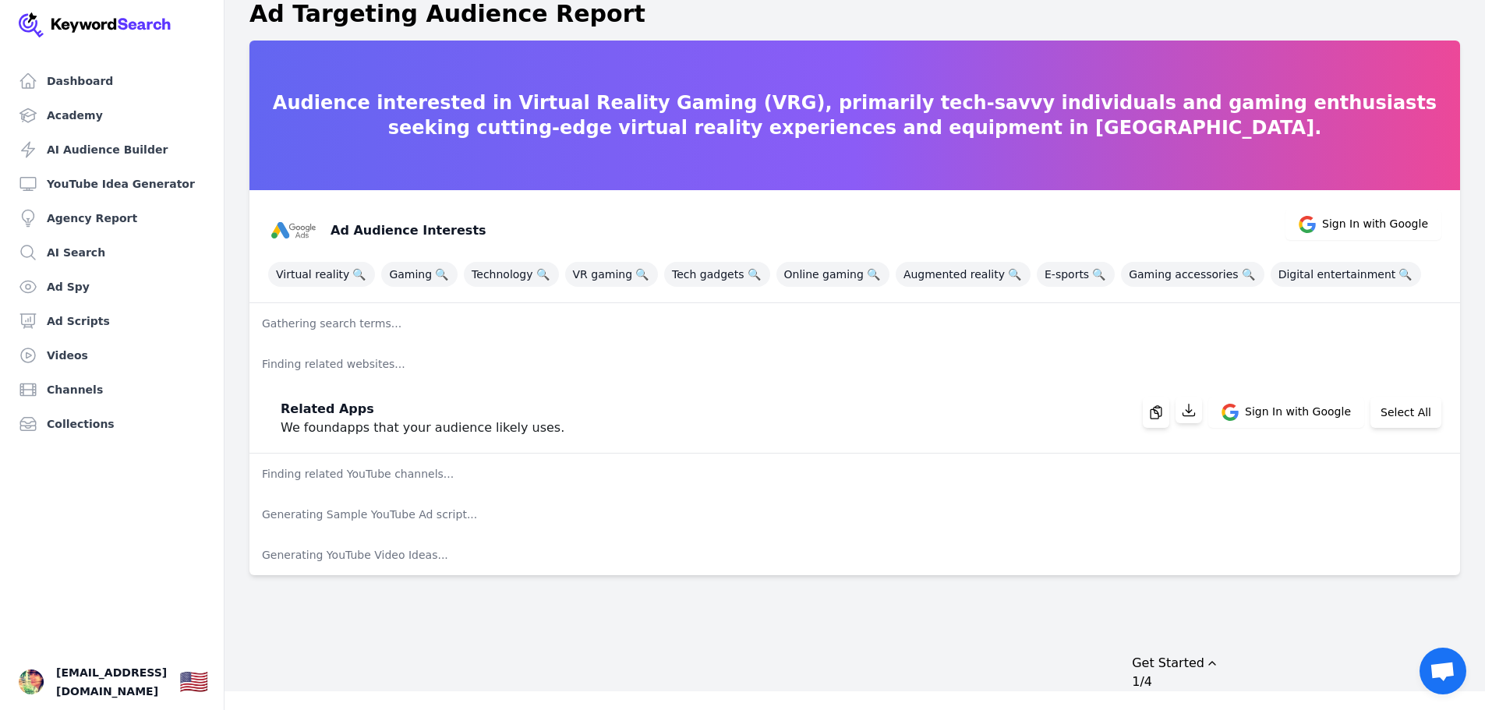
click at [370, 330] on p "Gathering search terms..." at bounding box center [854, 323] width 1210 height 41
click at [355, 517] on p "Generating Sample YouTube Ad script..." at bounding box center [854, 514] width 1210 height 41
click at [356, 553] on p "Generating YouTube Video Ideas..." at bounding box center [854, 555] width 1210 height 41
click at [379, 321] on p "Gathering search terms..." at bounding box center [854, 323] width 1210 height 41
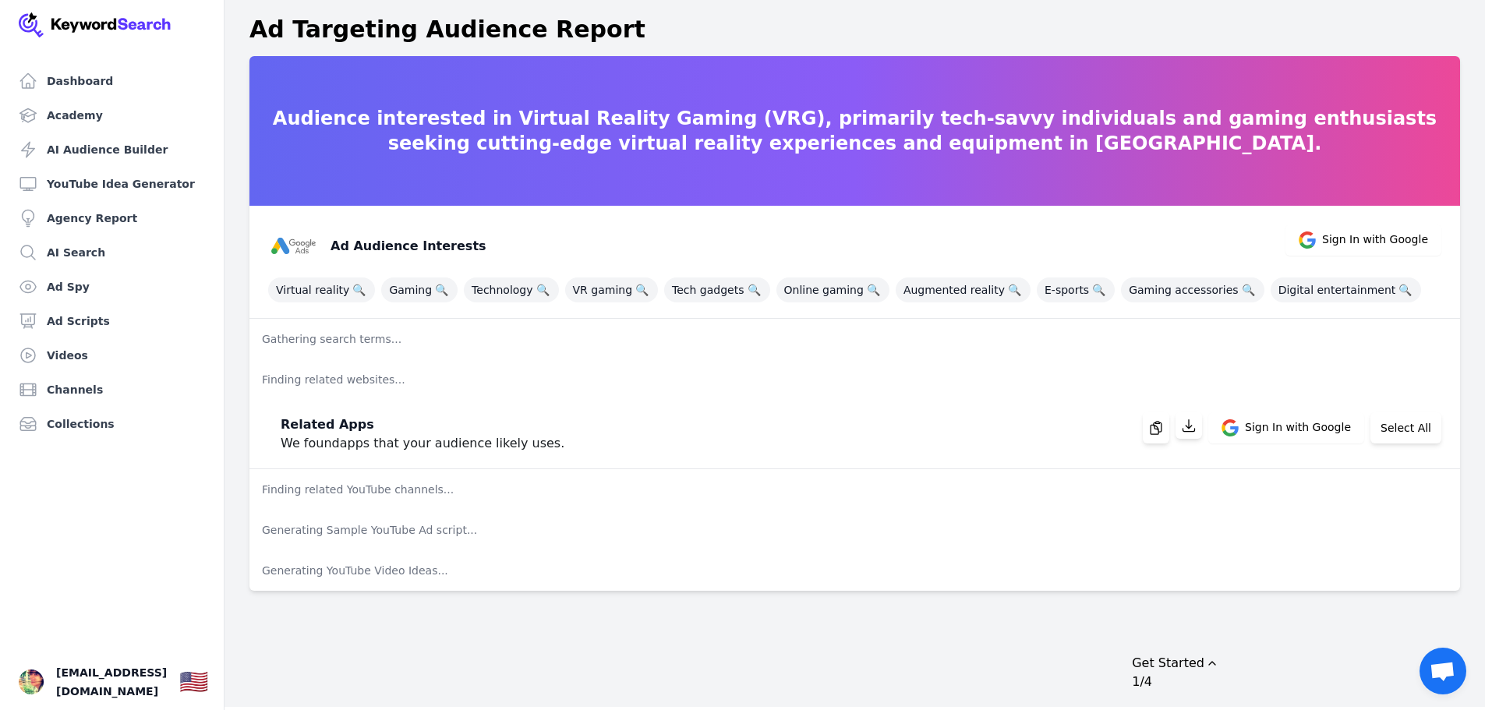
scroll to position [0, 0]
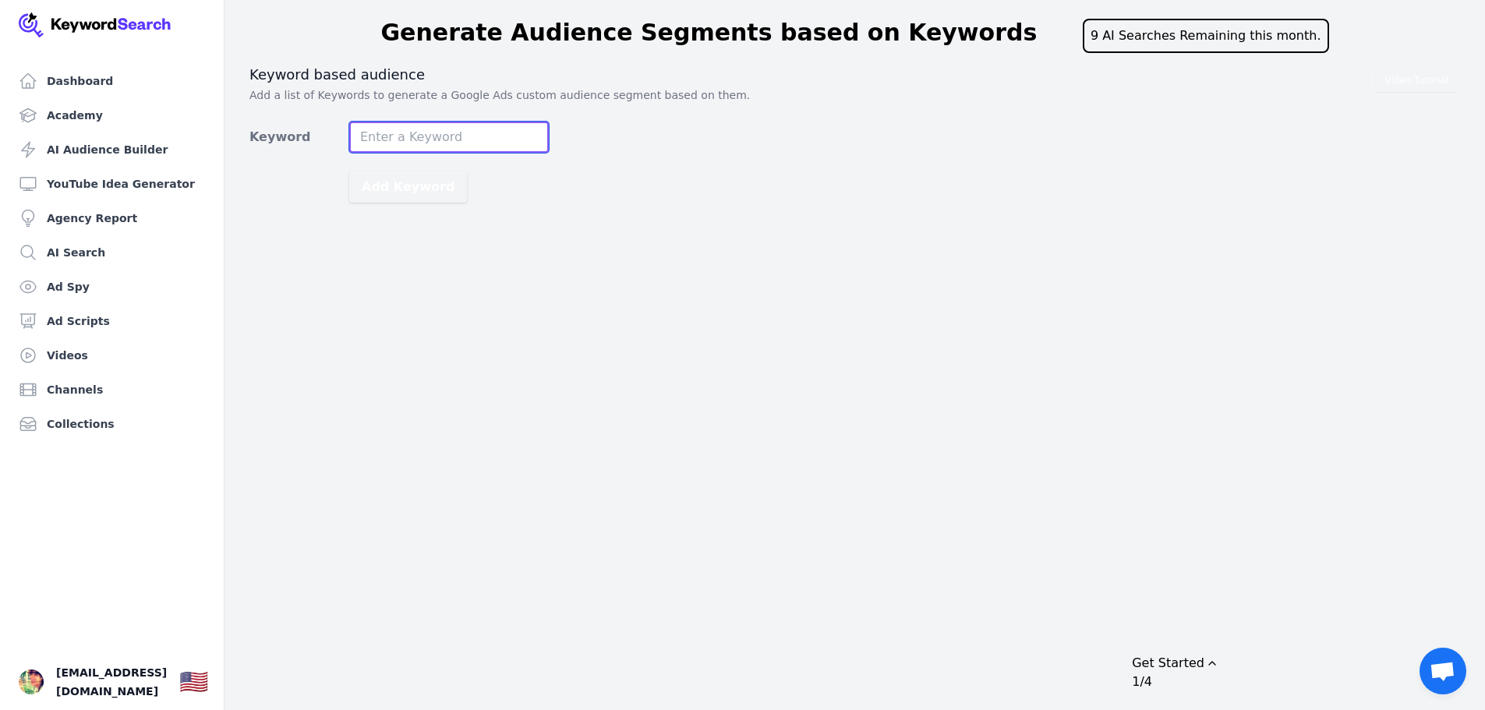
click at [449, 134] on input "Keyword" at bounding box center [449, 137] width 200 height 31
click at [444, 132] on input "Keyword" at bounding box center [449, 137] width 200 height 31
type input "Tap doan cao su Viet nam"
click at [426, 189] on button "Add Keyword" at bounding box center [408, 186] width 118 height 31
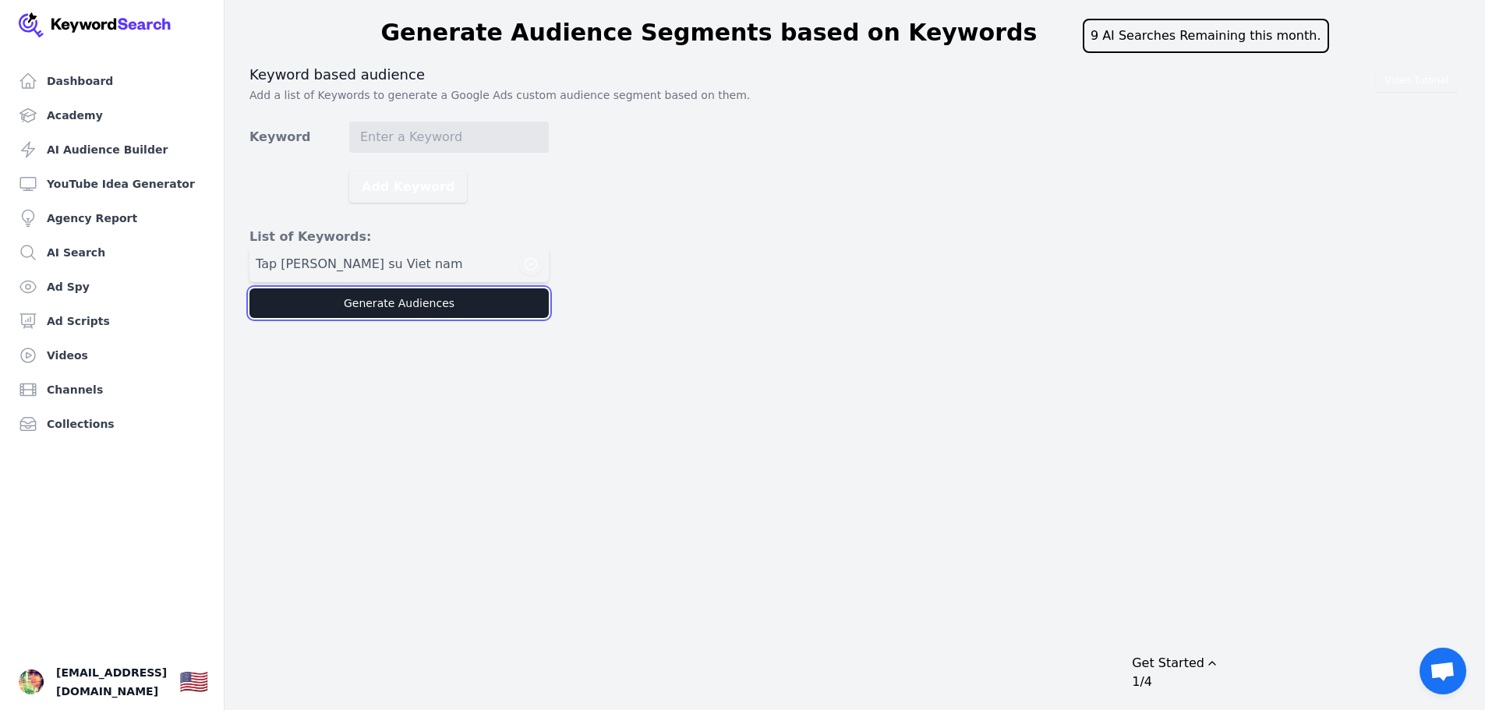
click at [390, 310] on button "Generate Audiences" at bounding box center [398, 303] width 299 height 30
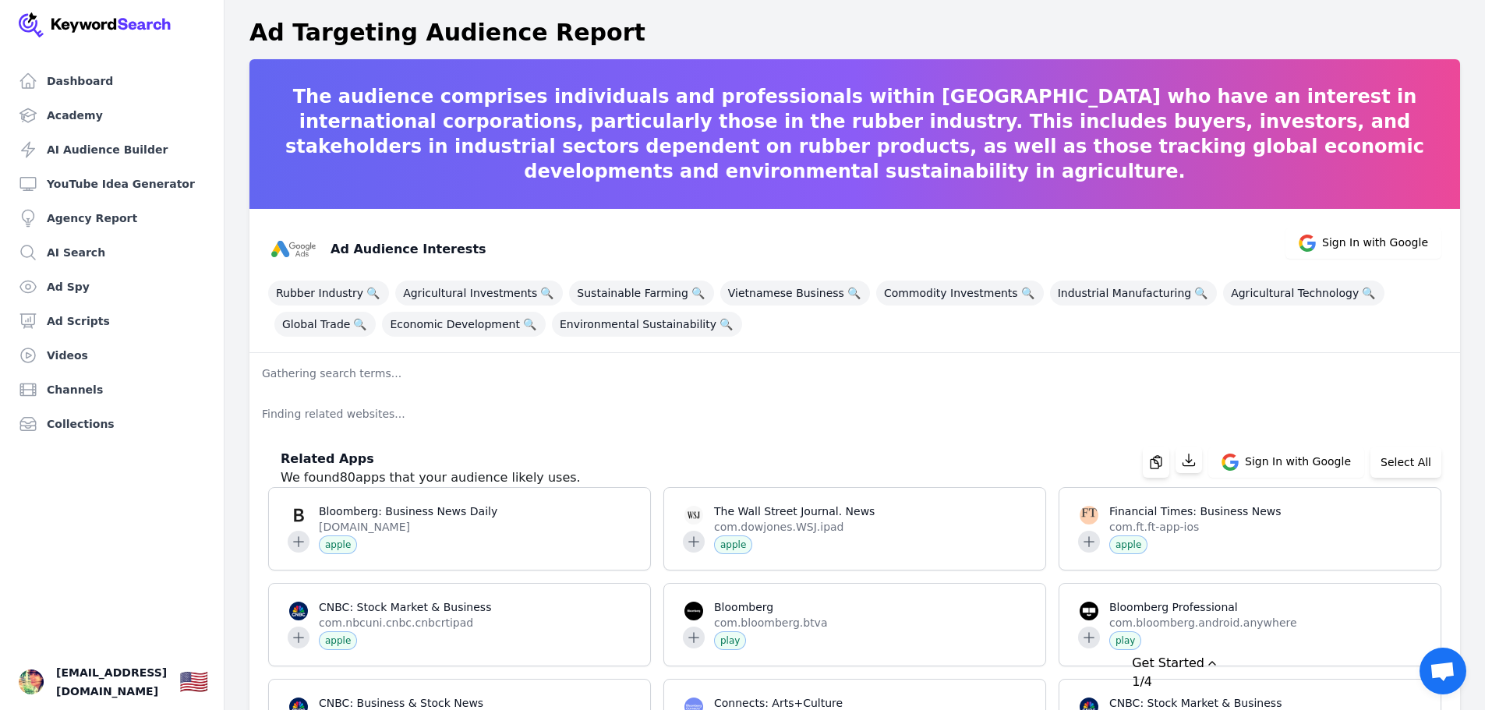
click at [62, 73] on link "Dashboard" at bounding box center [111, 80] width 199 height 31
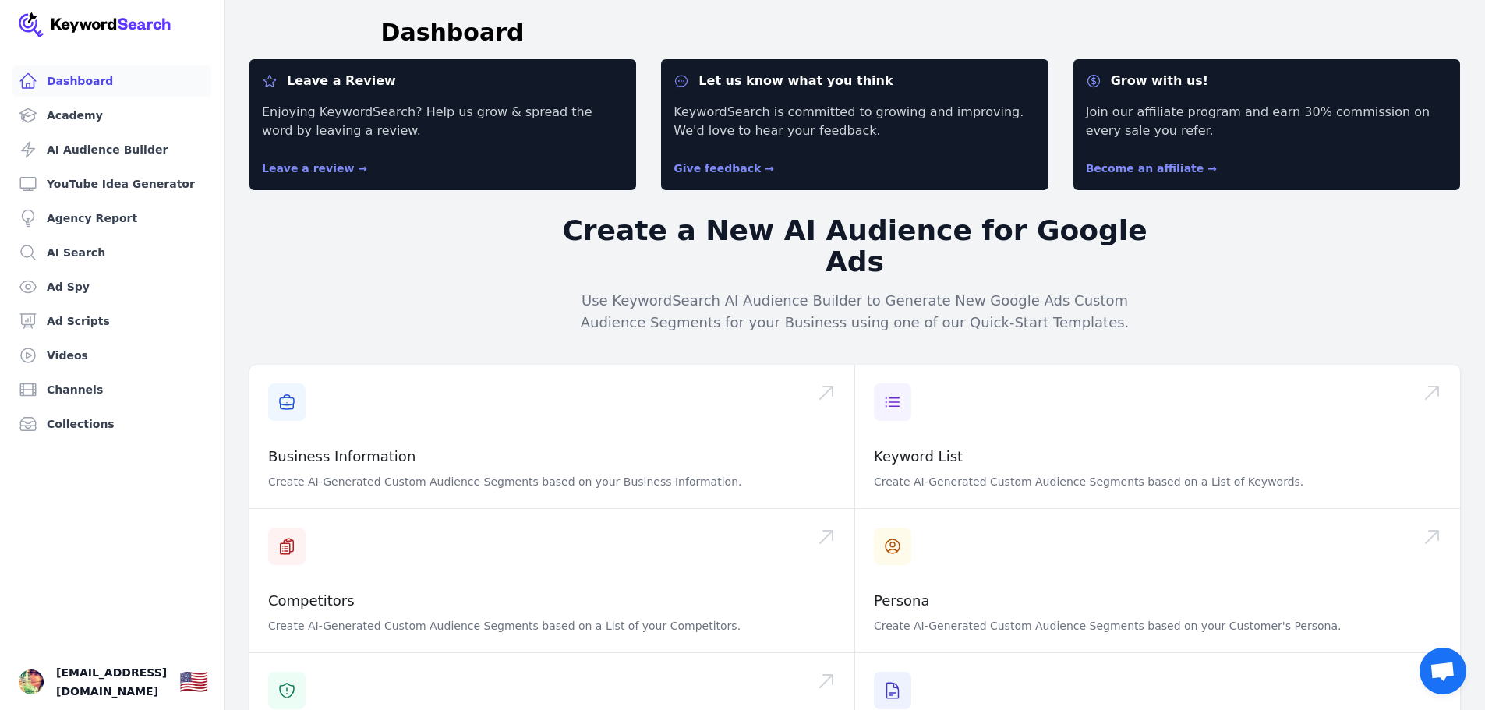
scroll to position [487, 0]
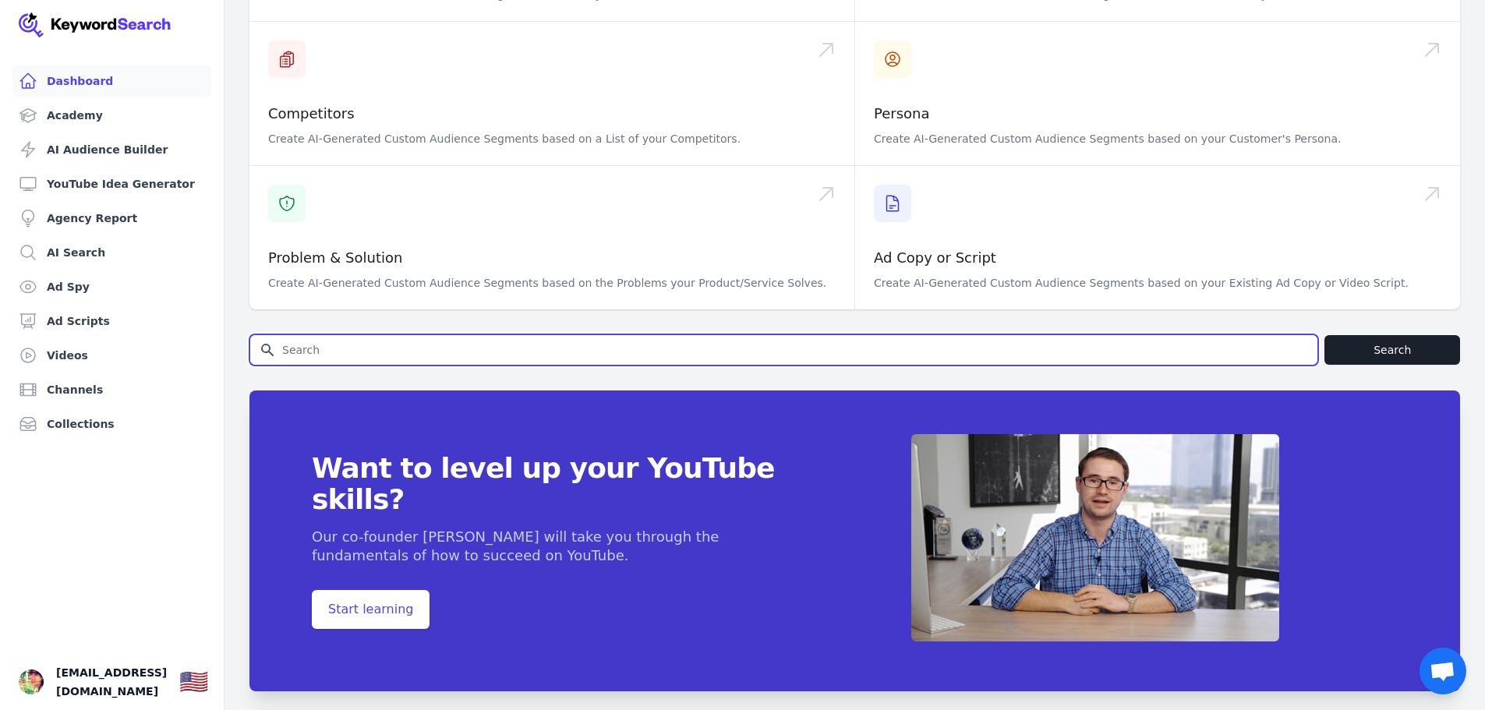
click at [451, 335] on input "Search for YouTube Keywords" at bounding box center [783, 350] width 1067 height 30
click at [423, 335] on input "Search for YouTube Keywords" at bounding box center [783, 350] width 1067 height 30
type input "tap doan cao su viet nam"
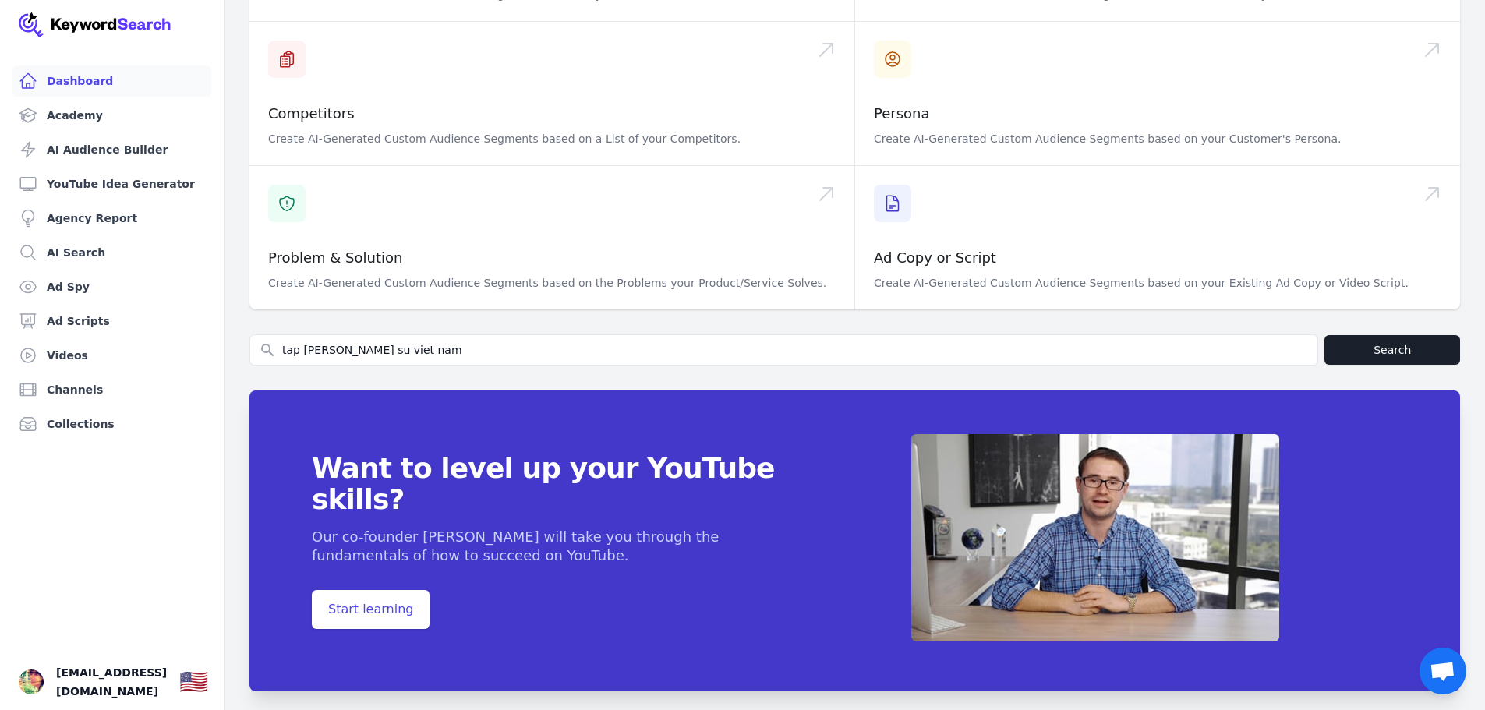
click at [1405, 298] on div "Leave a Review Enjoying KeywordSearch? Help us grow & spread the word by leavin…" at bounding box center [854, 144] width 1210 height 1144
click at [1394, 366] on div "Want to level up your YouTube skills? Our co-founder Aleric Heck will take you …" at bounding box center [854, 541] width 1210 height 351
click at [1401, 335] on button "Search" at bounding box center [1392, 350] width 136 height 30
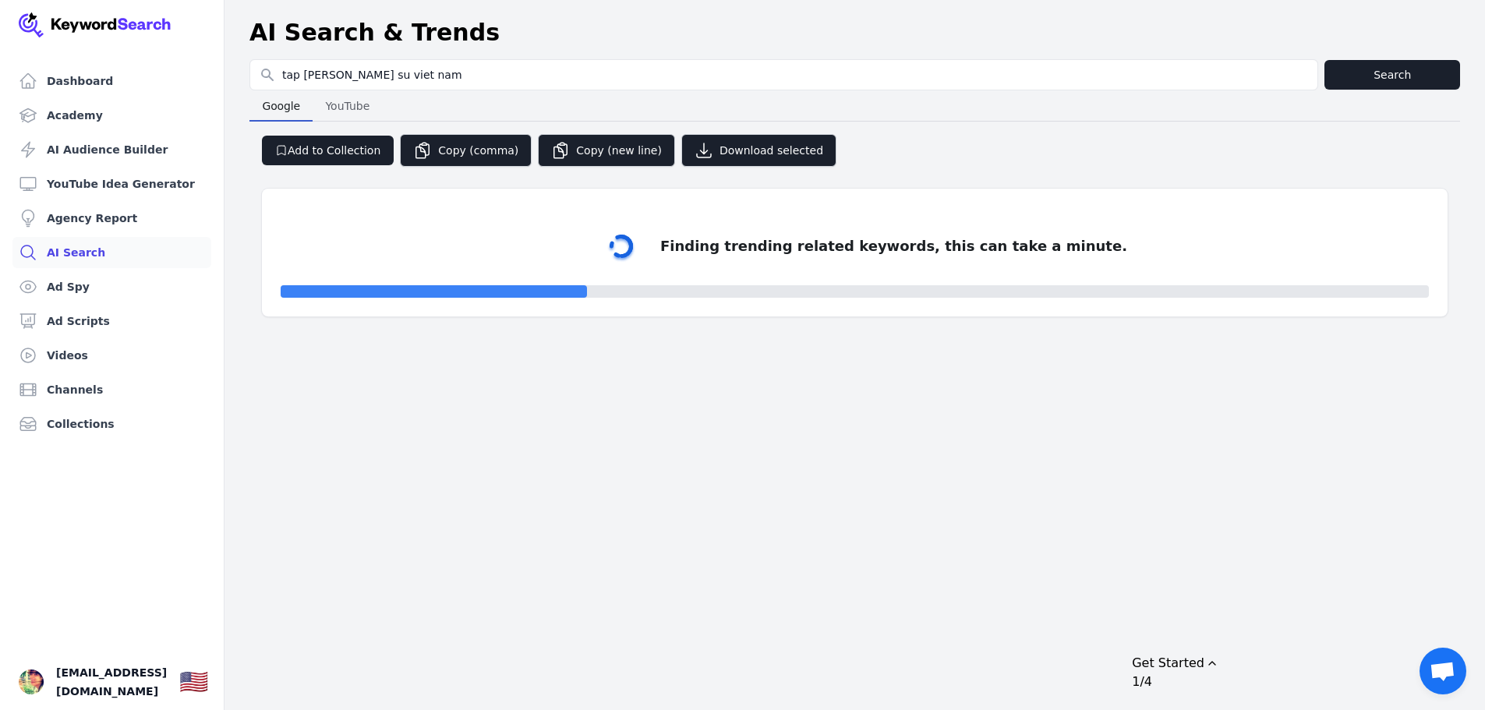
select select "50"
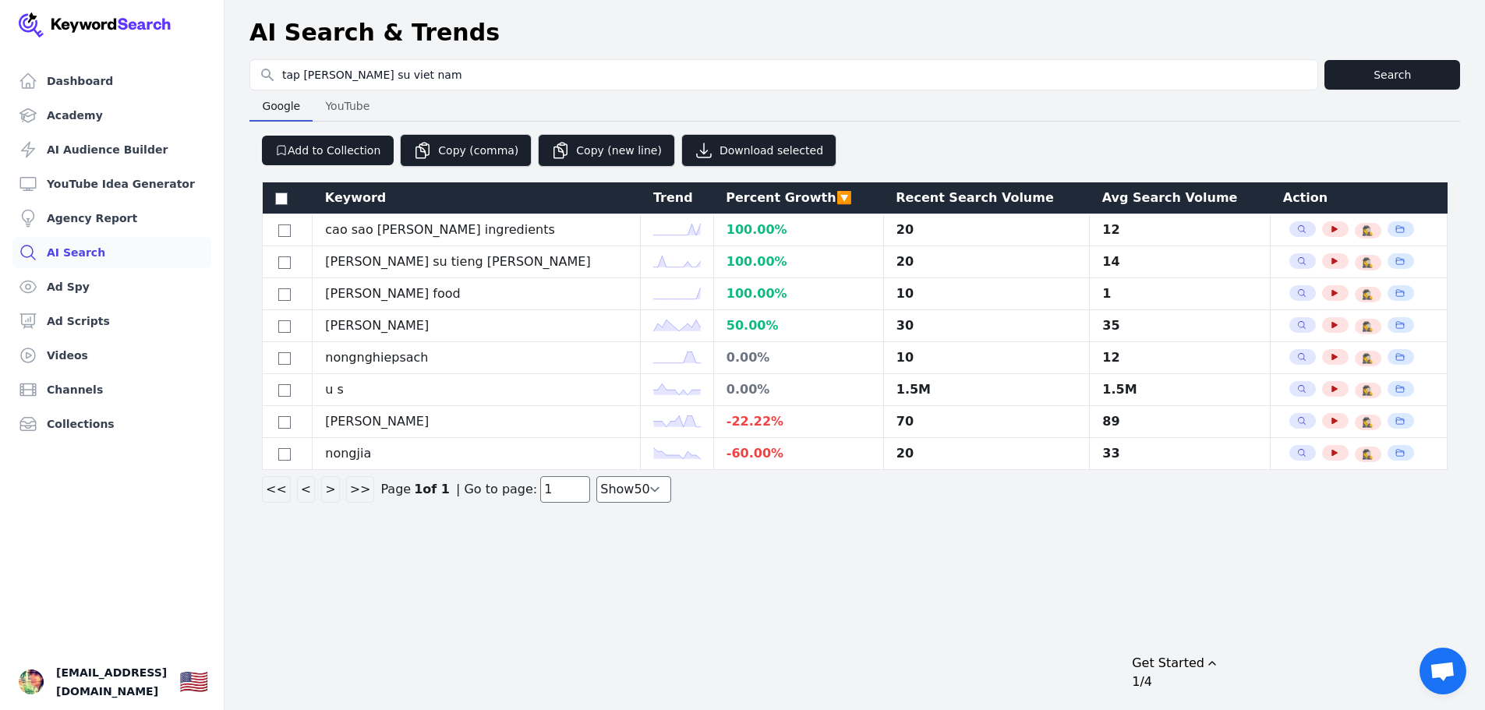
click at [768, 635] on div "Dashboard Academy AI Audience Builder YouTube Idea Generator Agency Report AI S…" at bounding box center [742, 355] width 1485 height 710
click at [634, 488] on select "Show 30 Show 40 Show 50 Show 100" at bounding box center [633, 489] width 75 height 26
click at [861, 519] on div "Dashboard Academy AI Audience Builder YouTube Idea Generator Agency Report AI S…" at bounding box center [742, 355] width 1485 height 710
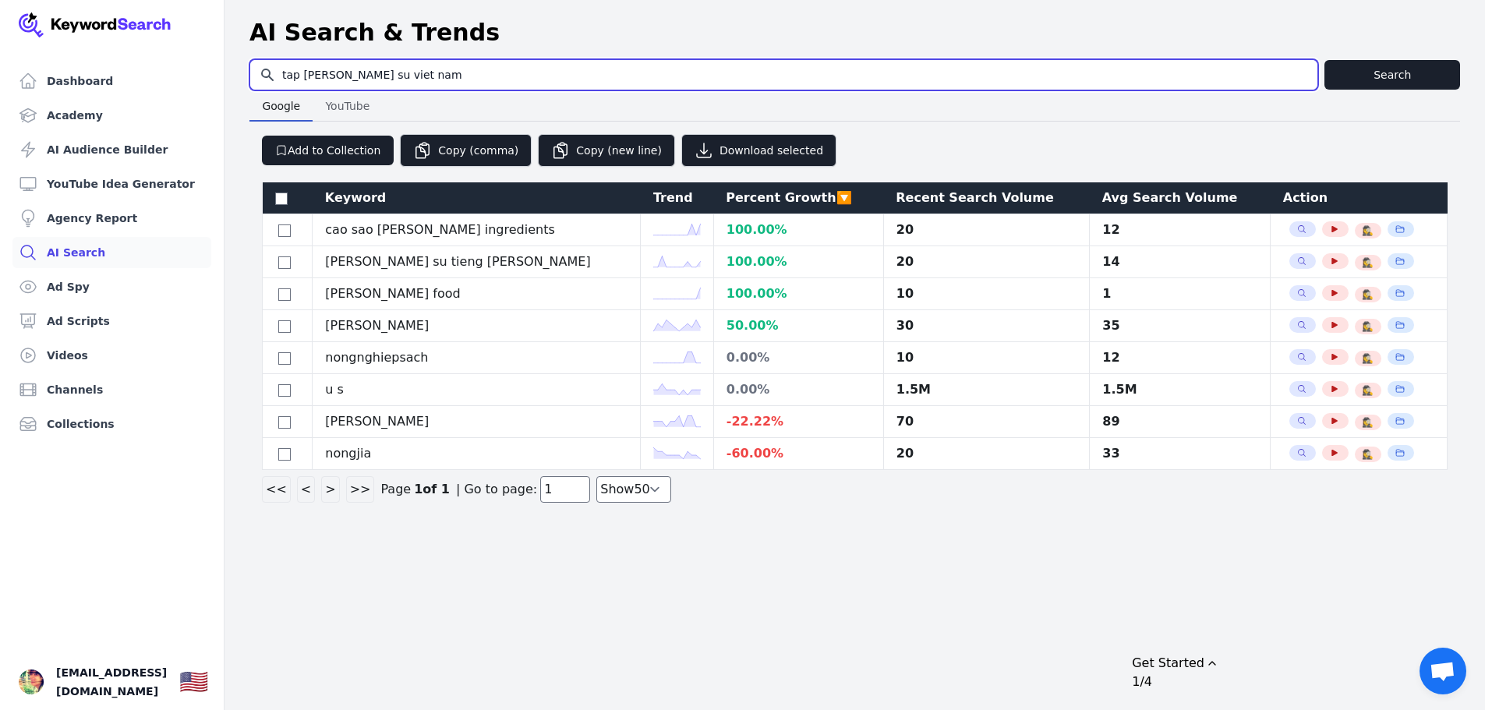
drag, startPoint x: 484, startPoint y: 66, endPoint x: 228, endPoint y: 68, distance: 255.6
click at [228, 68] on div "Search for YouTube Keywords tap doan cao su viet nam Search Google Google YouTu…" at bounding box center [854, 284] width 1260 height 450
type input "Tập đoàn cao su Việt Nam"
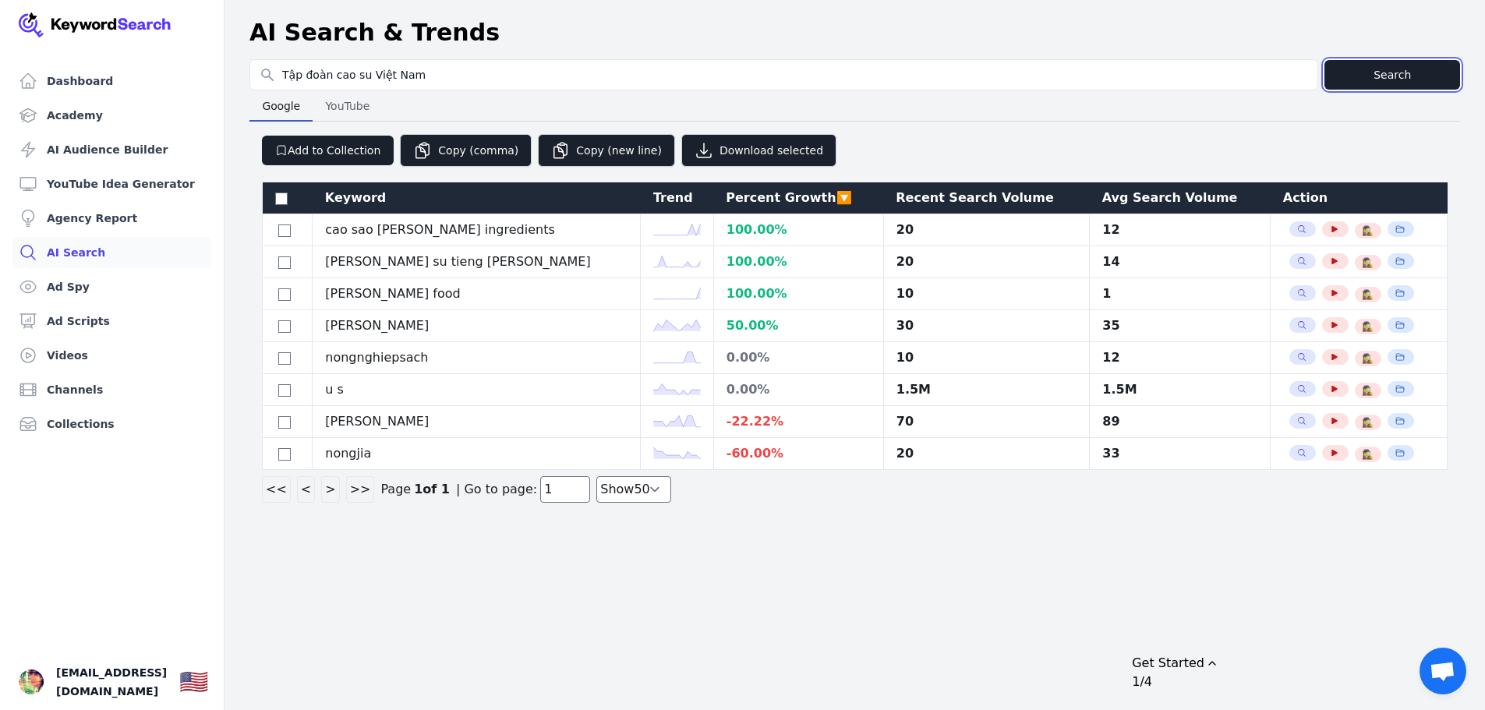
click at [1374, 73] on button "Search" at bounding box center [1392, 75] width 136 height 30
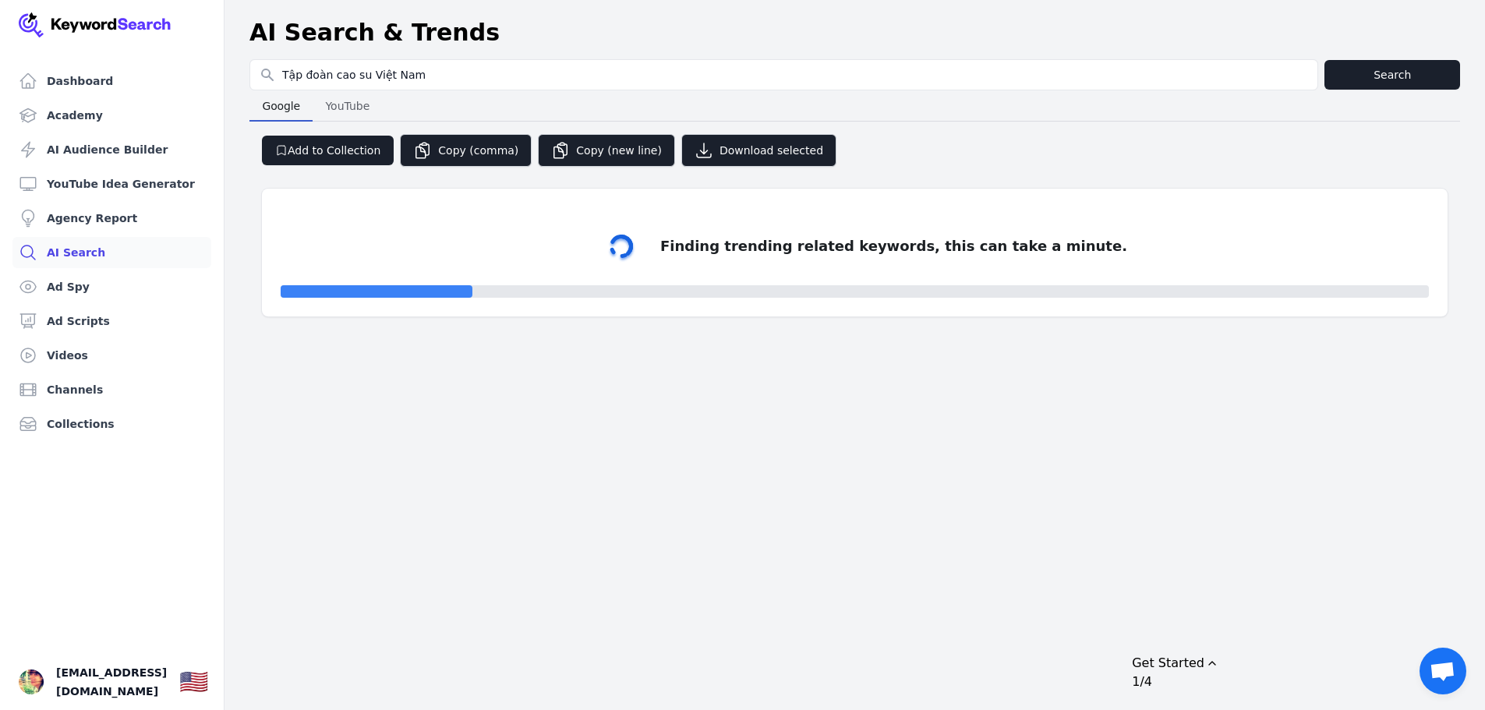
select select "50"
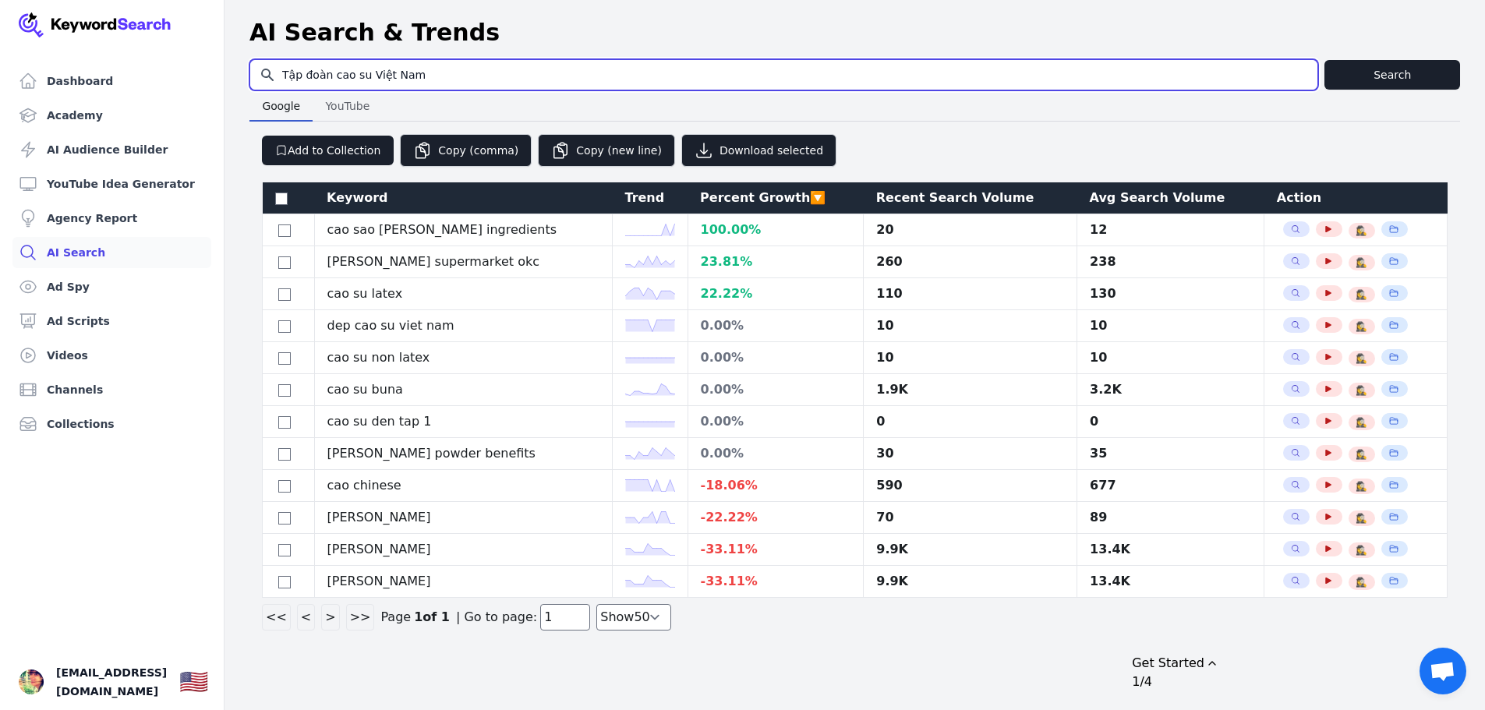
click at [457, 70] on input "Tập đoàn cao su Việt Nam" at bounding box center [783, 75] width 1067 height 30
drag, startPoint x: 462, startPoint y: 73, endPoint x: 216, endPoint y: 58, distance: 246.7
click at [216, 58] on div "Dashboard Academy AI Audience Builder YouTube Idea Generator Agency Report AI S…" at bounding box center [742, 321] width 1485 height 643
type input "Cao su VRG"
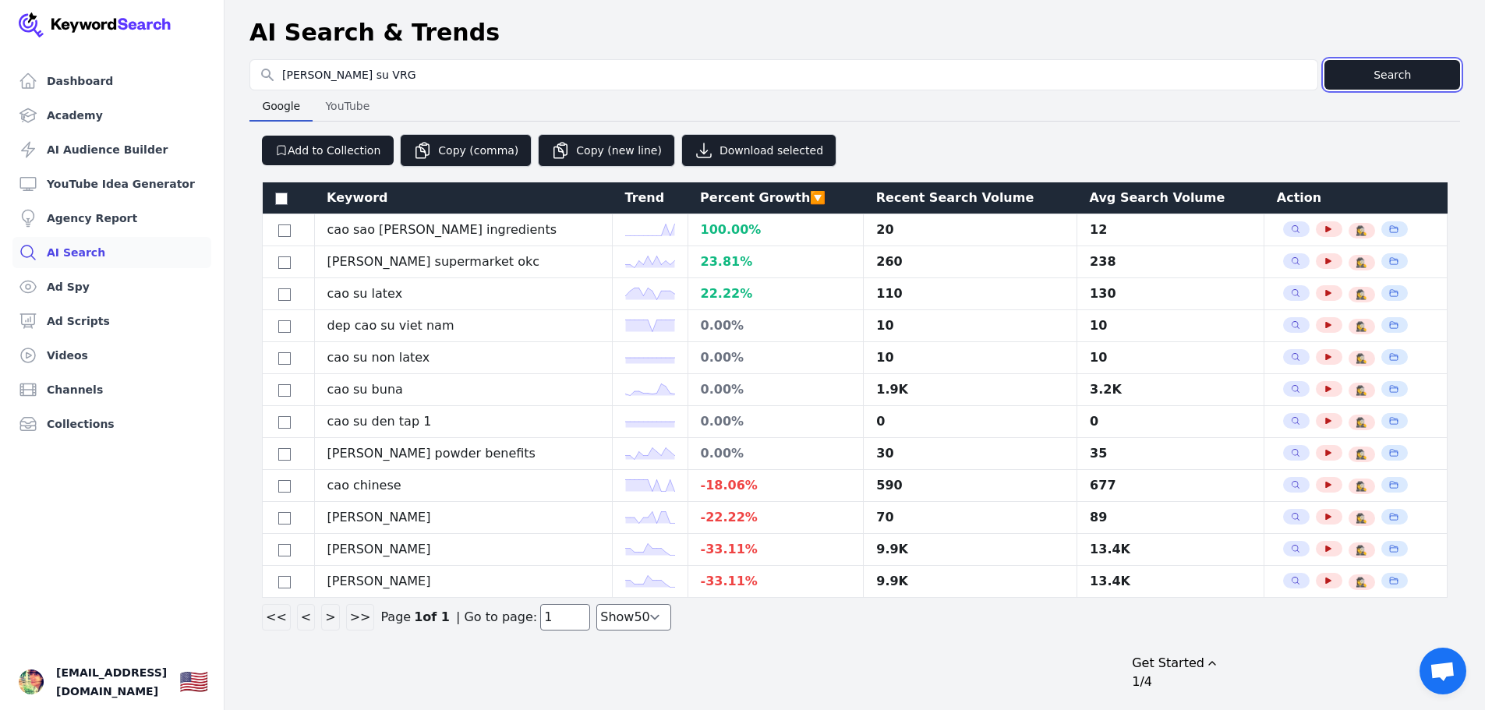
click at [1418, 80] on button "Search" at bounding box center [1392, 75] width 136 height 30
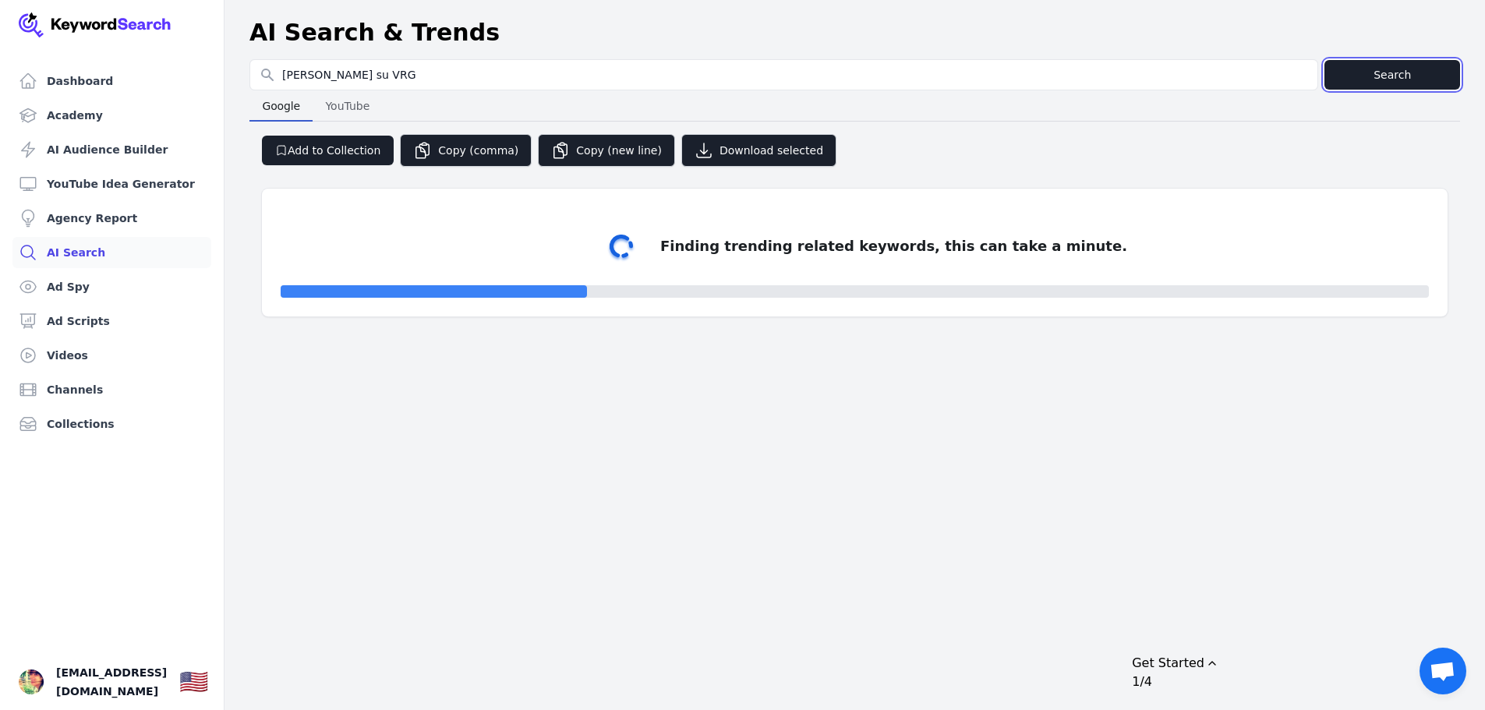
select select "50"
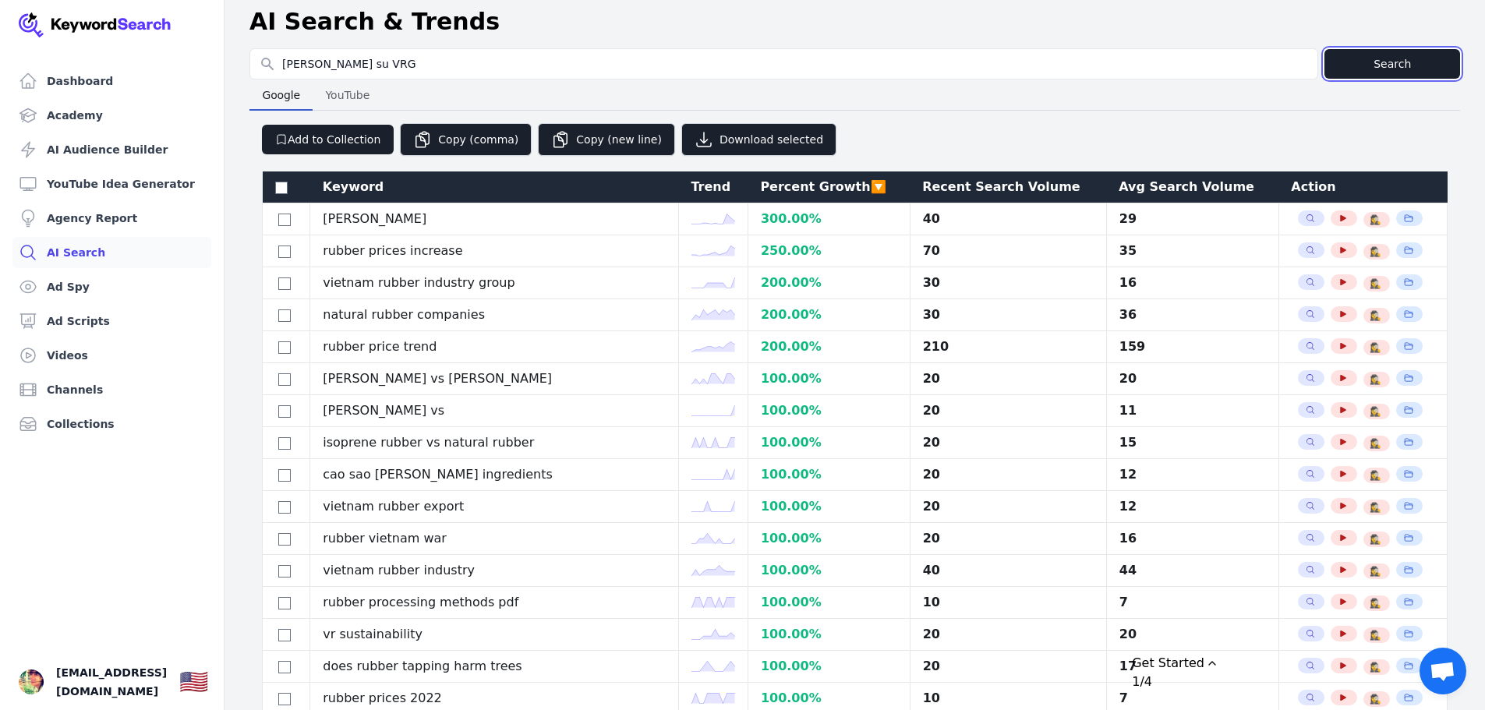
scroll to position [17, 0]
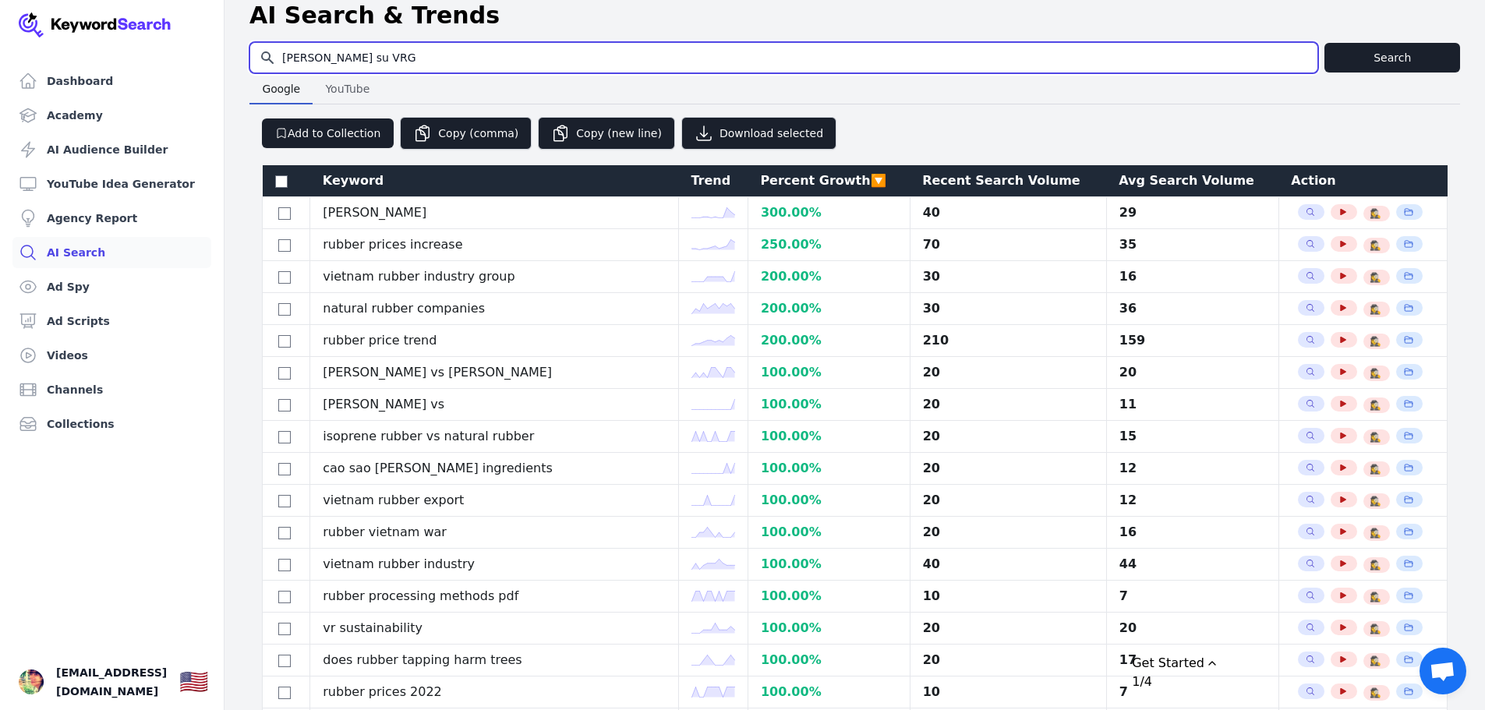
drag, startPoint x: 318, startPoint y: 59, endPoint x: 221, endPoint y: 53, distance: 96.8
type input "tập đoàn VRG"
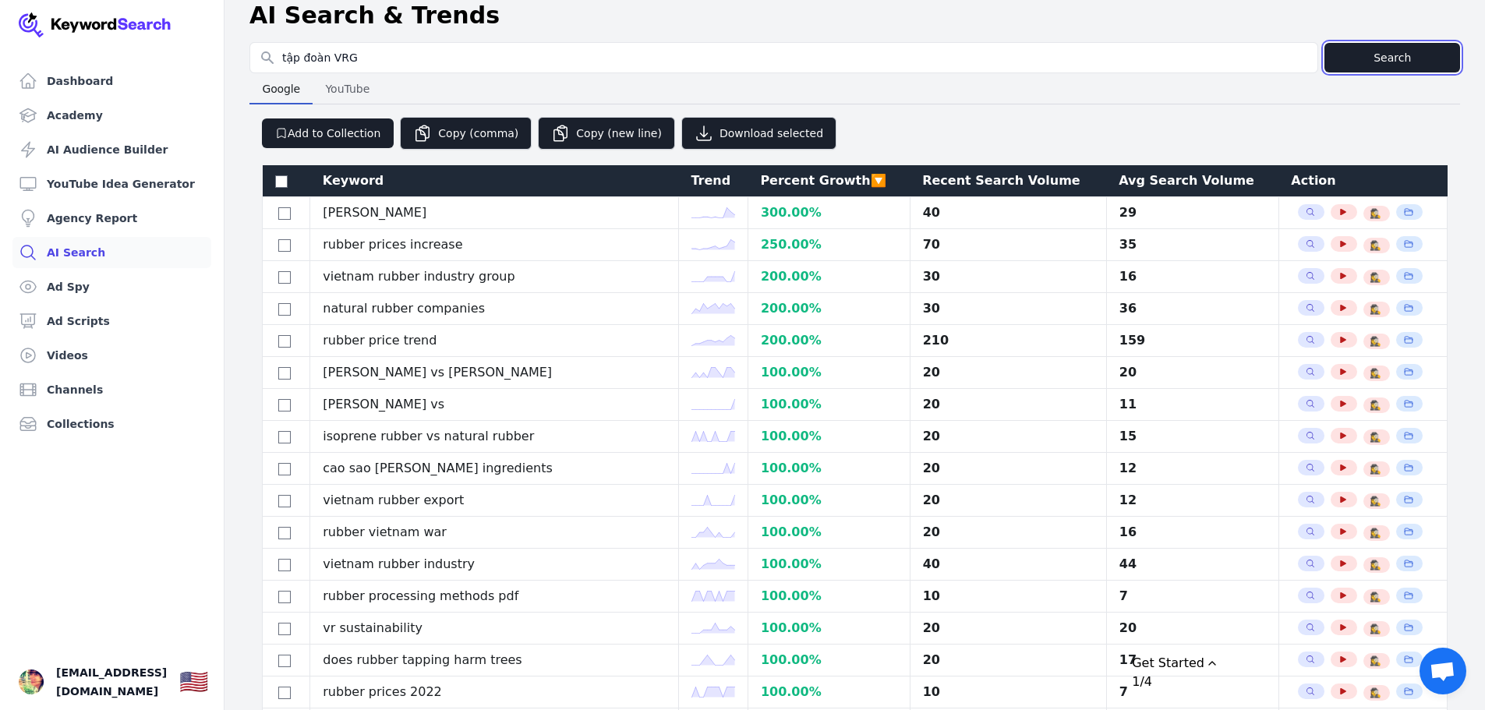
click at [1438, 57] on button "Search" at bounding box center [1392, 58] width 136 height 30
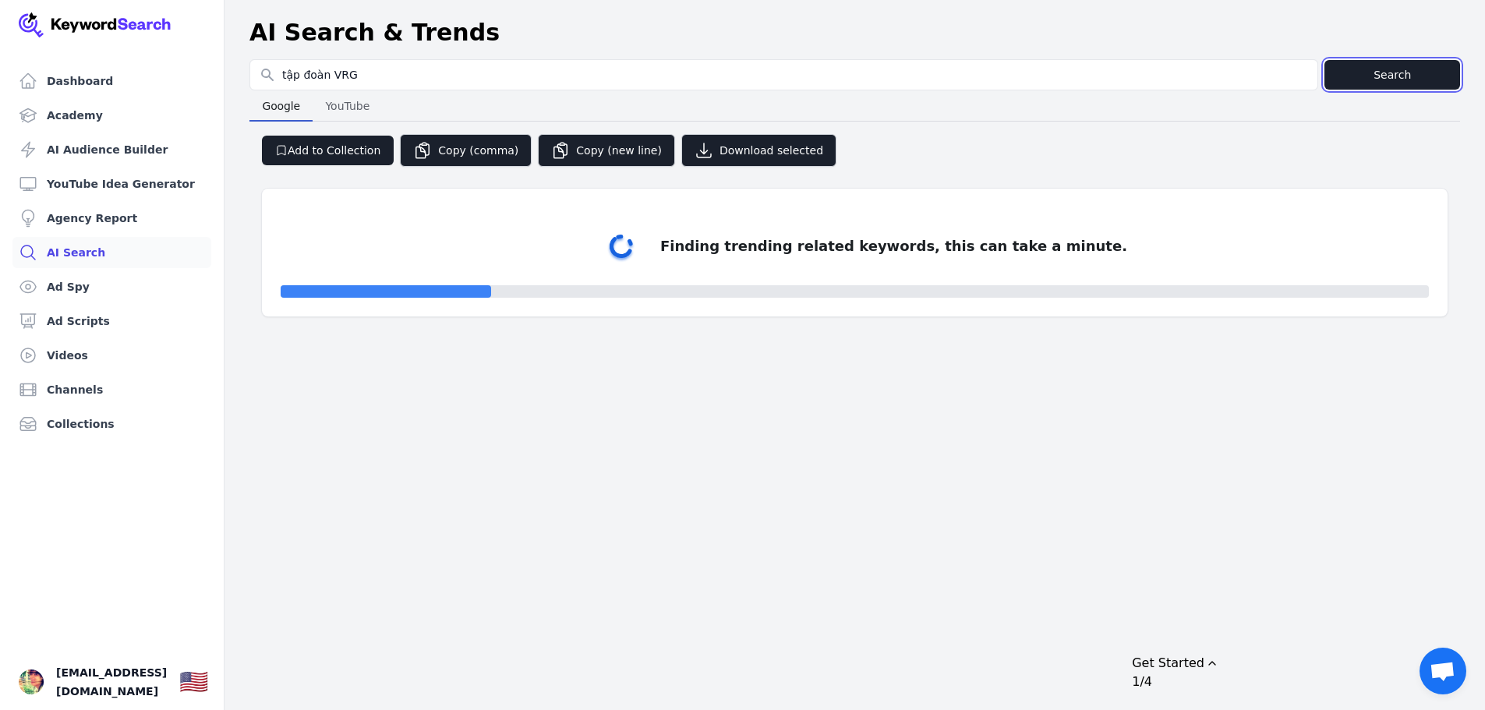
select select "50"
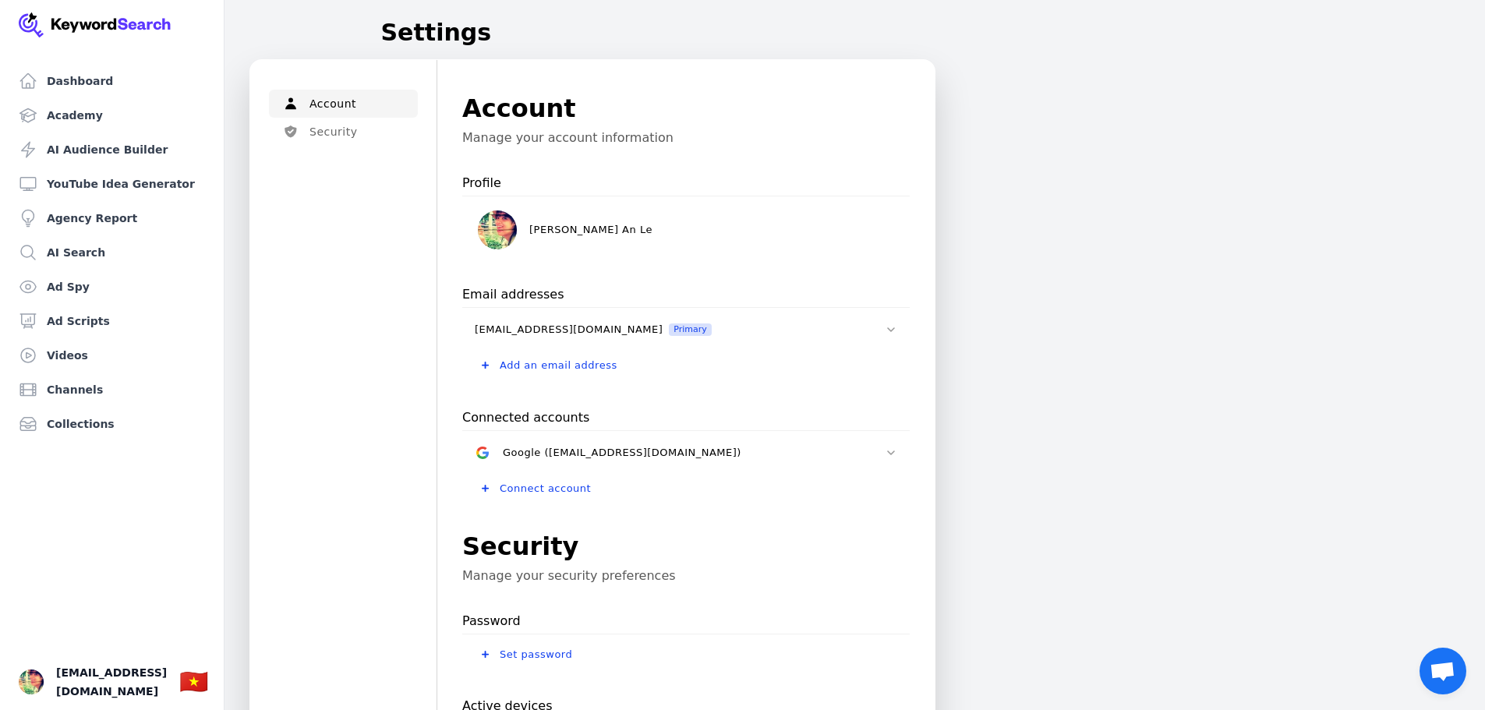
click at [1023, 241] on div "Account Security Menu Account Manage your account information Profile Hanh An L…" at bounding box center [854, 591] width 1260 height 1064
click at [84, 76] on link "Dashboard" at bounding box center [111, 80] width 199 height 31
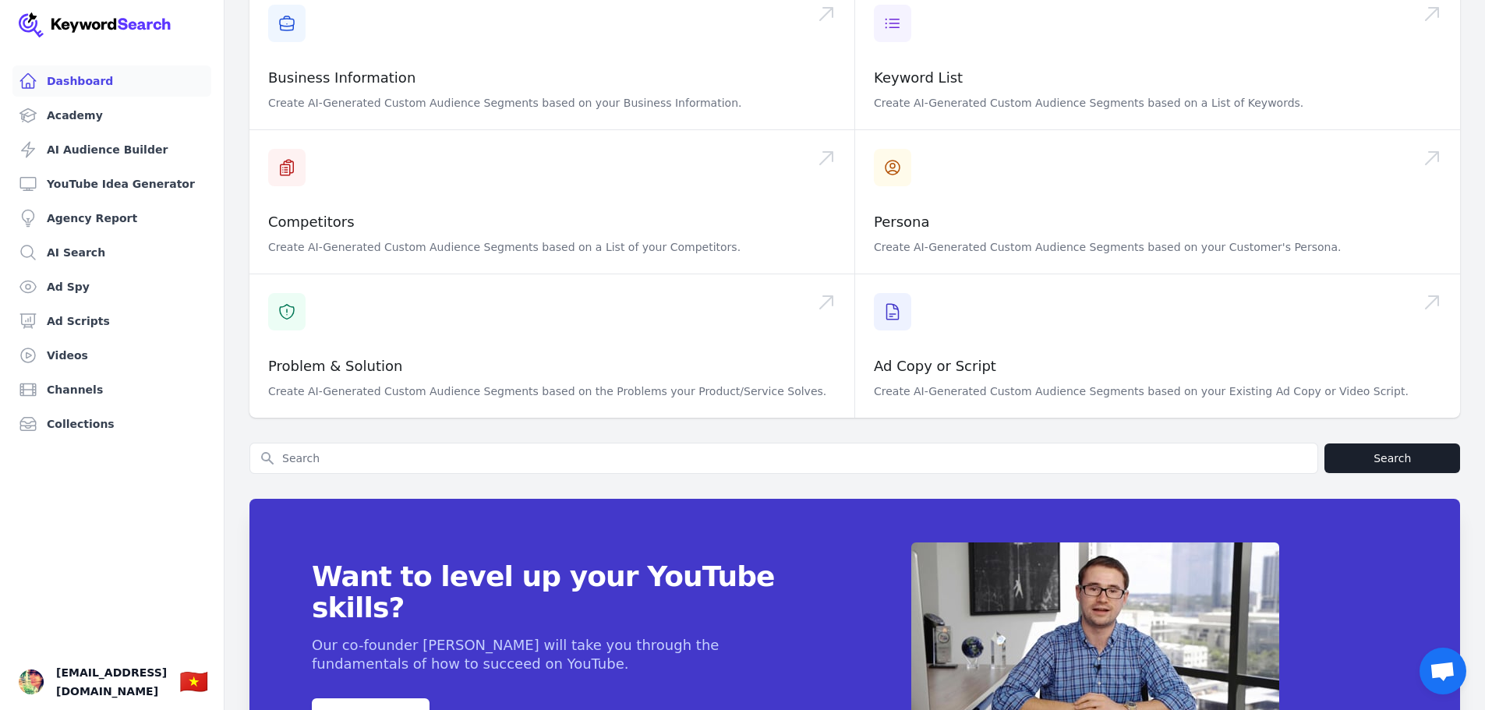
scroll to position [487, 0]
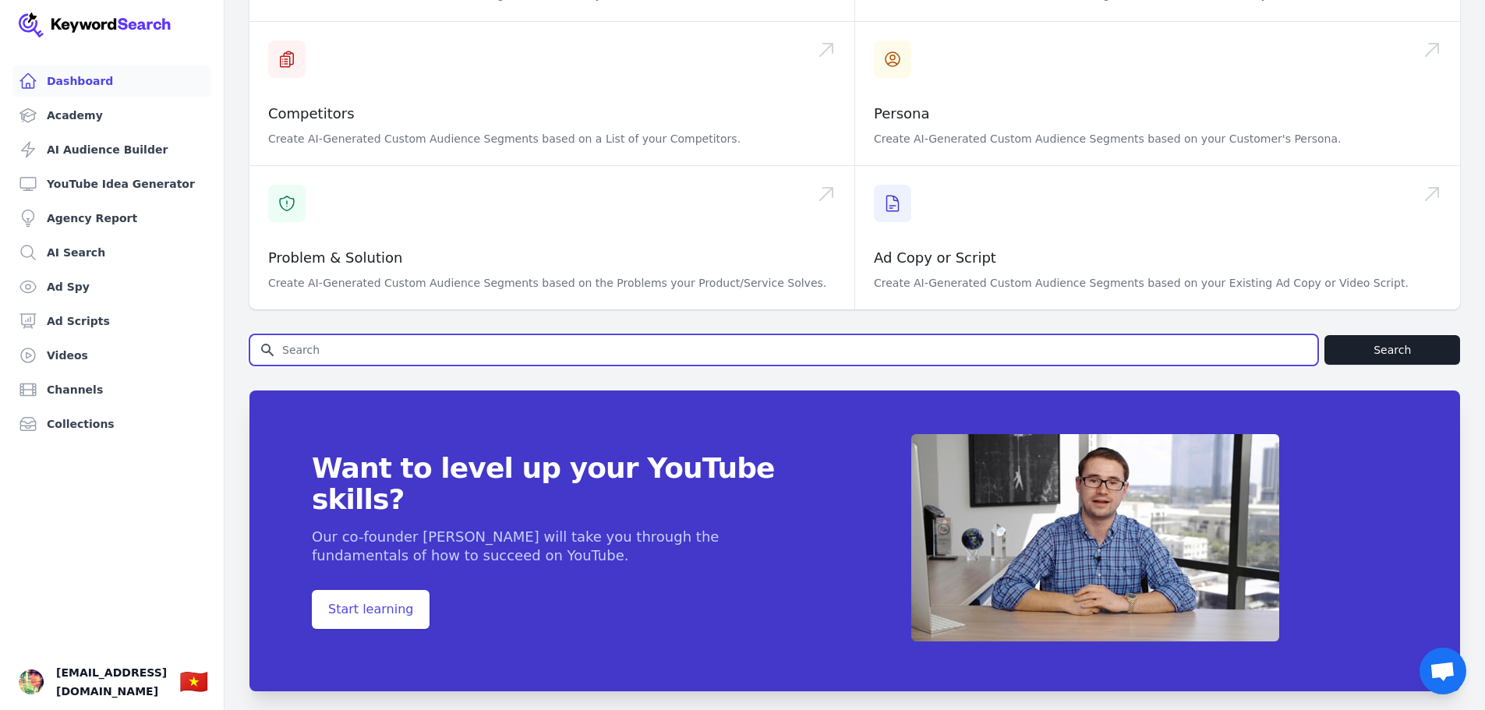
click at [778, 335] on input "Search for YouTube Keywords" at bounding box center [783, 350] width 1067 height 30
type input "Tập đoàn VRG Việt Nam"
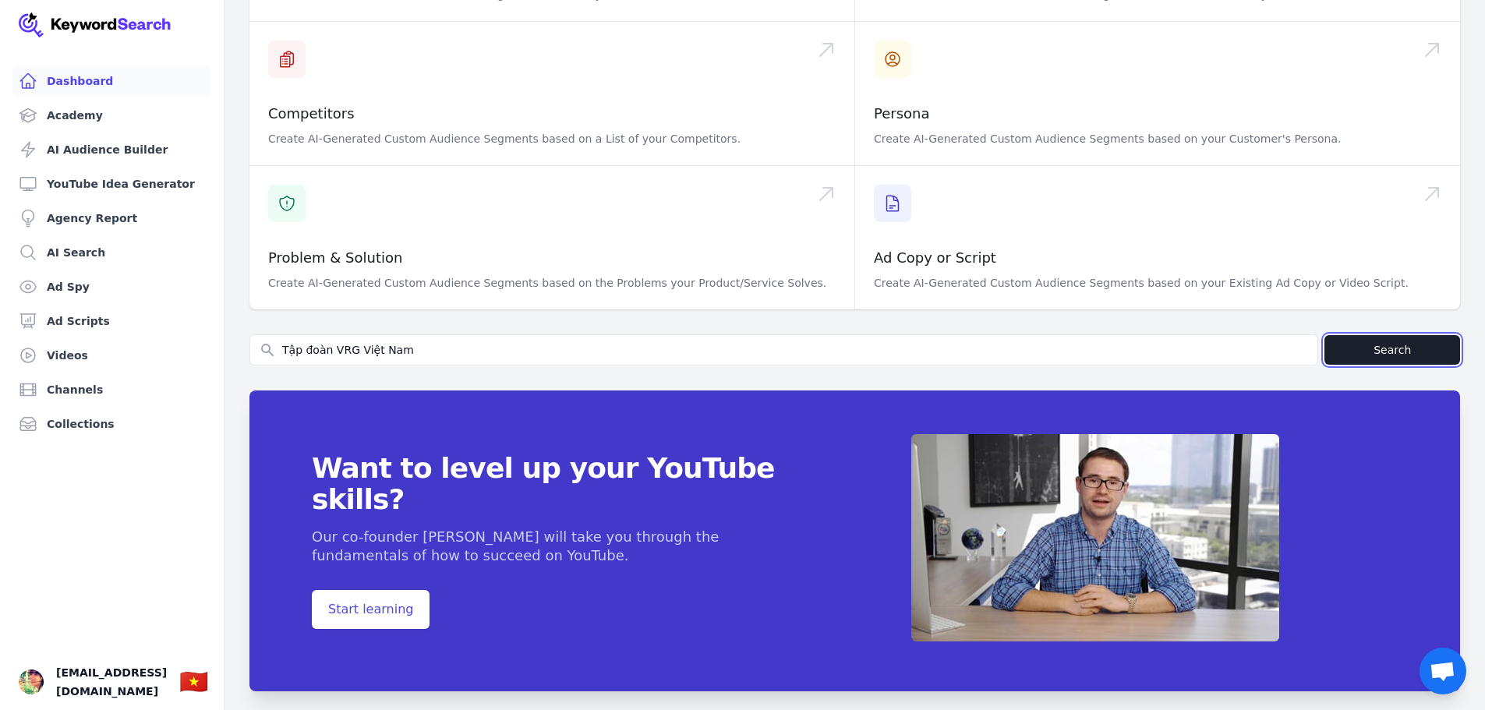
click at [1388, 335] on button "Search" at bounding box center [1392, 350] width 136 height 30
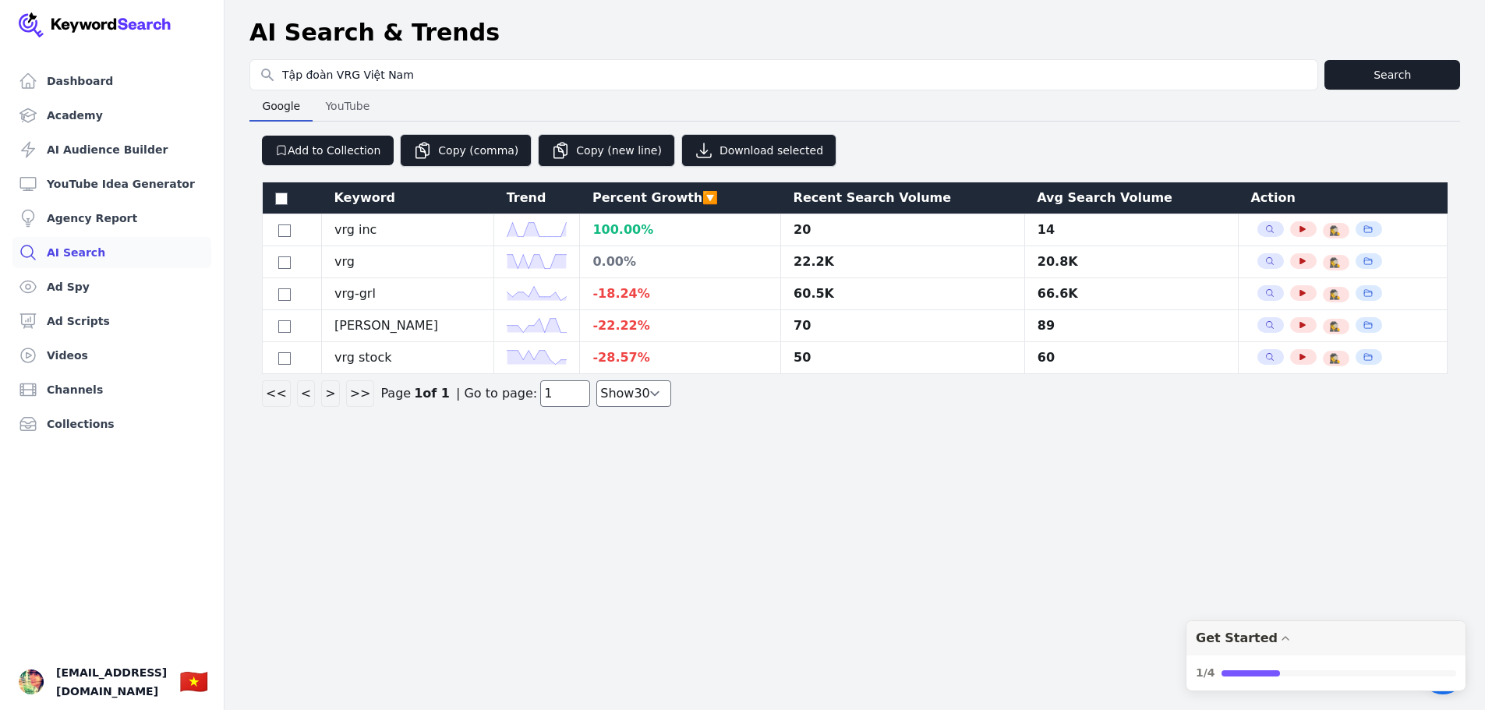
select select "50"
click at [63, 89] on link "Dashboard" at bounding box center [111, 80] width 199 height 31
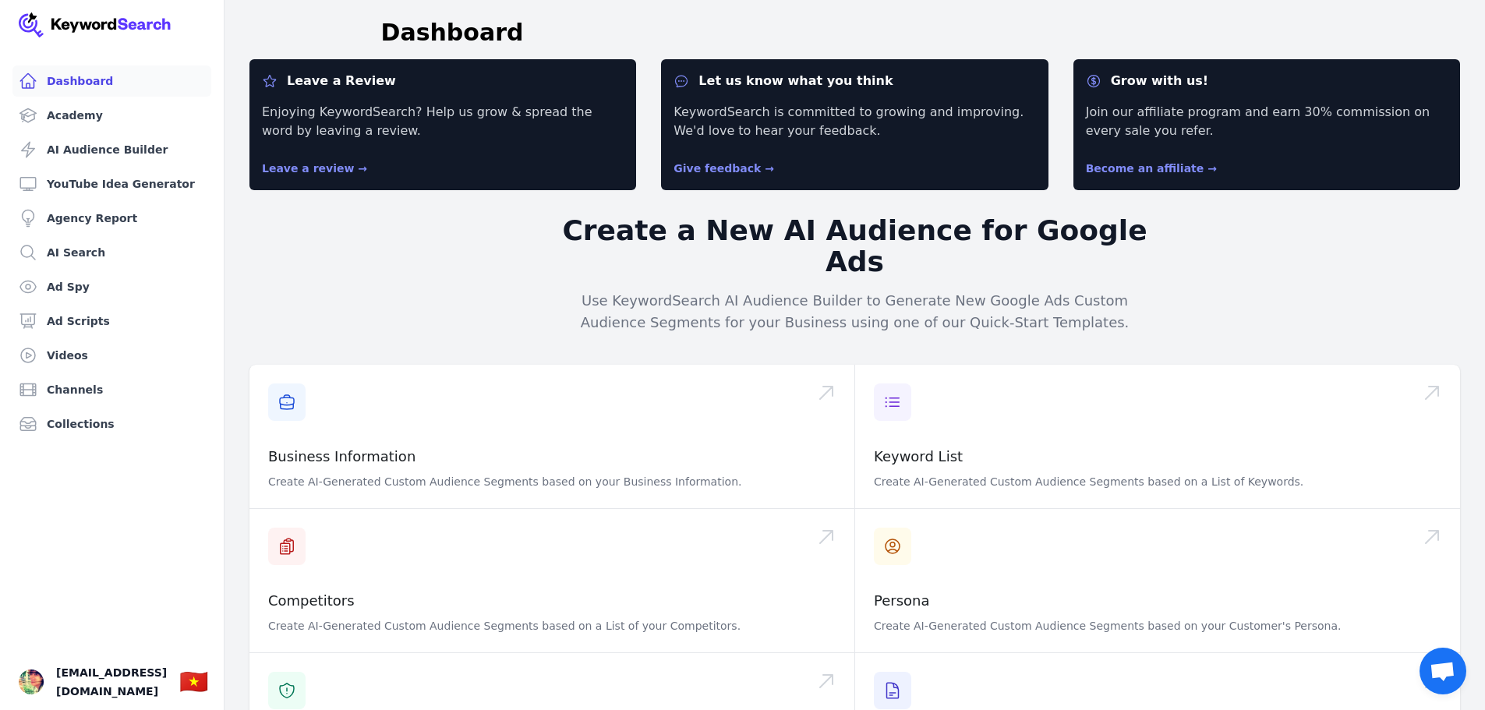
scroll to position [487, 0]
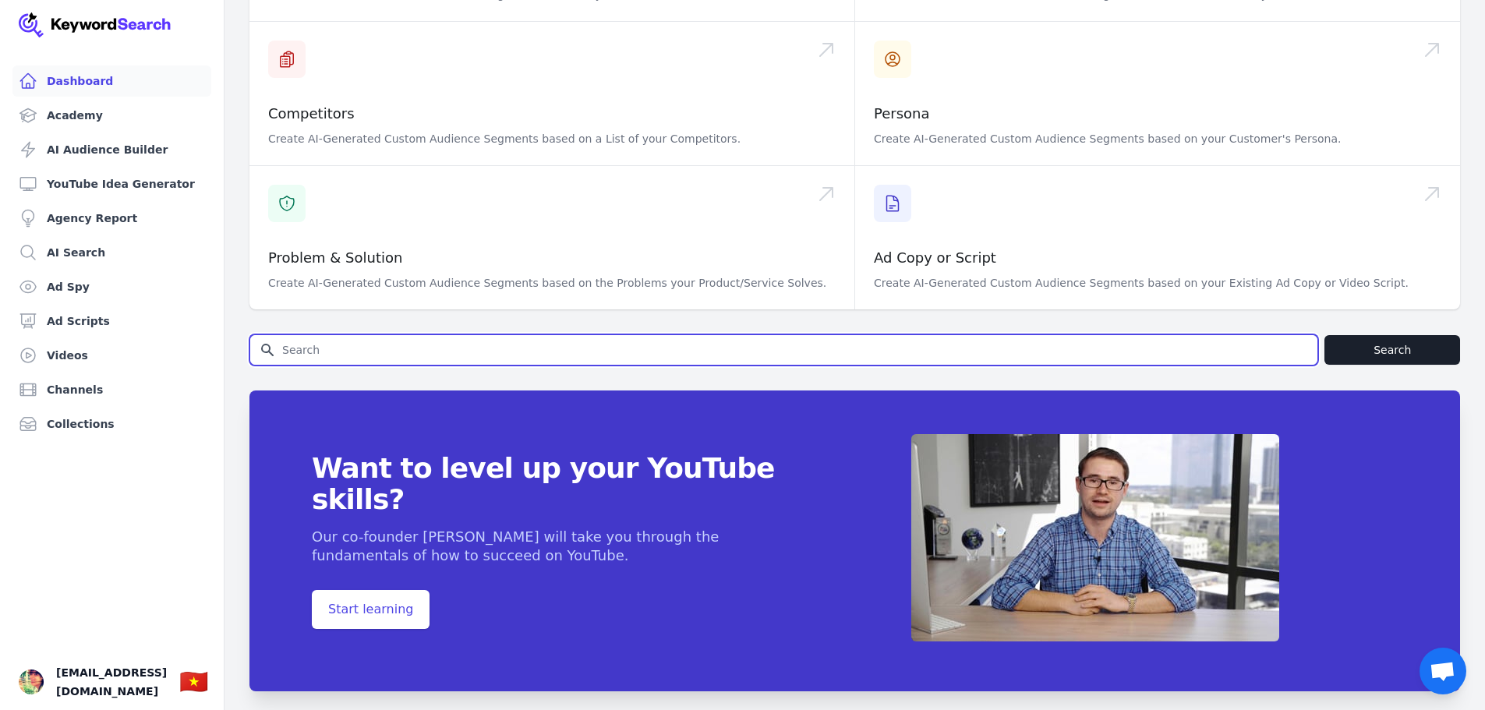
click at [380, 335] on input "Search for YouTube Keywords" at bounding box center [783, 350] width 1067 height 30
type input "Tập đoàn VRG Việt Nam"
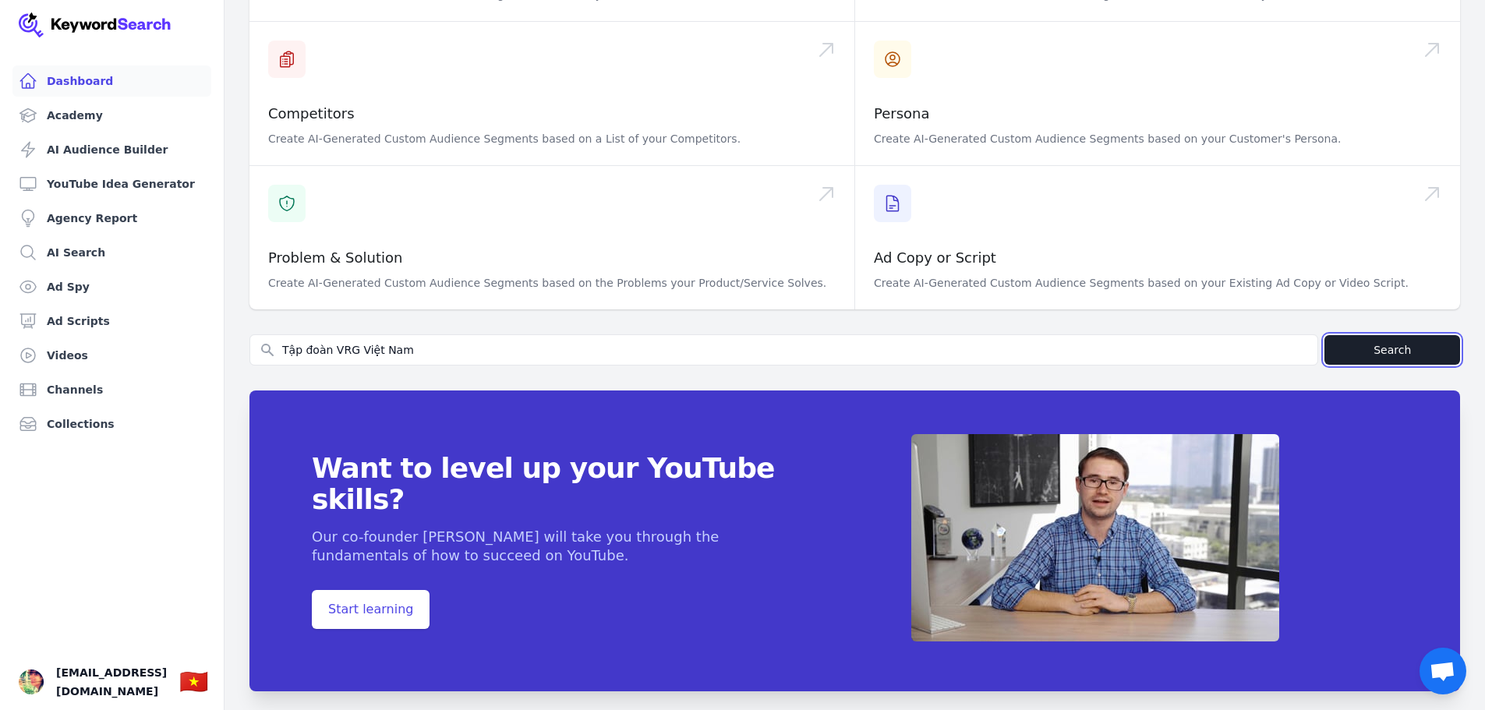
click at [1436, 335] on button "Search" at bounding box center [1392, 350] width 136 height 30
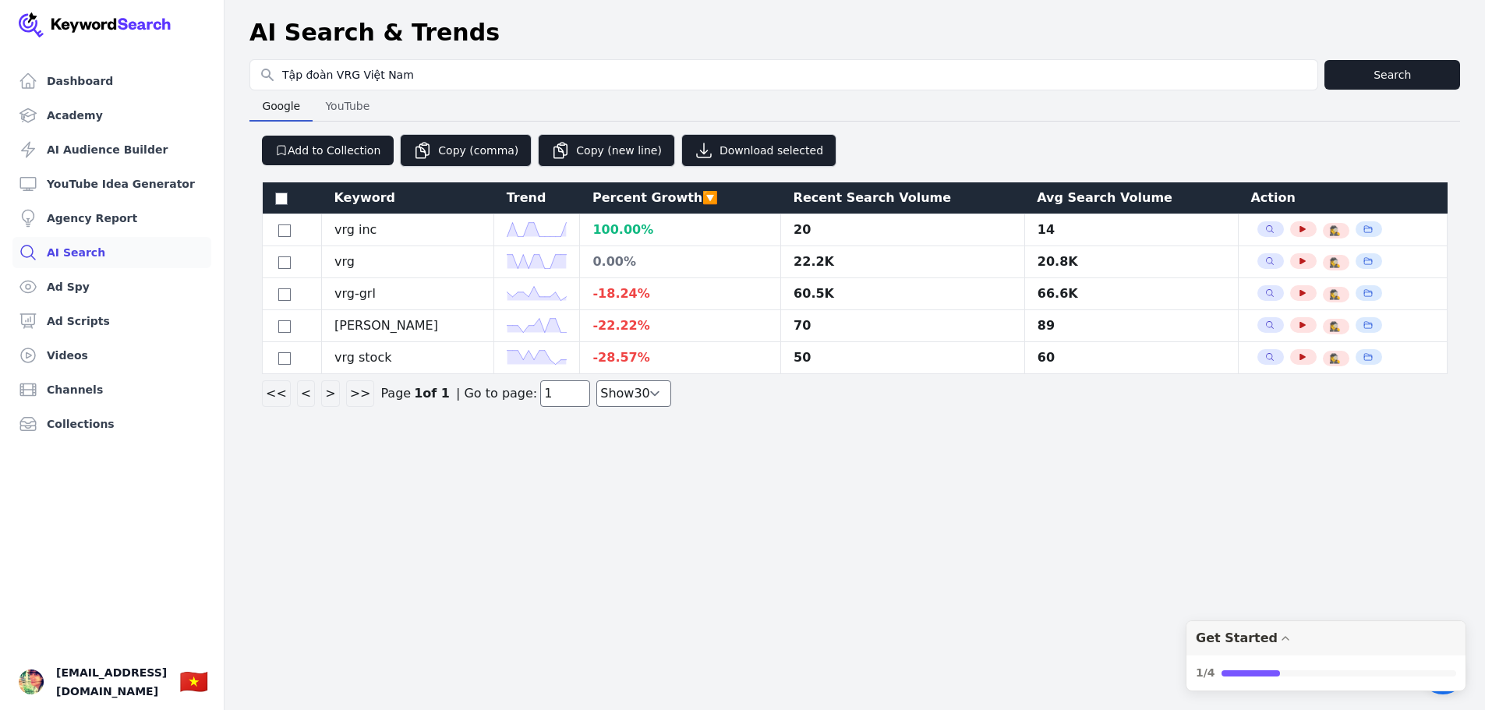
select select "50"
click at [314, 19] on h1 "AI Search & Trends" at bounding box center [374, 33] width 250 height 28
click at [314, 24] on h1 "AI Search & Trends" at bounding box center [374, 33] width 250 height 28
click at [381, 230] on td "vrg inc" at bounding box center [407, 230] width 172 height 32
click at [372, 226] on td "vrg inc" at bounding box center [407, 230] width 172 height 32
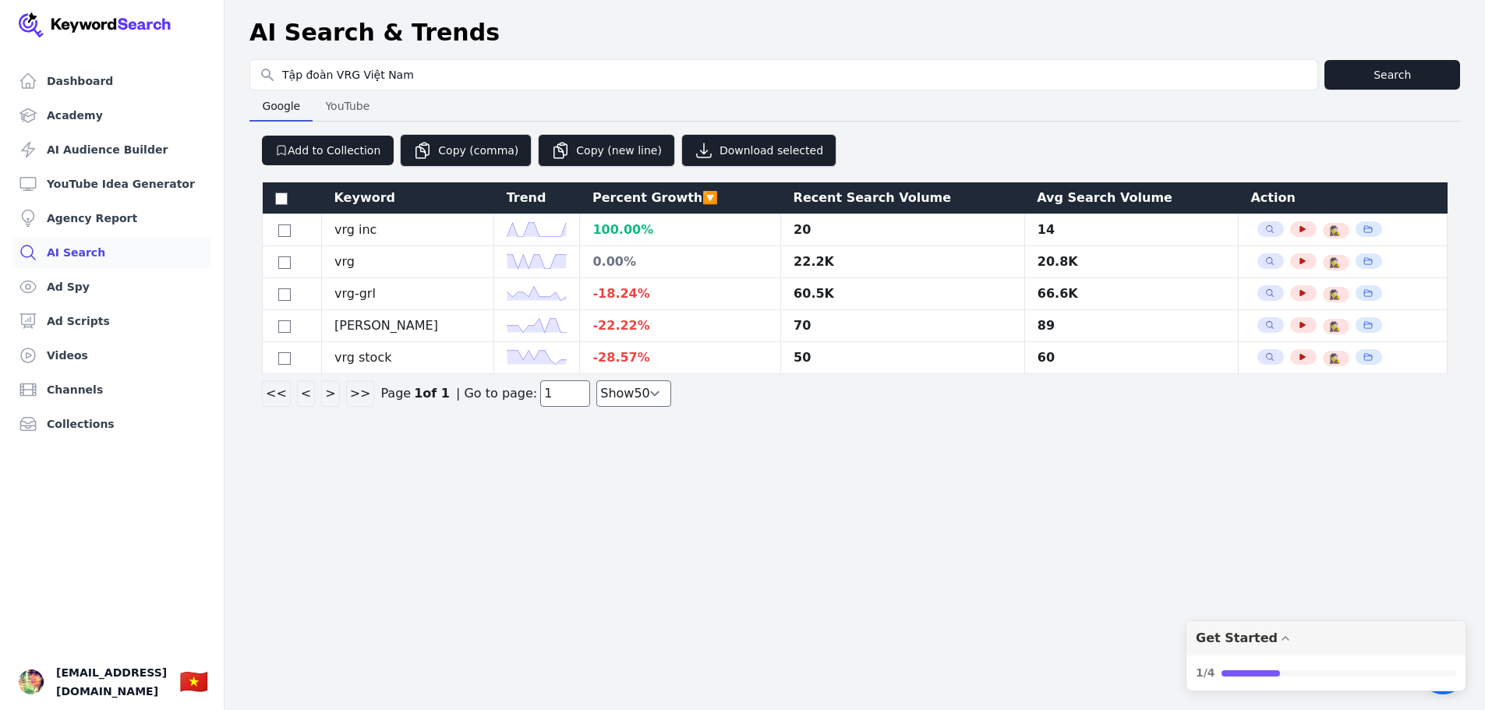
click at [507, 227] on polyline at bounding box center [536, 230] width 59 height 14
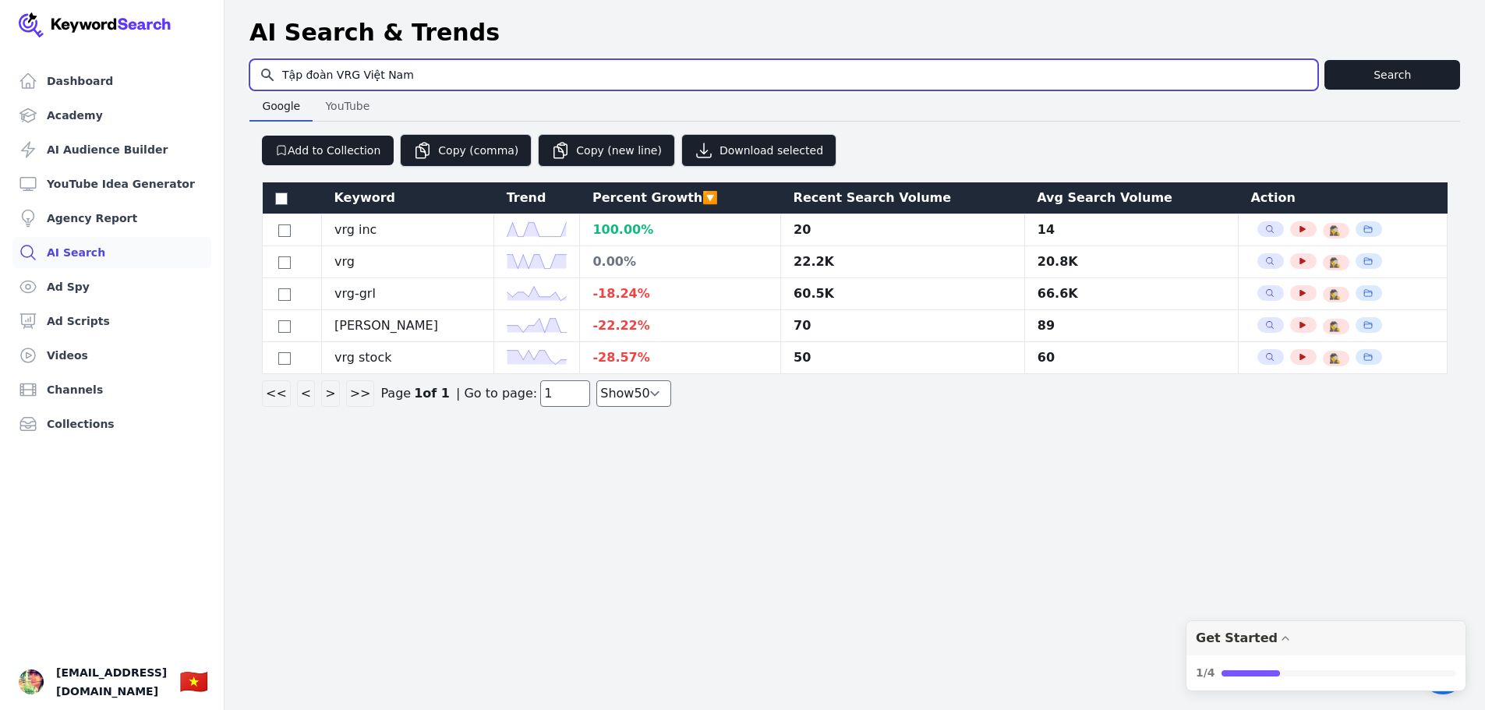
drag, startPoint x: 433, startPoint y: 72, endPoint x: 159, endPoint y: 60, distance: 273.8
click at [159, 60] on div "Dashboard Academy AI Audience Builder YouTube Idea Generator Agency Report AI S…" at bounding box center [742, 209] width 1485 height 419
type input "tập đoàn cao su việt nam"
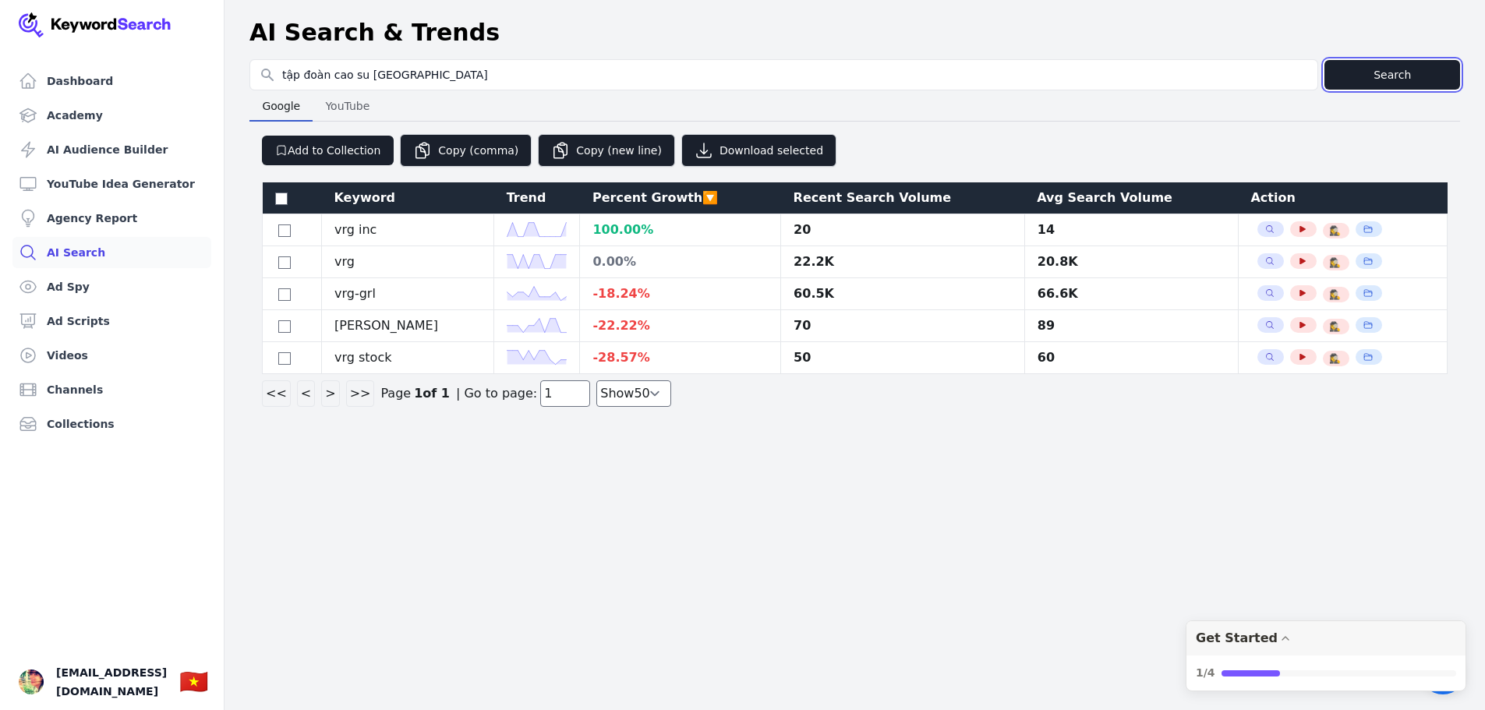
click at [1376, 70] on button "Search" at bounding box center [1392, 75] width 136 height 30
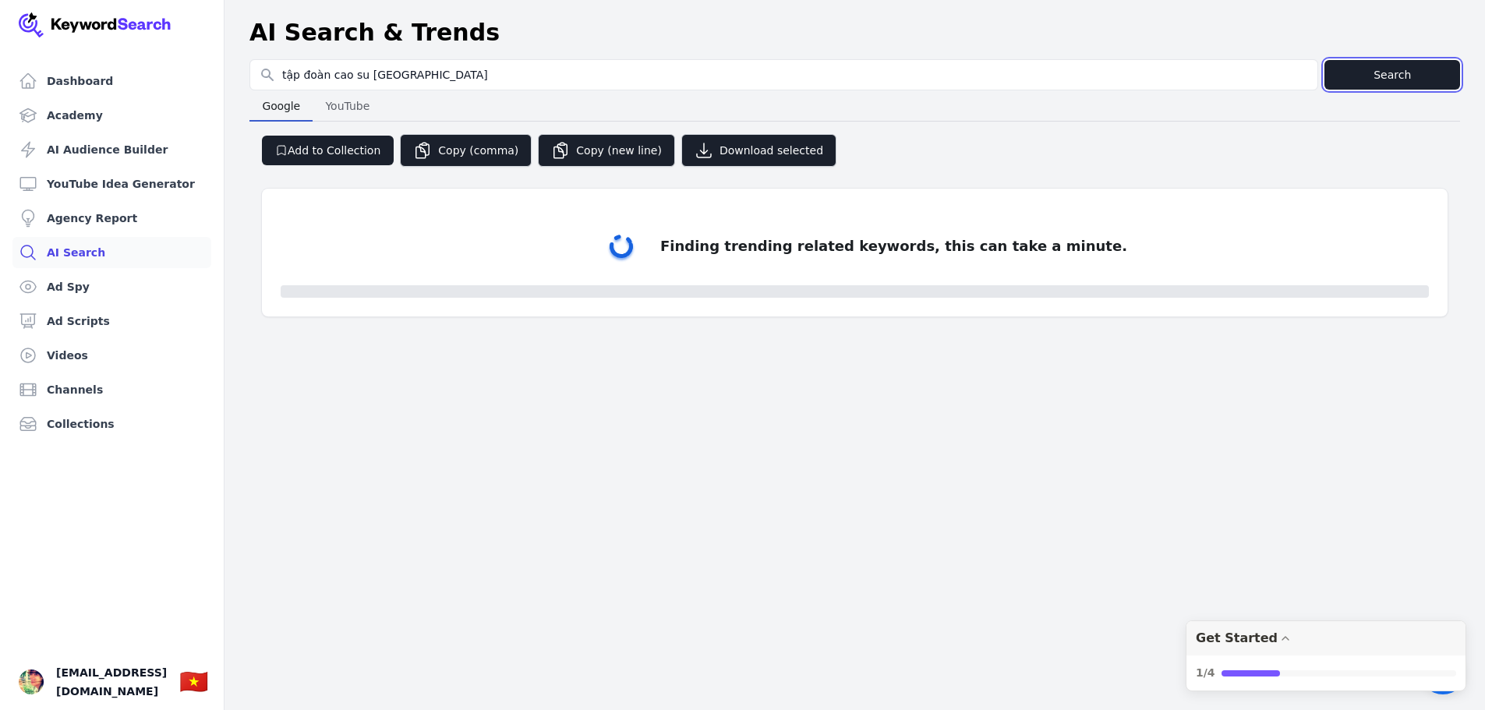
select select "50"
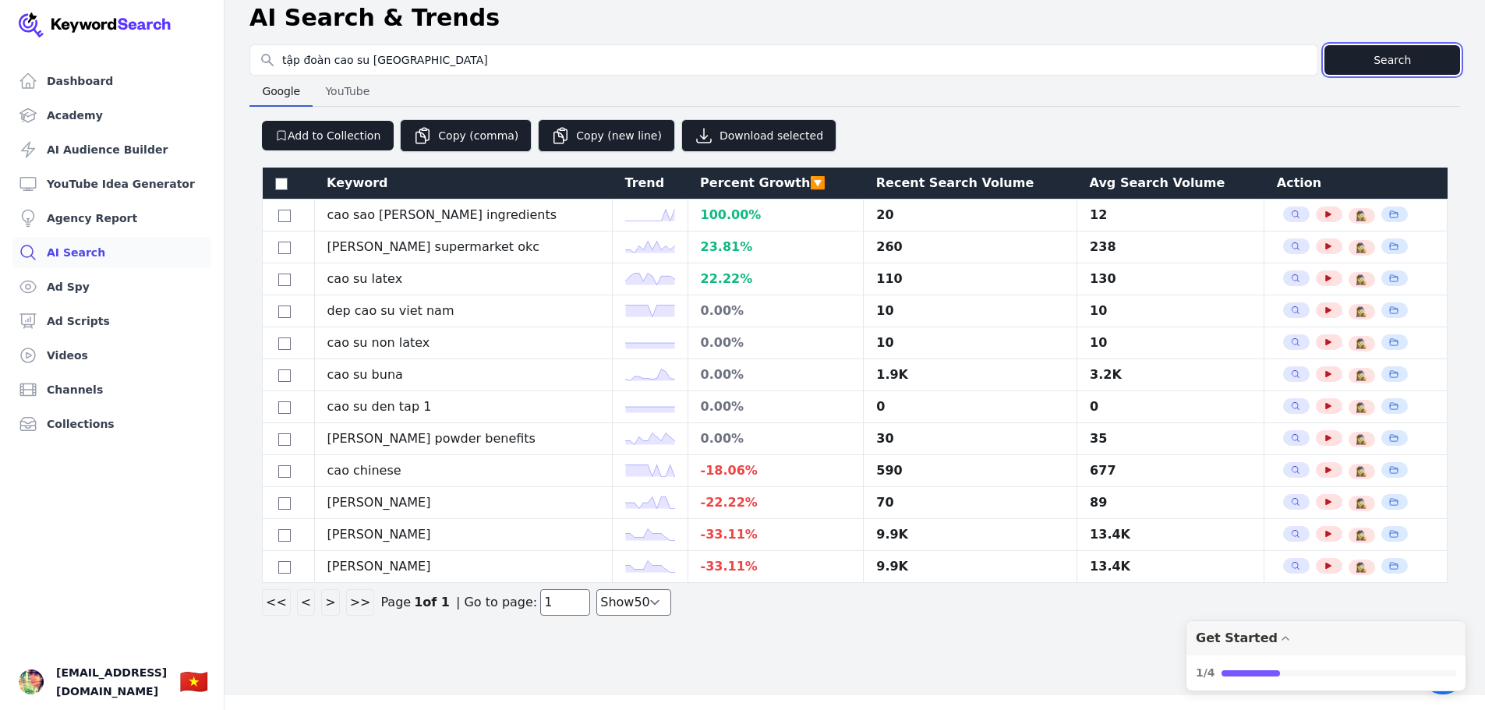
scroll to position [19, 0]
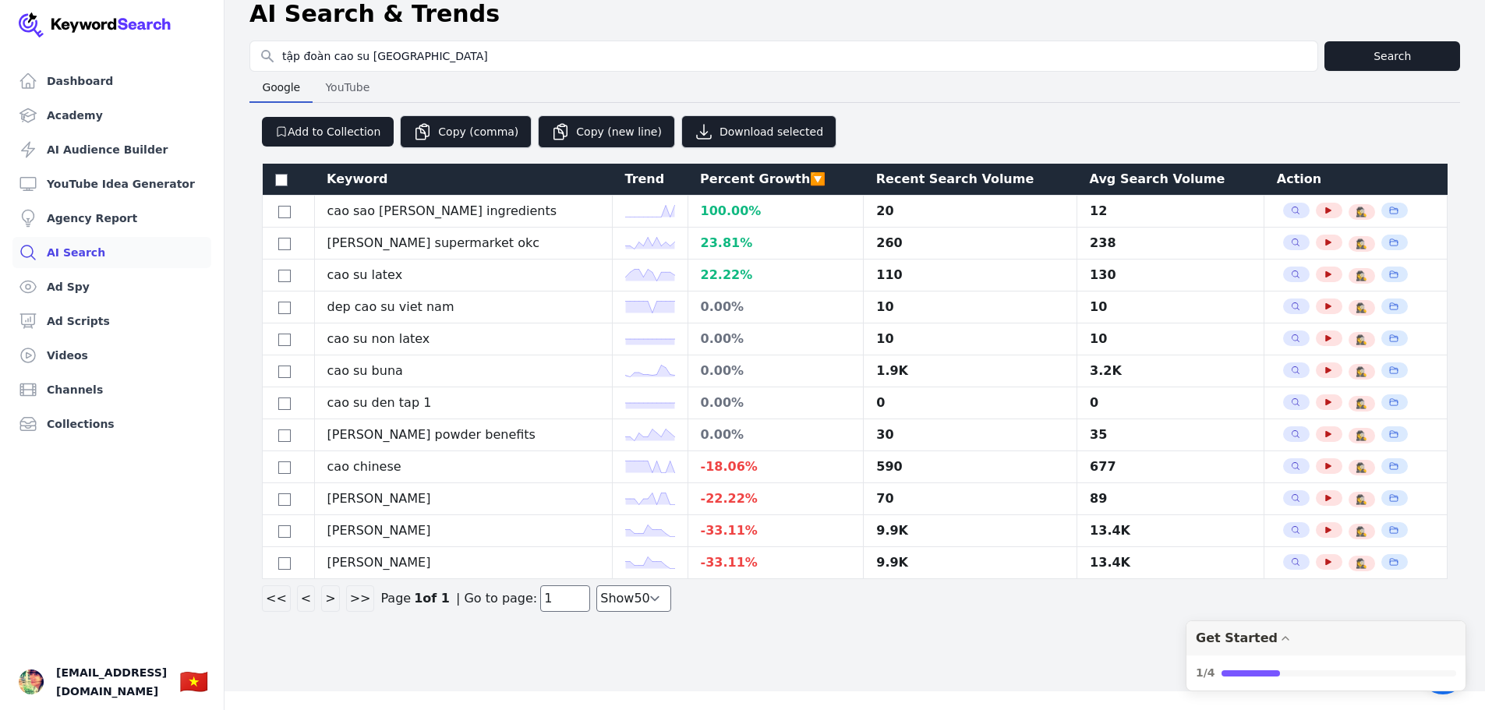
click at [82, 686] on span "[EMAIL_ADDRESS][DOMAIN_NAME]" at bounding box center [111, 681] width 111 height 37
click at [26, 687] on img "Open user button" at bounding box center [31, 681] width 25 height 25
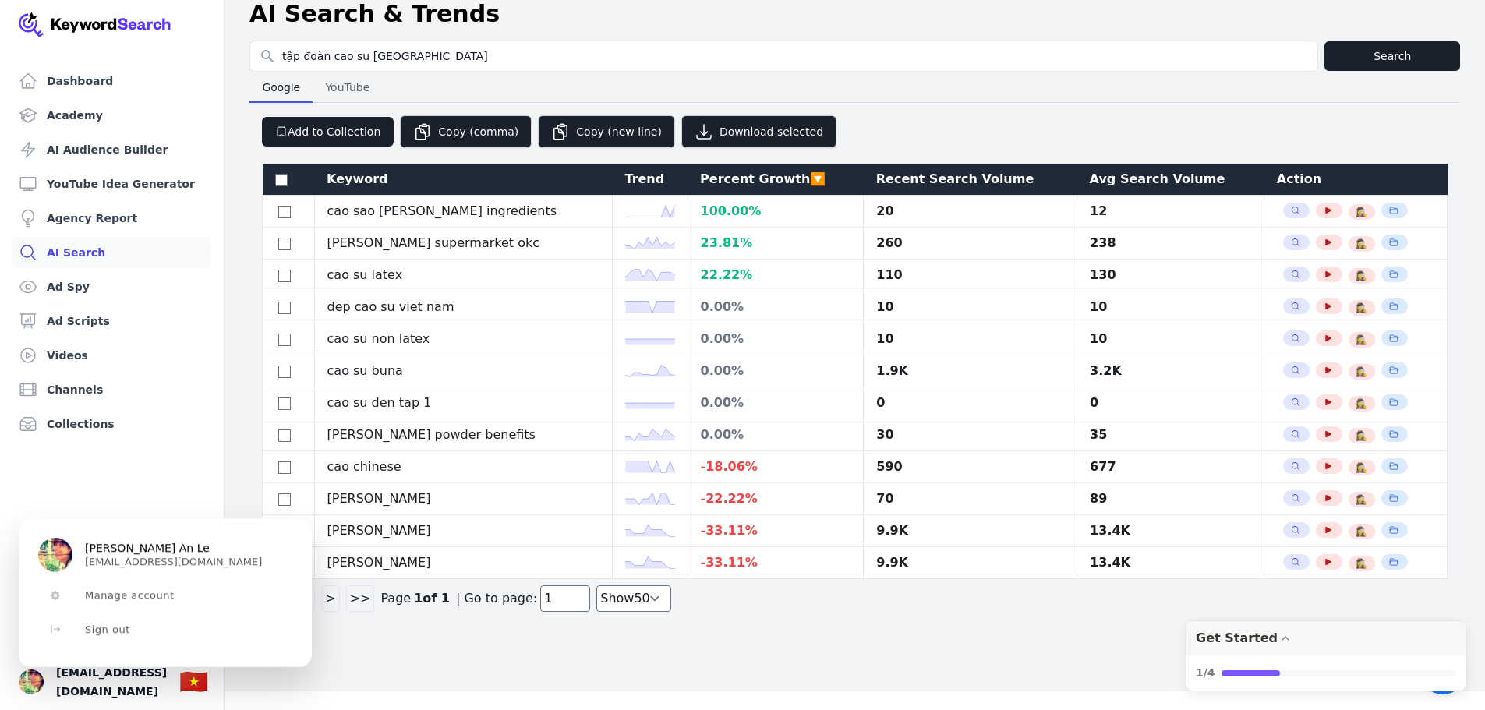
click at [138, 553] on span "[PERSON_NAME] An Le" at bounding box center [147, 549] width 125 height 14
click at [122, 585] on button "Manage account" at bounding box center [164, 595] width 291 height 34
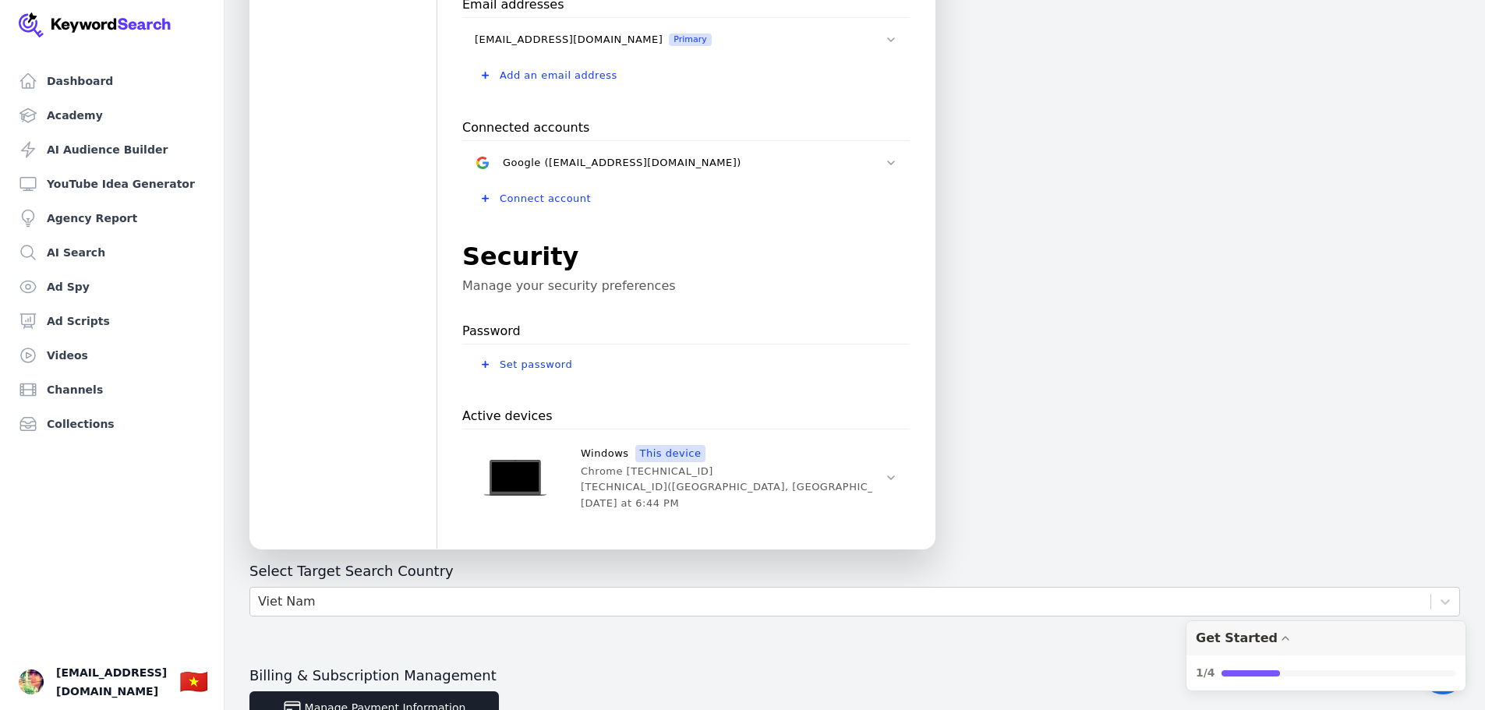
scroll to position [390, 0]
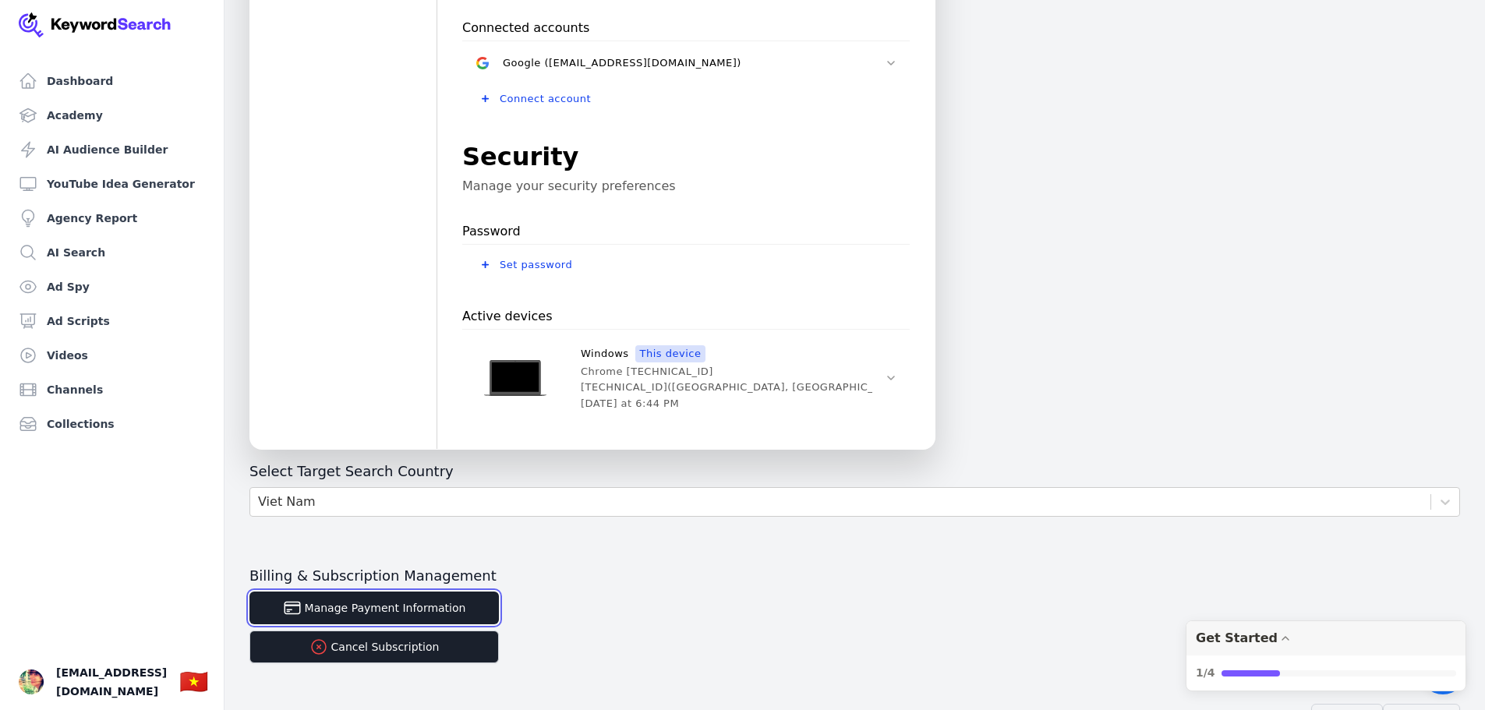
click at [401, 611] on button "Manage Payment Information" at bounding box center [373, 608] width 249 height 33
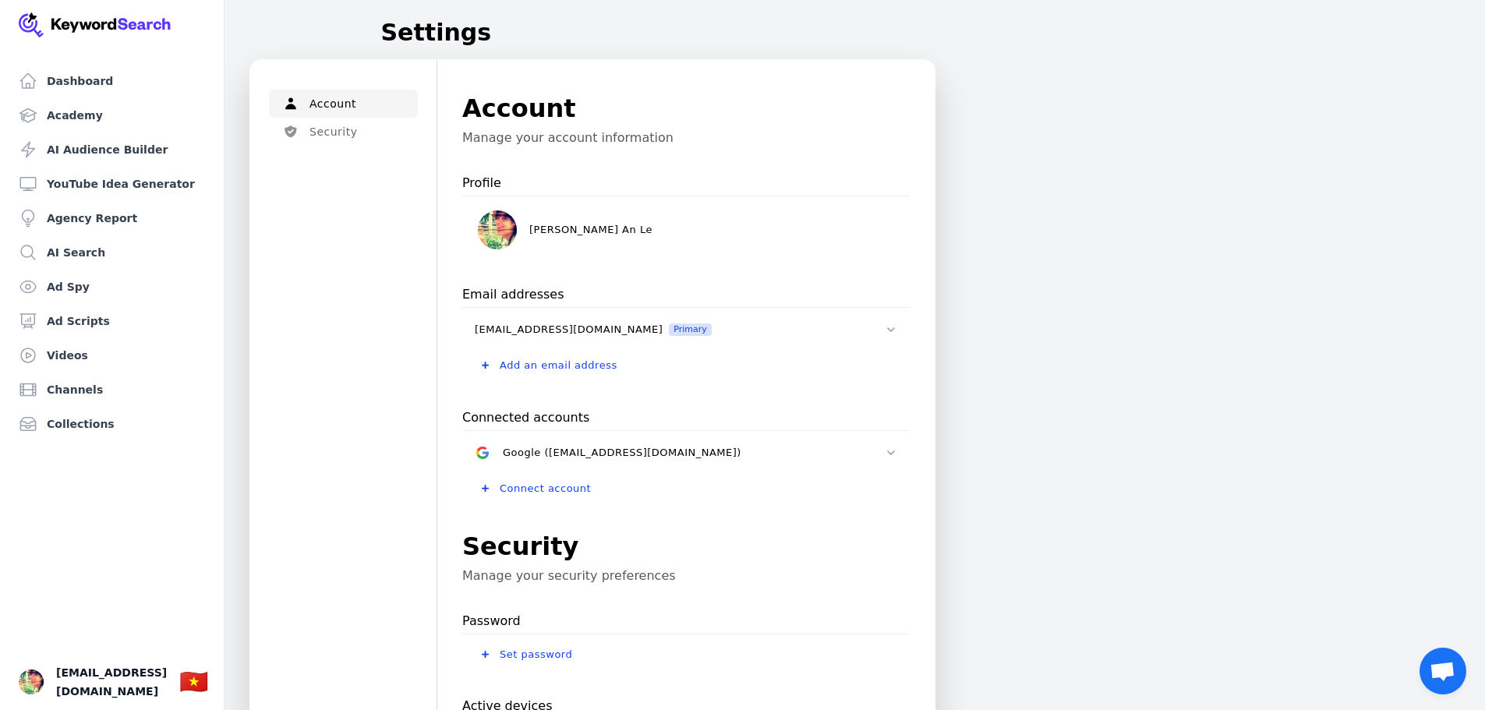
scroll to position [390, 0]
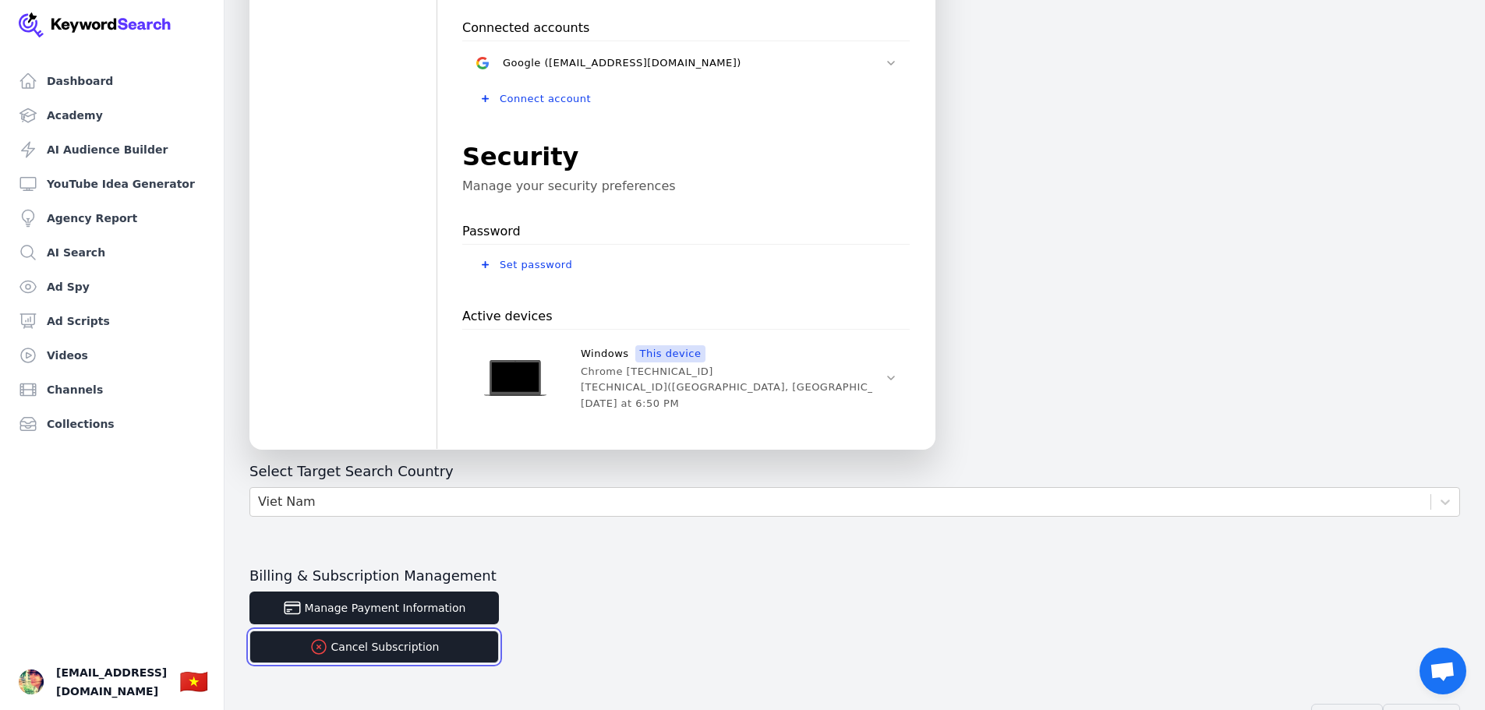
click at [387, 650] on button "Cancel Subscription" at bounding box center [373, 647] width 249 height 33
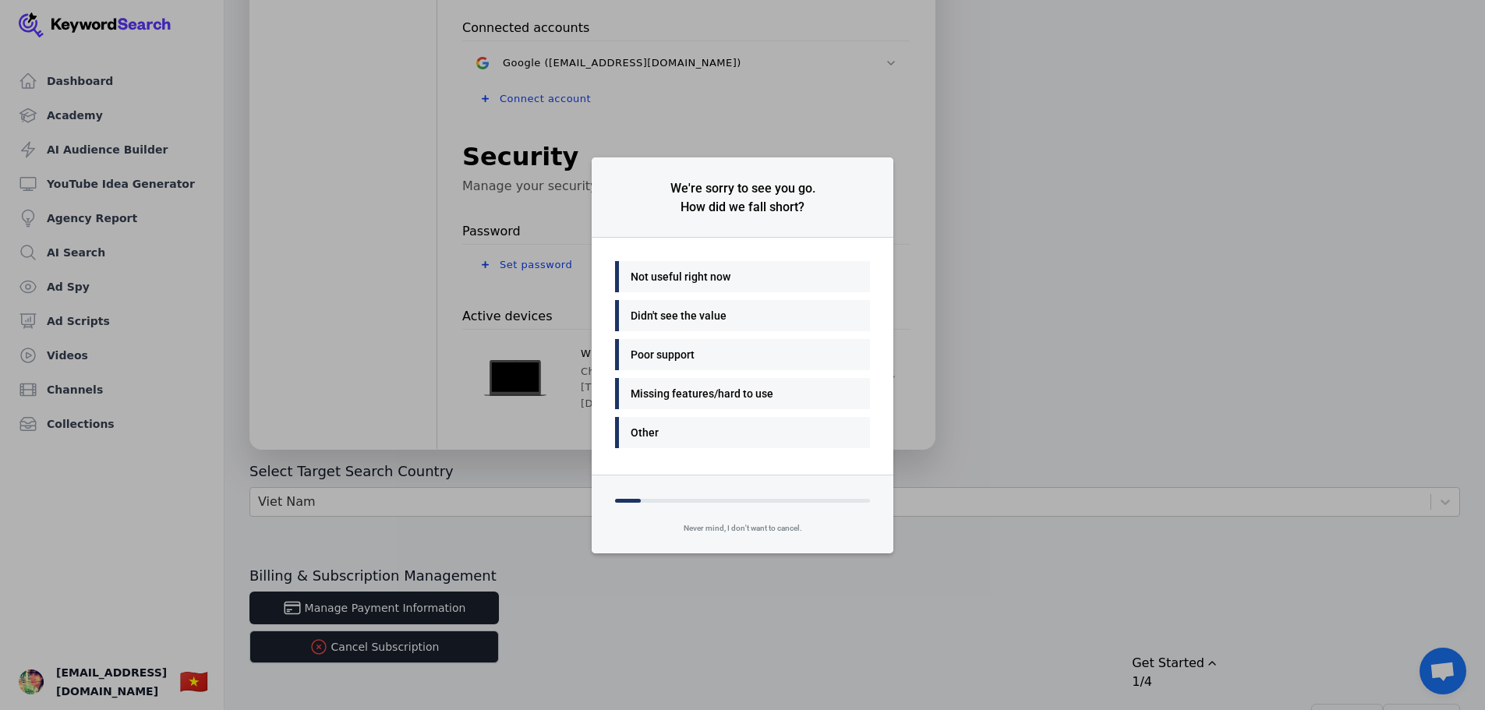
click at [645, 427] on div "Other" at bounding box center [739, 432] width 216 height 19
click at [655, 432] on div "Other" at bounding box center [739, 432] width 216 height 19
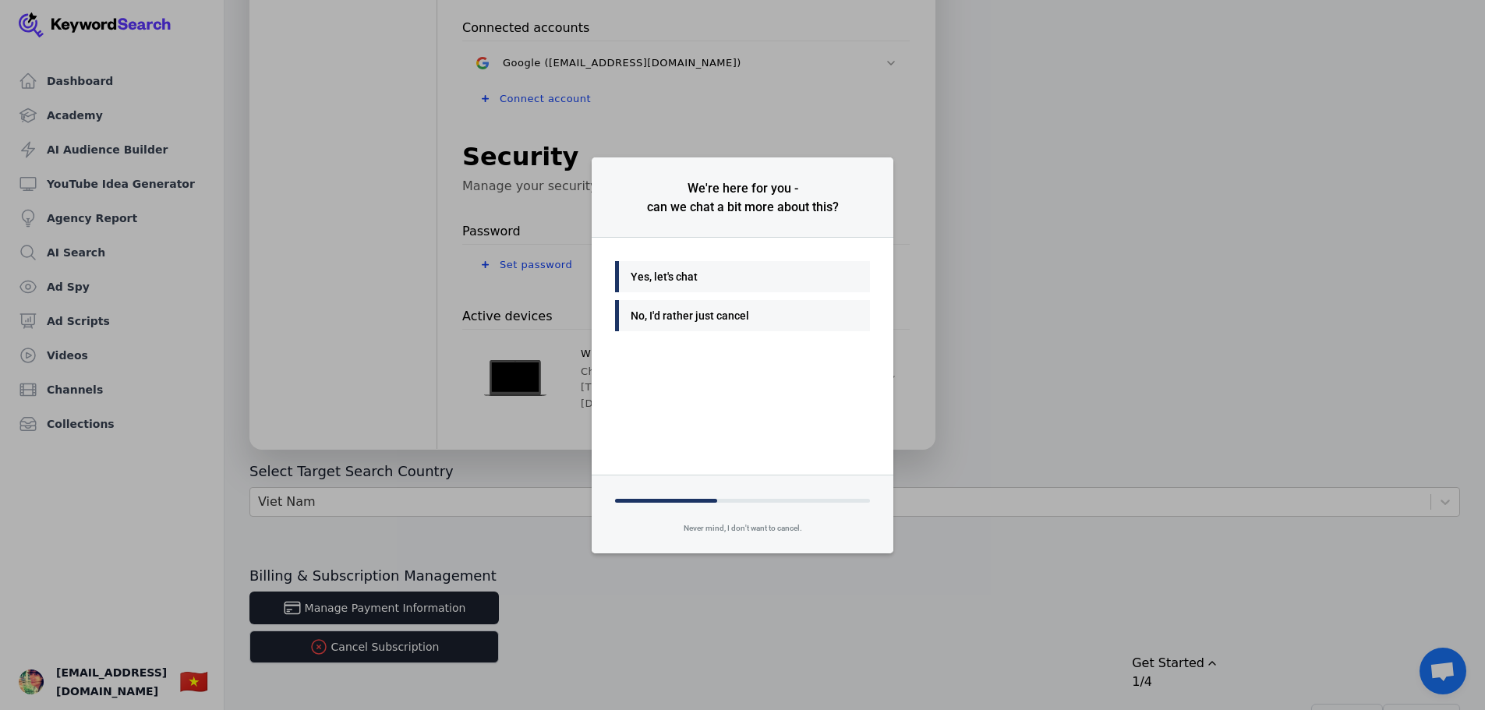
click at [675, 318] on div "No, I'd rather just cancel" at bounding box center [739, 315] width 216 height 19
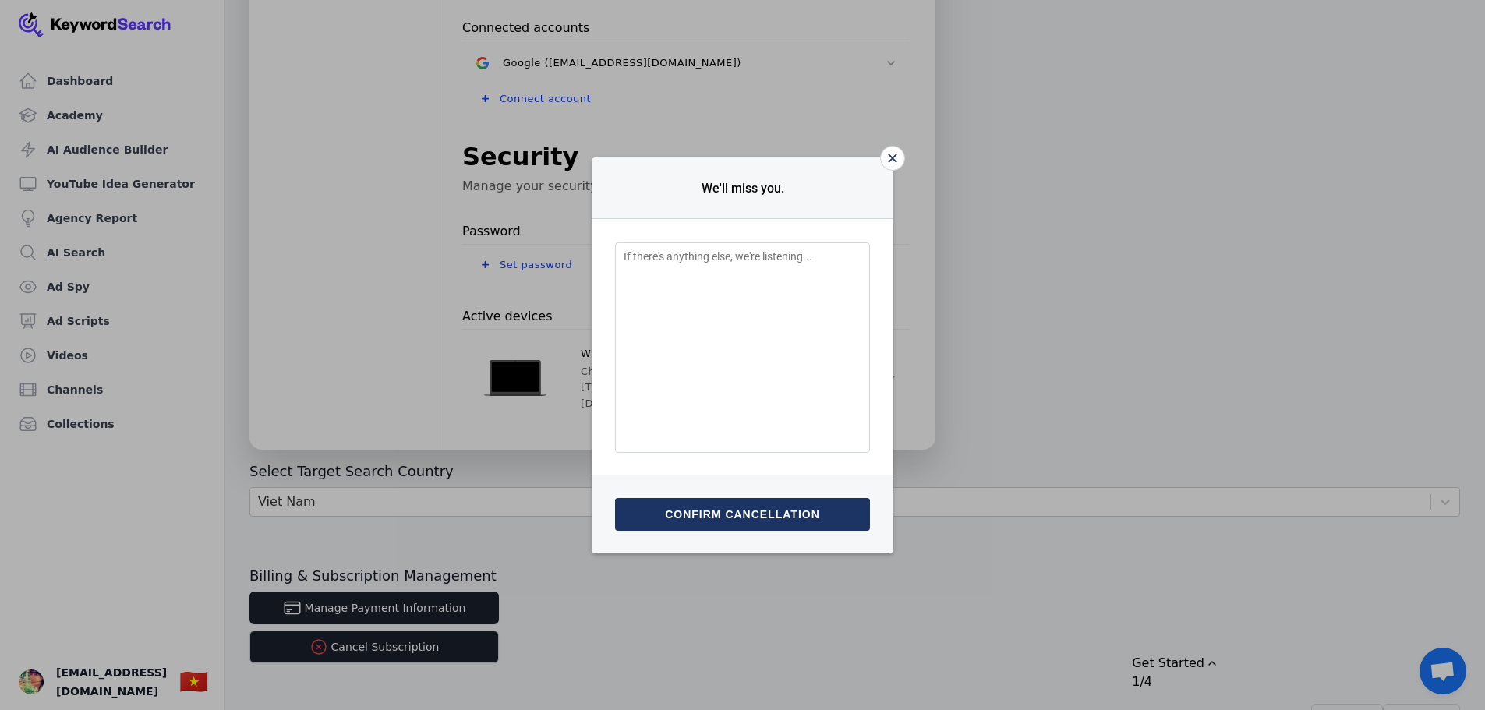
click at [782, 517] on button "Confirm cancellation" at bounding box center [742, 514] width 255 height 33
